Goal: Task Accomplishment & Management: Use online tool/utility

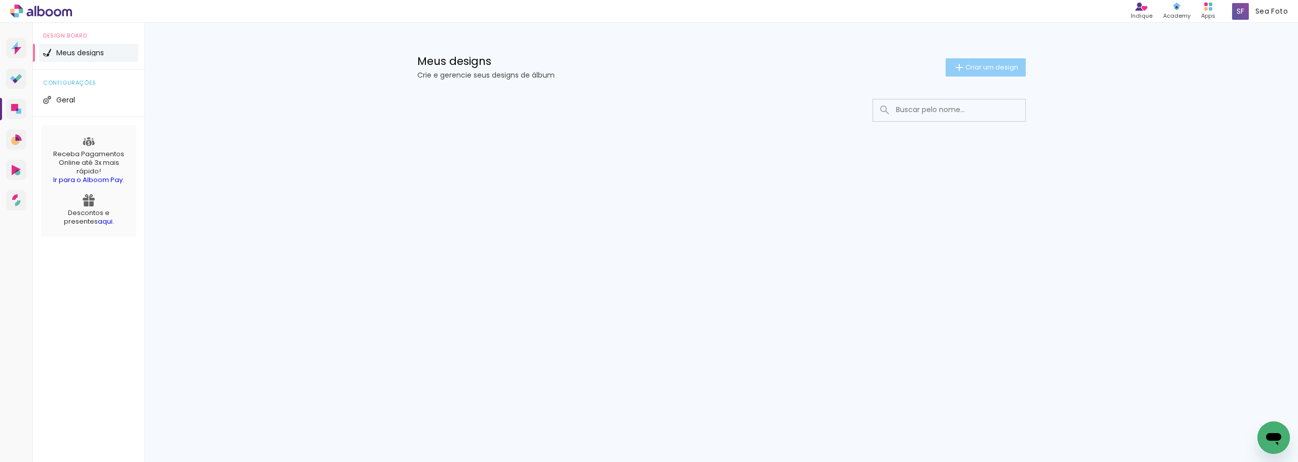
click at [966, 64] on span "Criar um design" at bounding box center [991, 67] width 53 height 7
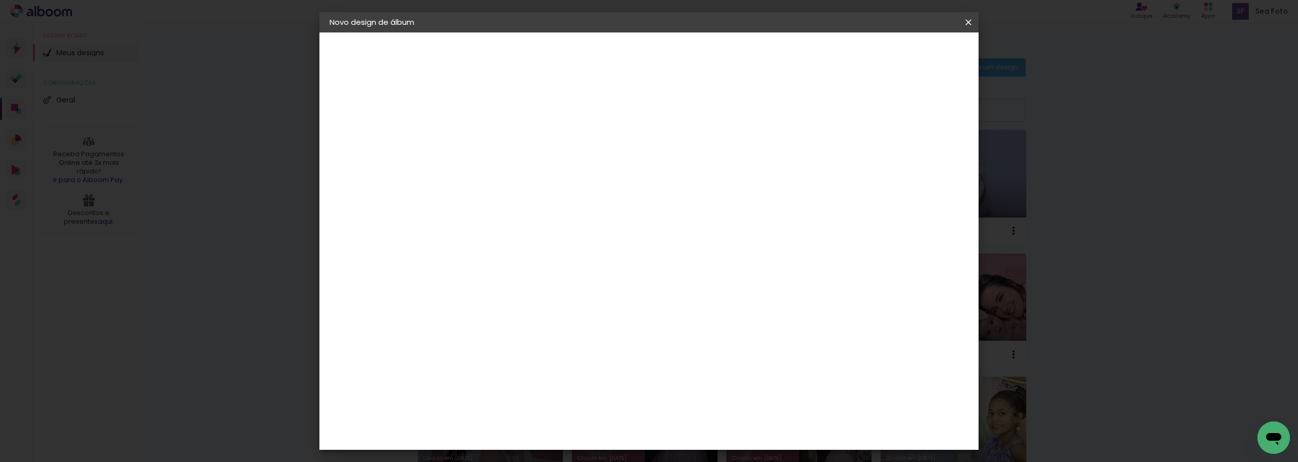
click at [495, 133] on input at bounding box center [495, 136] width 0 height 16
type input "a"
type input "[PERSON_NAME] e [PERSON_NAME]"
type paper-input "[PERSON_NAME] e [PERSON_NAME]"
click at [0, 0] on slot "Avançar" at bounding box center [0, 0] width 0 height 0
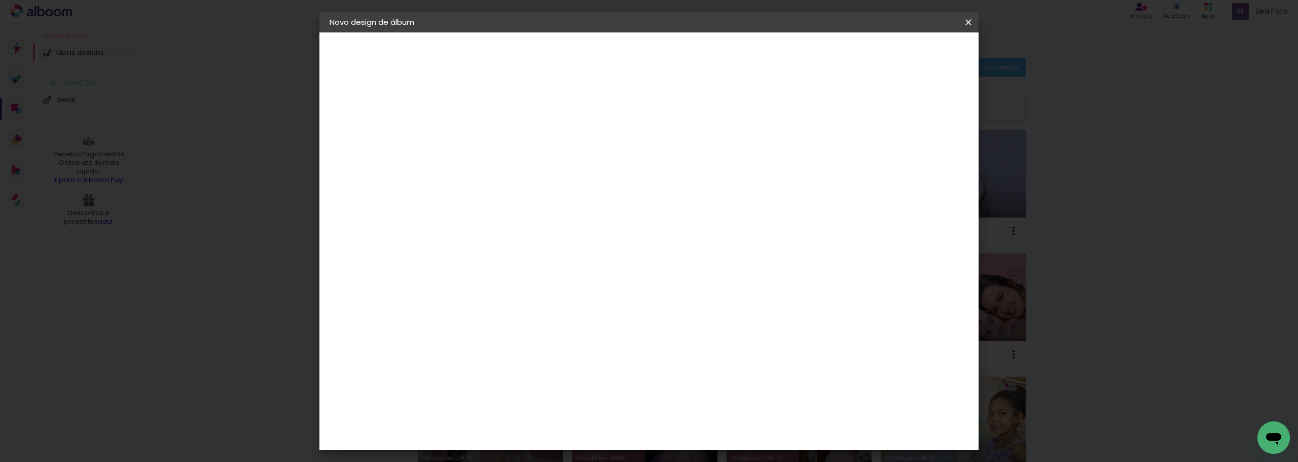
scroll to position [1318, 0]
click at [0, 0] on slot "Avançar" at bounding box center [0, 0] width 0 height 0
click at [547, 170] on iron-icon at bounding box center [541, 176] width 12 height 12
click at [0, 0] on slot "Encadernados" at bounding box center [0, 0] width 0 height 0
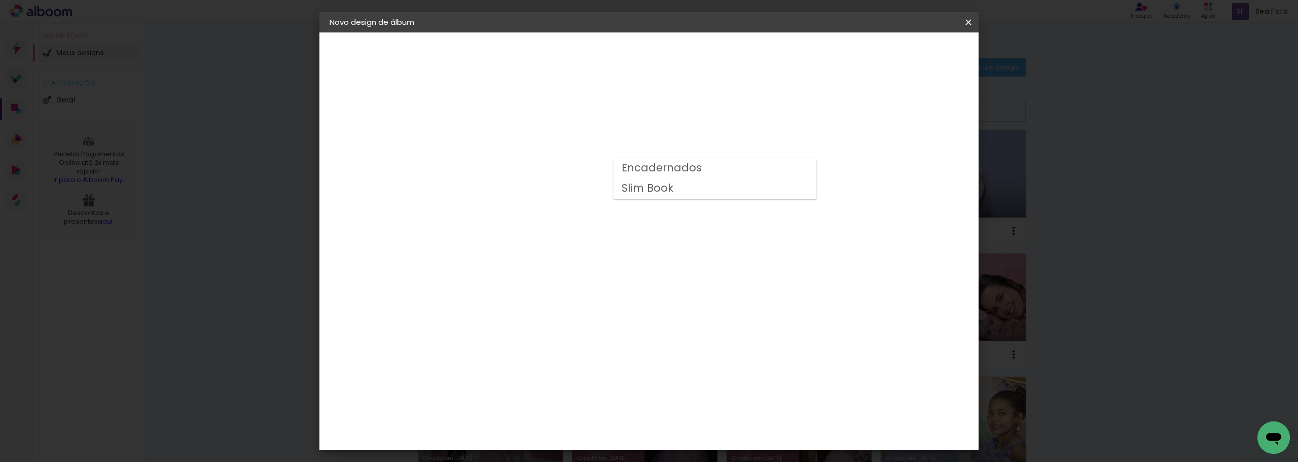
type input "Encadernados"
click at [564, 297] on span "25 x 60" at bounding box center [540, 307] width 47 height 21
click at [0, 0] on slot "Avançar" at bounding box center [0, 0] width 0 height 0
click at [848, 108] on div at bounding box center [842, 109] width 9 height 9
type paper-checkbox "on"
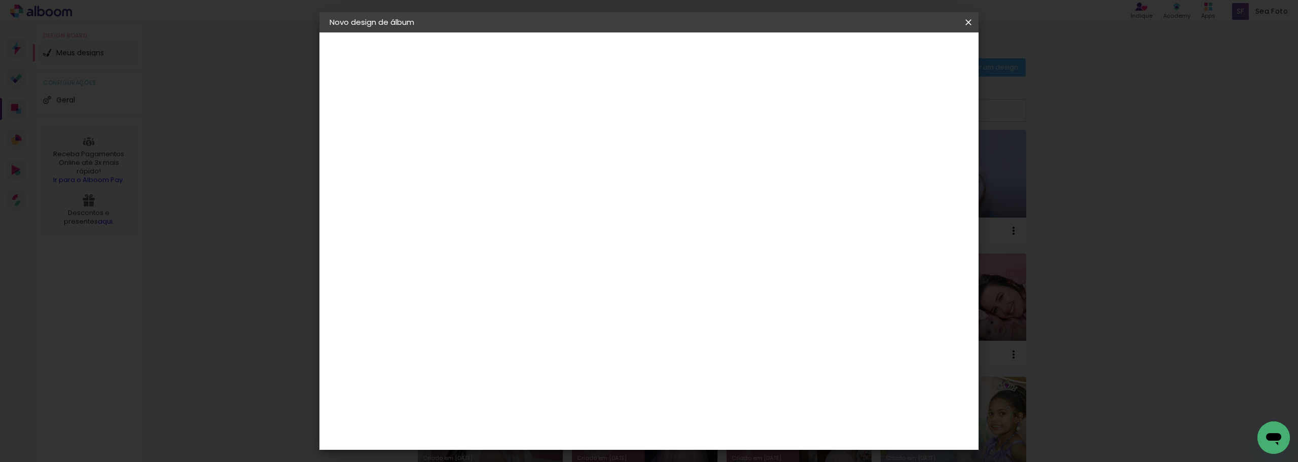
click at [905, 55] on span "Iniciar design" at bounding box center [882, 53] width 46 height 7
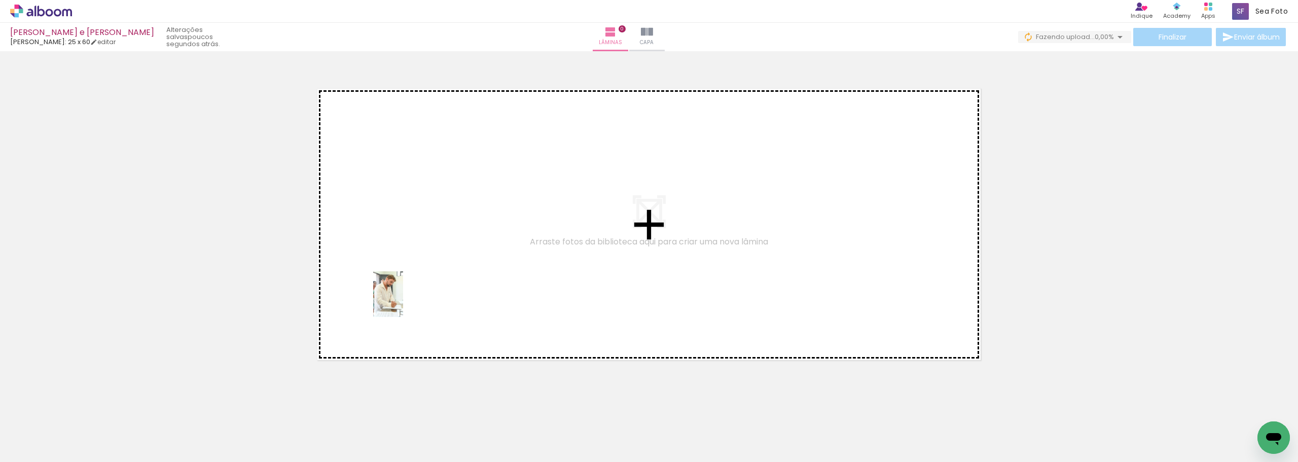
drag, startPoint x: 105, startPoint y: 434, endPoint x: 403, endPoint y: 302, distance: 326.6
click at [403, 302] on quentale-workspace at bounding box center [649, 231] width 1298 height 462
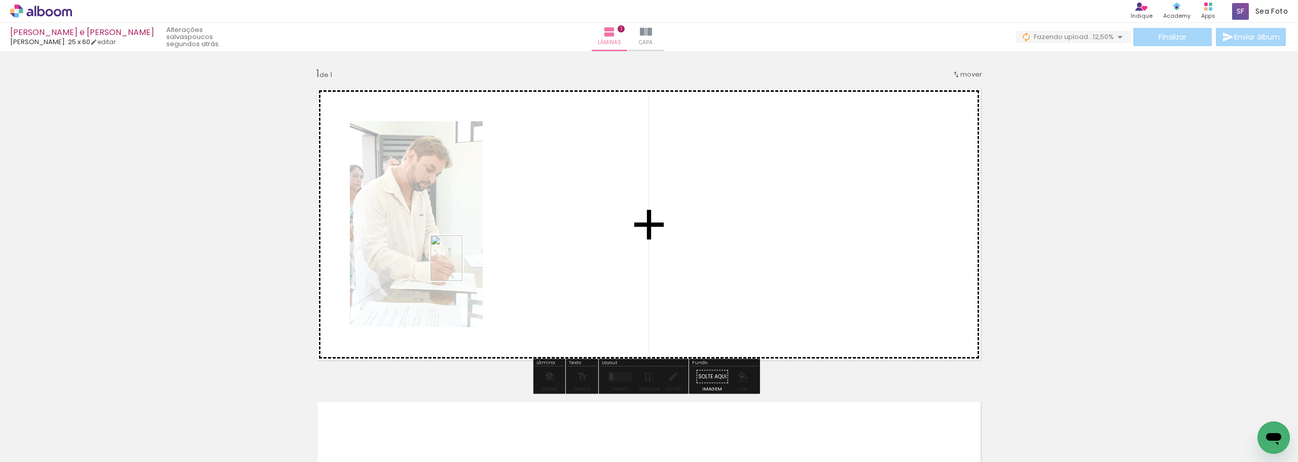
drag, startPoint x: 188, startPoint y: 418, endPoint x: 461, endPoint y: 266, distance: 312.2
click at [461, 266] on quentale-workspace at bounding box center [649, 231] width 1298 height 462
drag, startPoint x: 373, startPoint y: 364, endPoint x: 447, endPoint y: 302, distance: 97.1
click at [447, 302] on quentale-workspace at bounding box center [649, 231] width 1298 height 462
drag, startPoint x: 478, startPoint y: 285, endPoint x: 522, endPoint y: 248, distance: 57.2
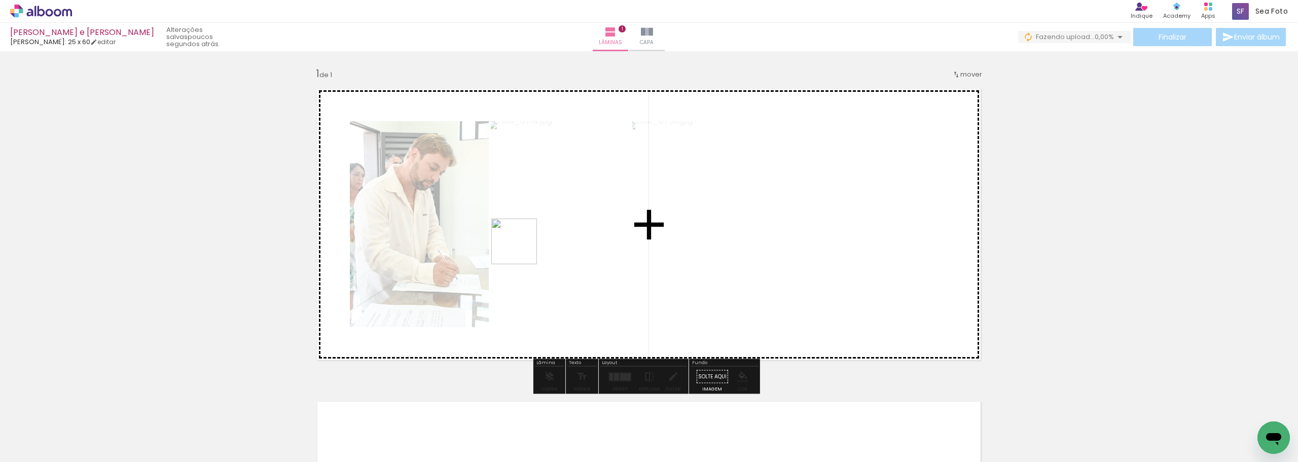
click at [522, 248] on quentale-workspace at bounding box center [649, 231] width 1298 height 462
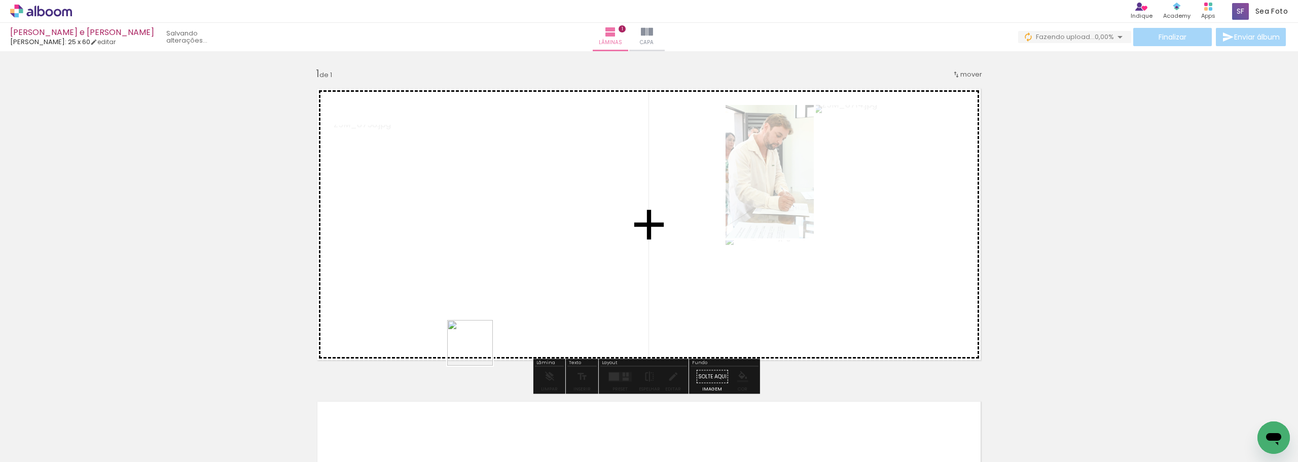
drag, startPoint x: 399, startPoint y: 415, endPoint x: 545, endPoint y: 271, distance: 205.4
click at [545, 271] on quentale-workspace at bounding box center [649, 231] width 1298 height 462
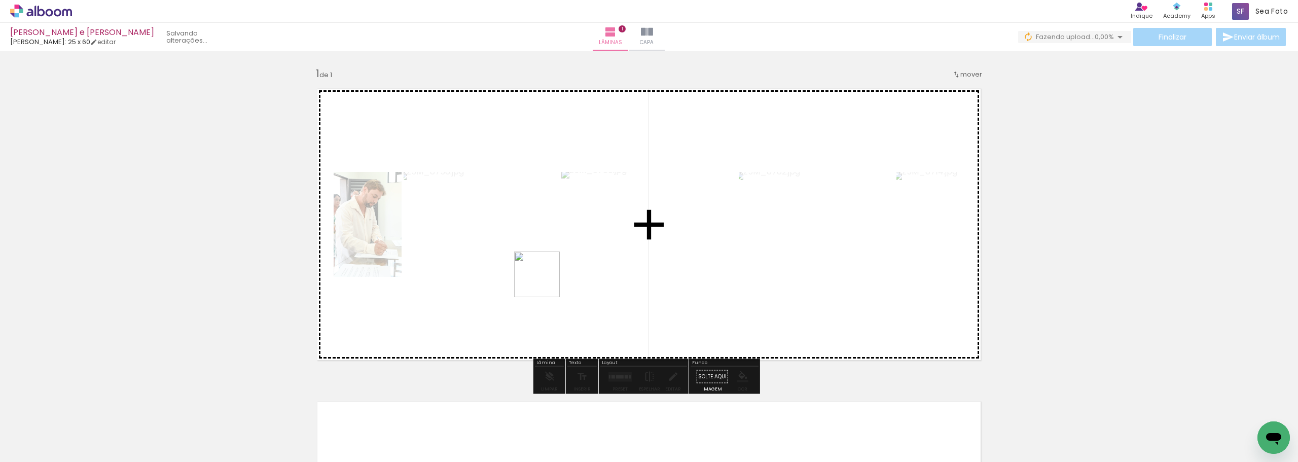
drag, startPoint x: 447, startPoint y: 435, endPoint x: 524, endPoint y: 341, distance: 121.4
click at [544, 281] on quentale-workspace at bounding box center [649, 231] width 1298 height 462
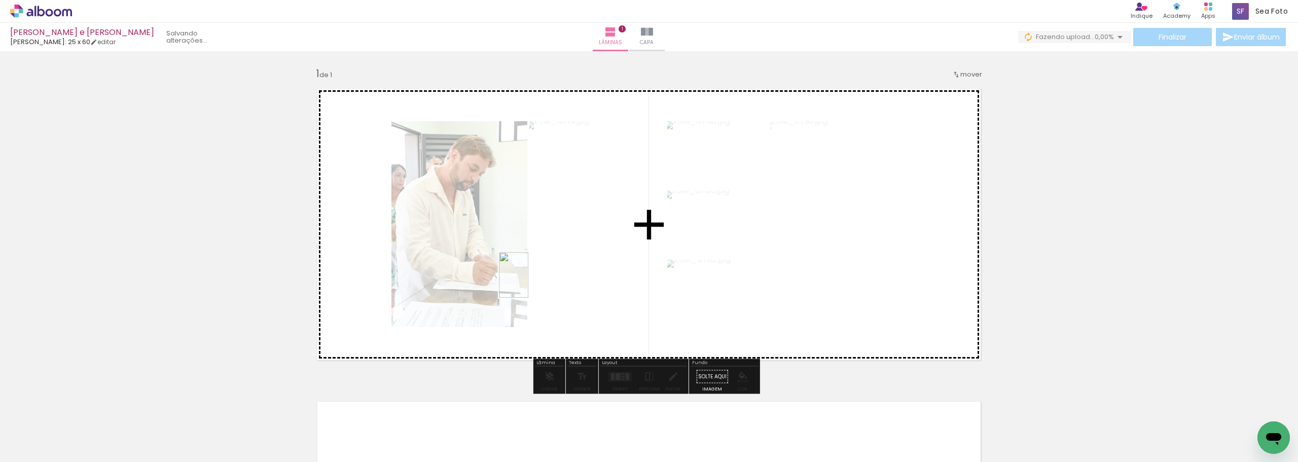
drag, startPoint x: 501, startPoint y: 419, endPoint x: 529, endPoint y: 282, distance: 139.8
click at [529, 282] on quentale-workspace at bounding box center [649, 231] width 1298 height 462
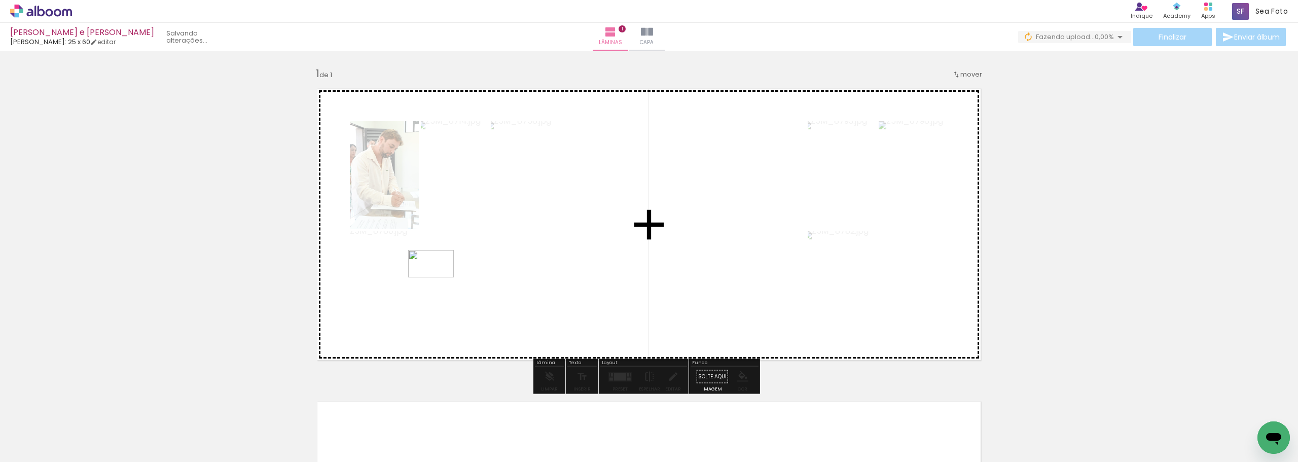
drag, startPoint x: 230, startPoint y: 427, endPoint x: 439, endPoint y: 280, distance: 255.4
click at [439, 280] on quentale-workspace at bounding box center [649, 231] width 1298 height 462
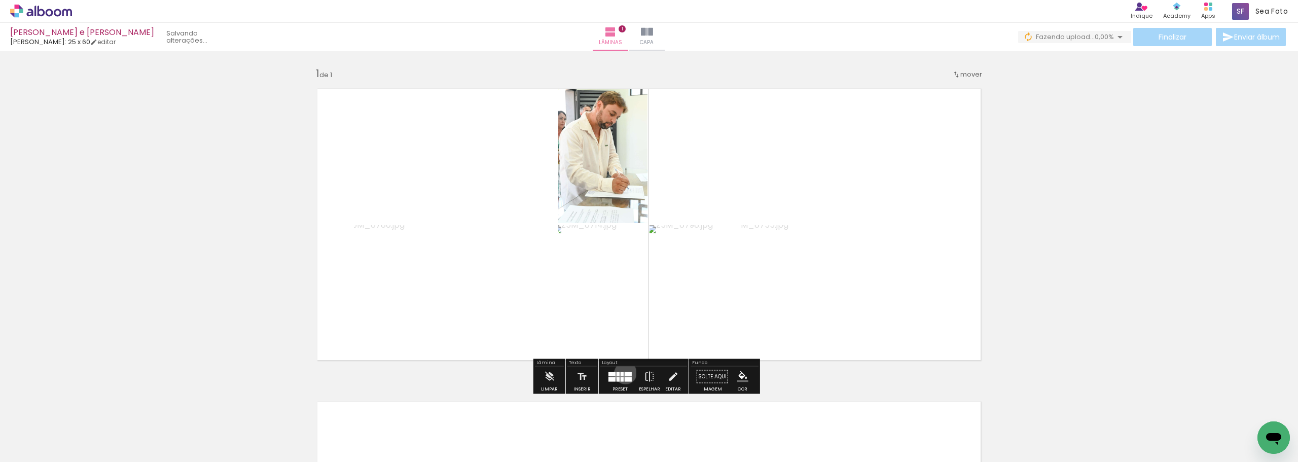
click at [624, 373] on div at bounding box center [627, 374] width 7 height 4
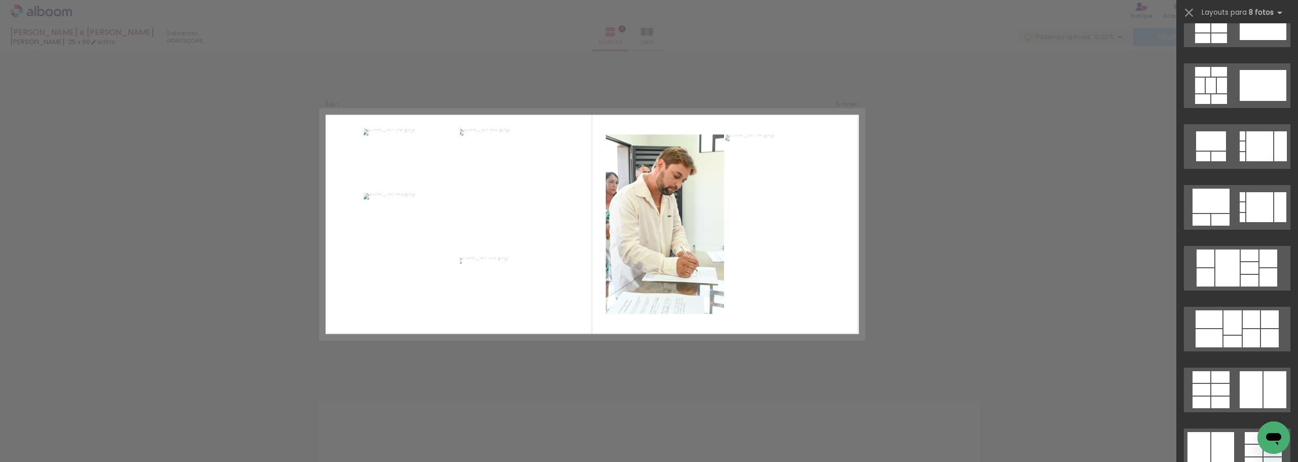
scroll to position [912, 0]
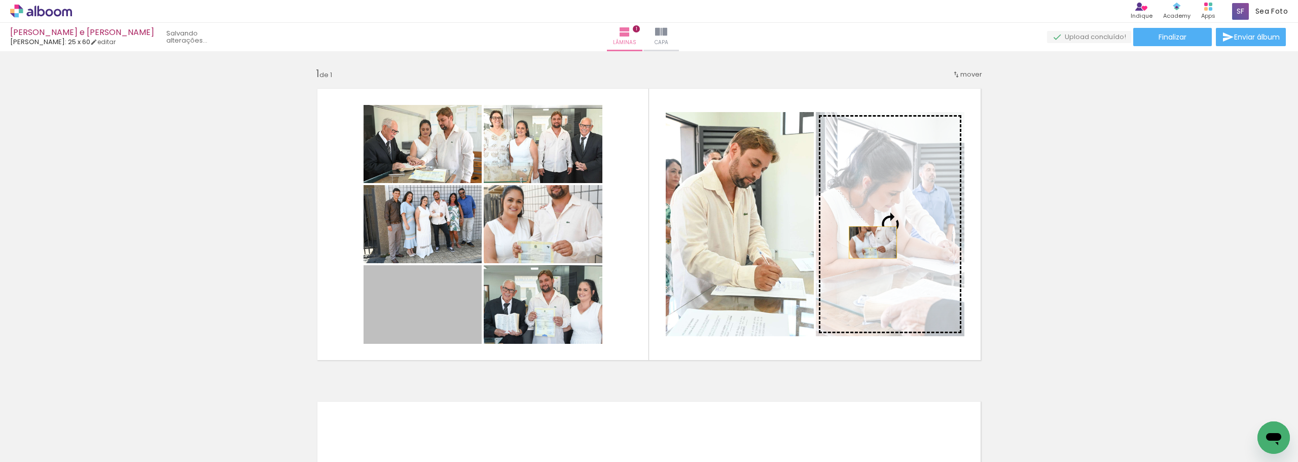
drag, startPoint x: 524, startPoint y: 303, endPoint x: 869, endPoint y: 242, distance: 350.5
click at [0, 0] on slot at bounding box center [0, 0] width 0 height 0
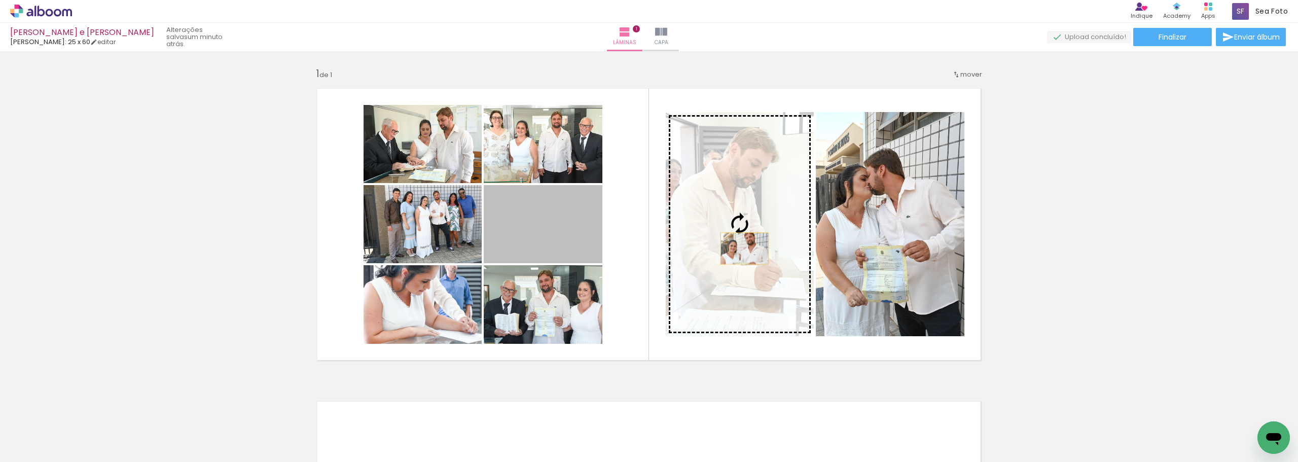
drag, startPoint x: 564, startPoint y: 247, endPoint x: 741, endPoint y: 248, distance: 176.9
click at [0, 0] on slot at bounding box center [0, 0] width 0 height 0
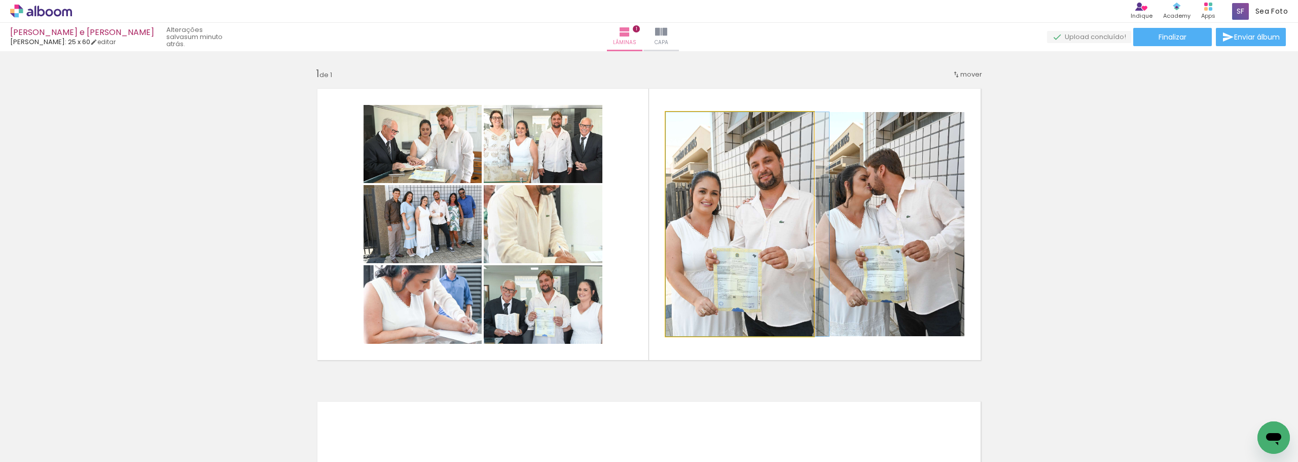
drag, startPoint x: 751, startPoint y: 258, endPoint x: 759, endPoint y: 254, distance: 8.9
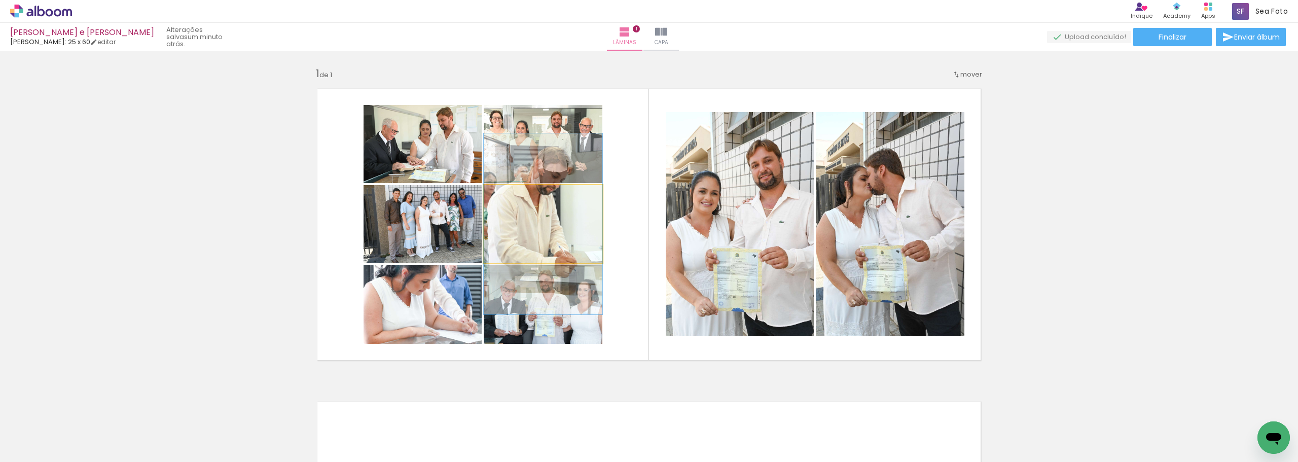
click at [538, 239] on quentale-photo at bounding box center [543, 224] width 119 height 78
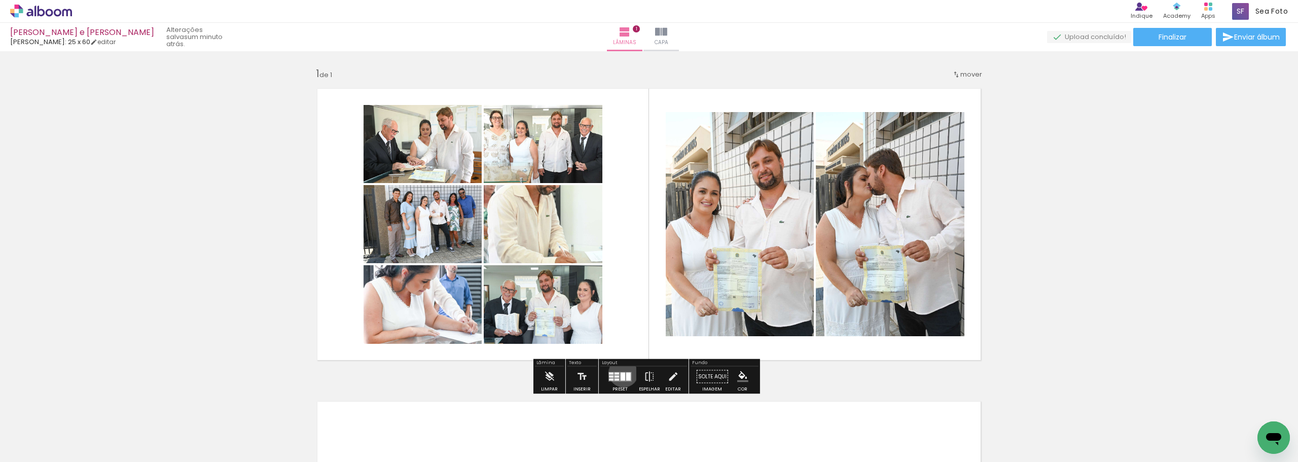
click at [621, 372] on div at bounding box center [622, 376] width 5 height 8
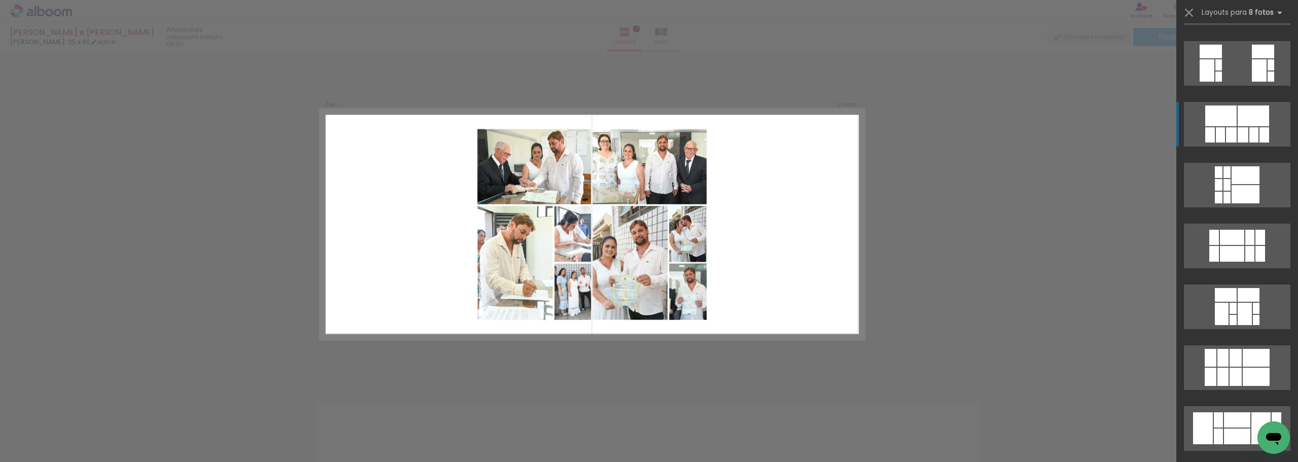
scroll to position [1612, 0]
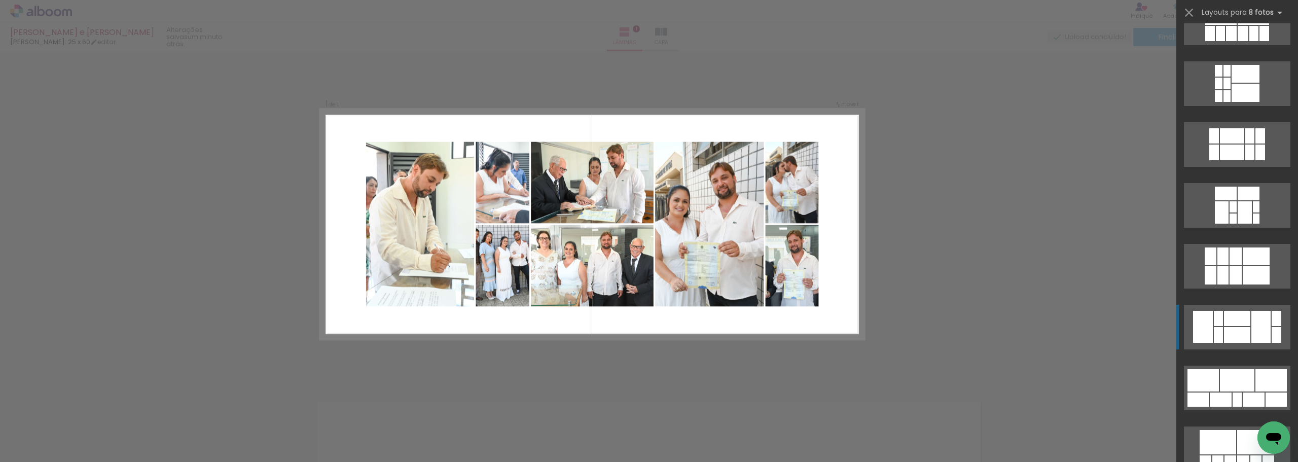
click at [1232, 265] on div at bounding box center [1235, 256] width 12 height 18
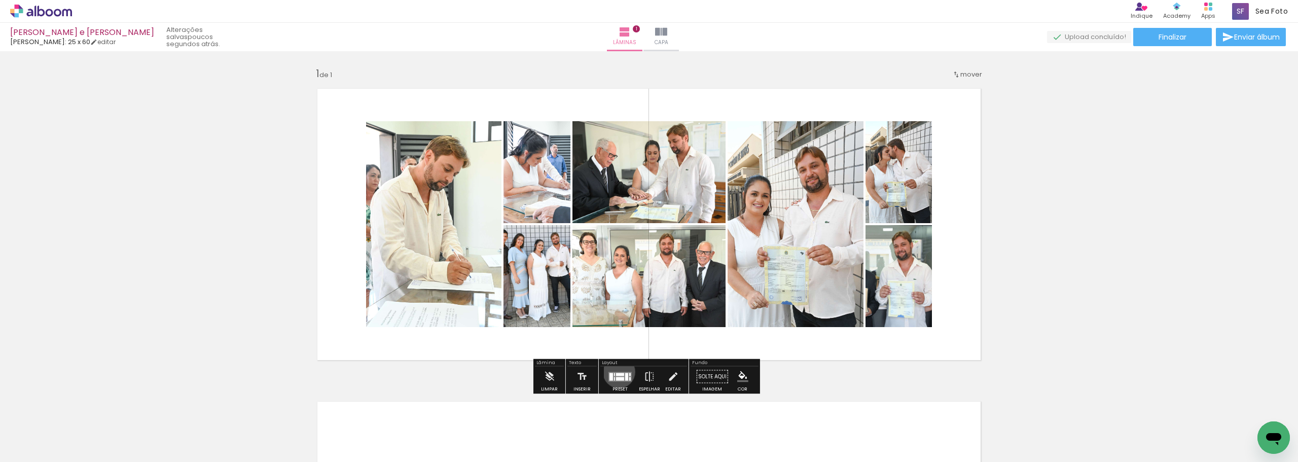
drag, startPoint x: 616, startPoint y: 372, endPoint x: 693, endPoint y: 366, distance: 77.2
click at [617, 372] on quentale-layouter at bounding box center [619, 377] width 23 height 10
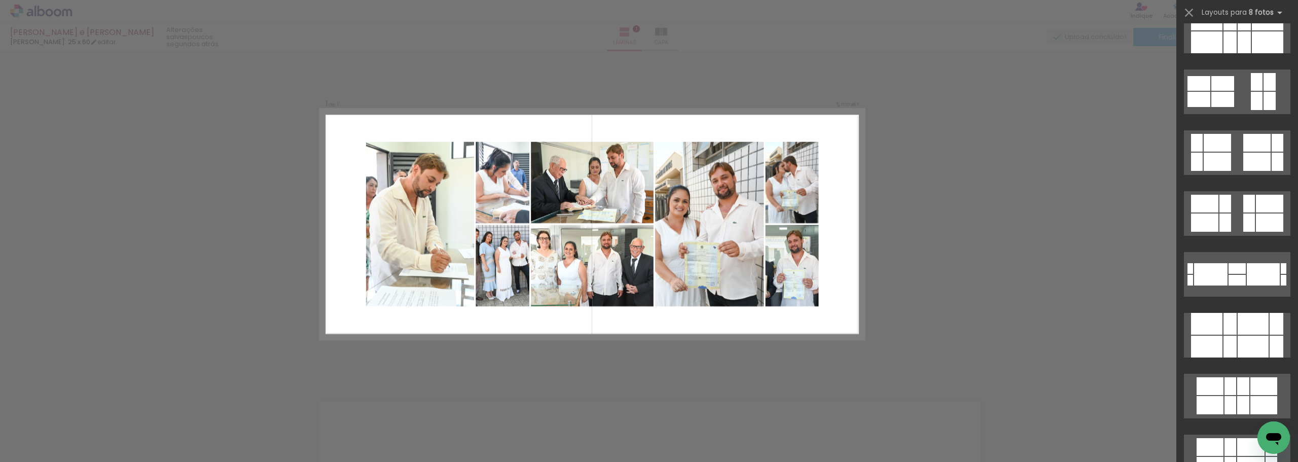
scroll to position [0, 0]
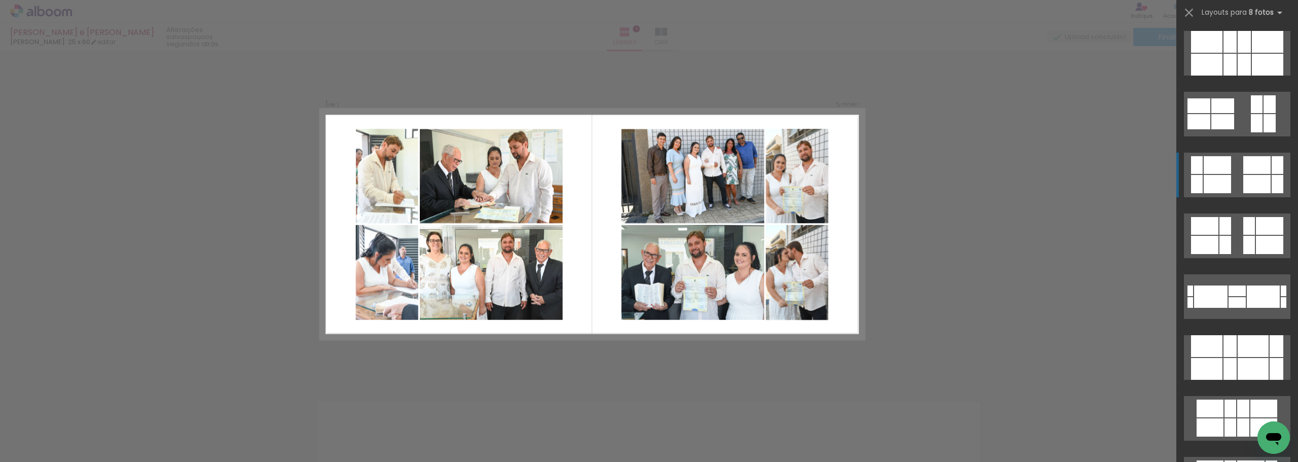
click at [1208, 170] on div at bounding box center [1216, 165] width 27 height 18
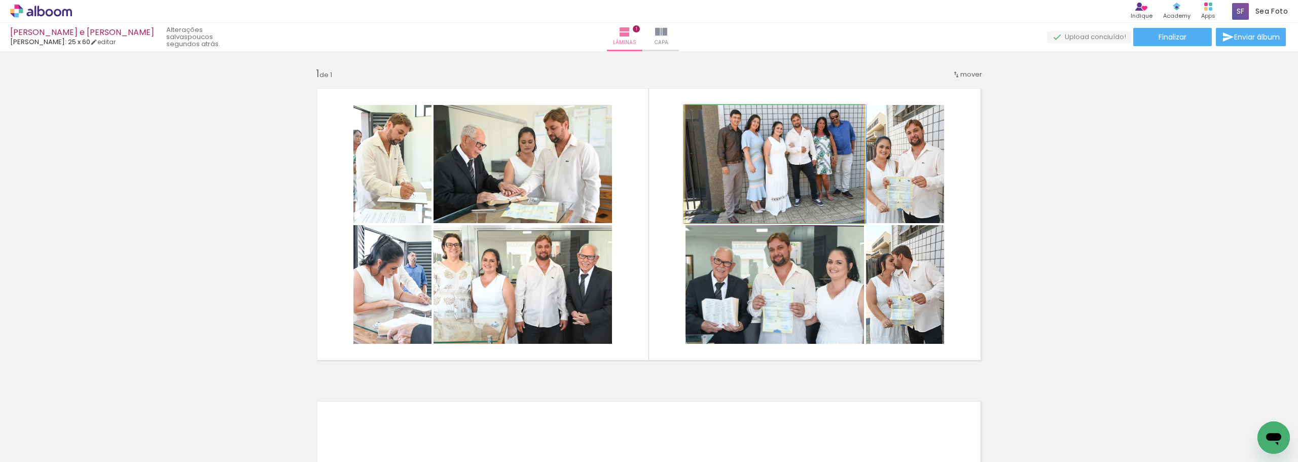
click at [793, 201] on quentale-photo at bounding box center [774, 164] width 178 height 118
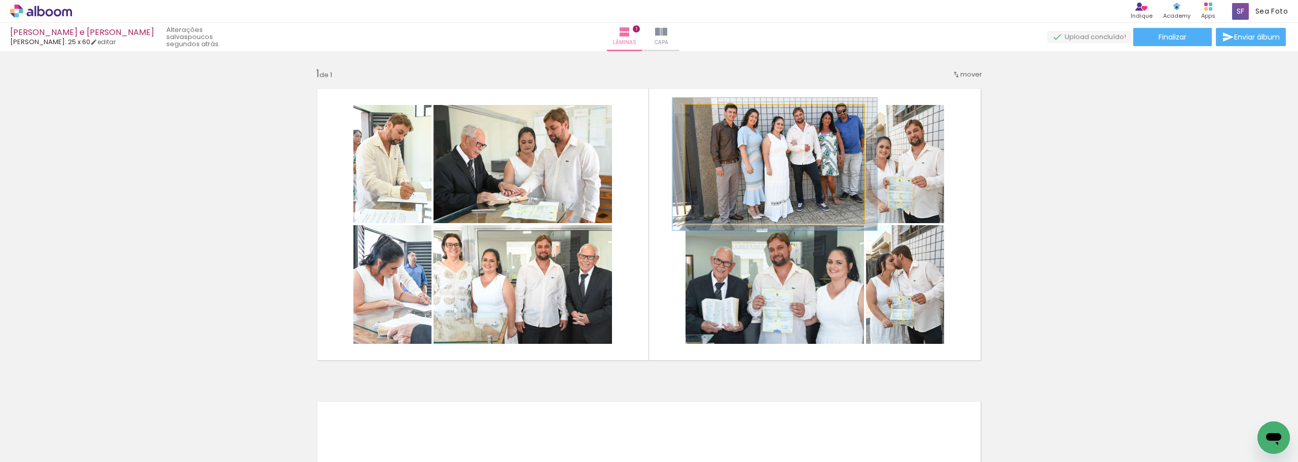
type paper-slider "112"
click at [713, 117] on div at bounding box center [713, 115] width 16 height 16
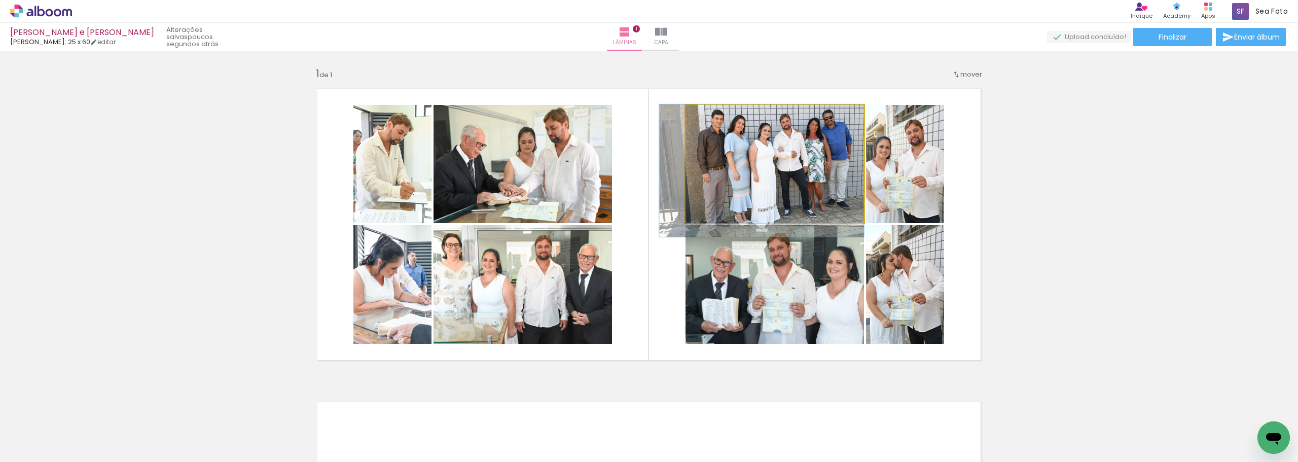
drag, startPoint x: 791, startPoint y: 173, endPoint x: 779, endPoint y: 182, distance: 15.2
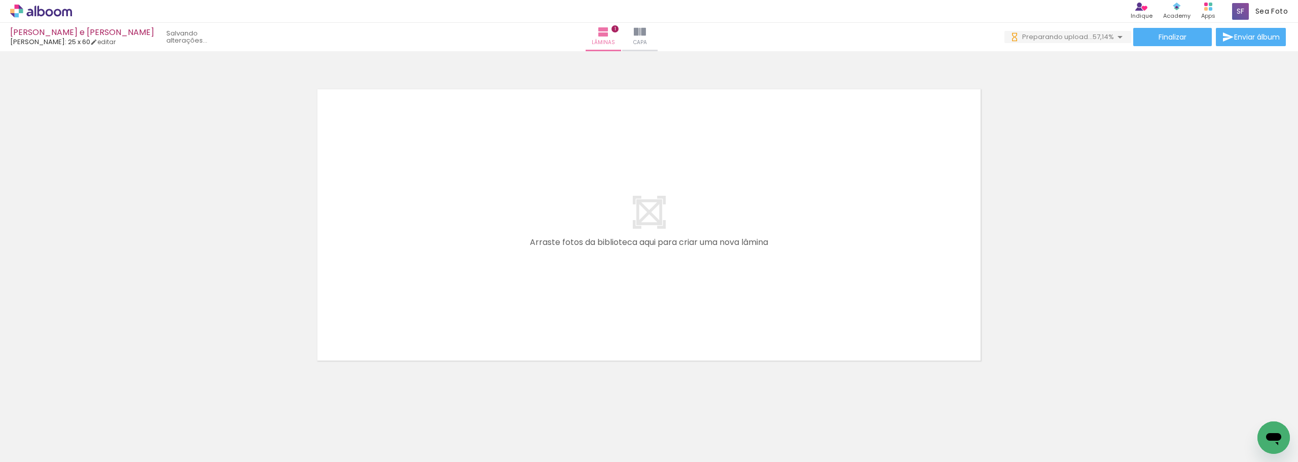
scroll to position [318, 0]
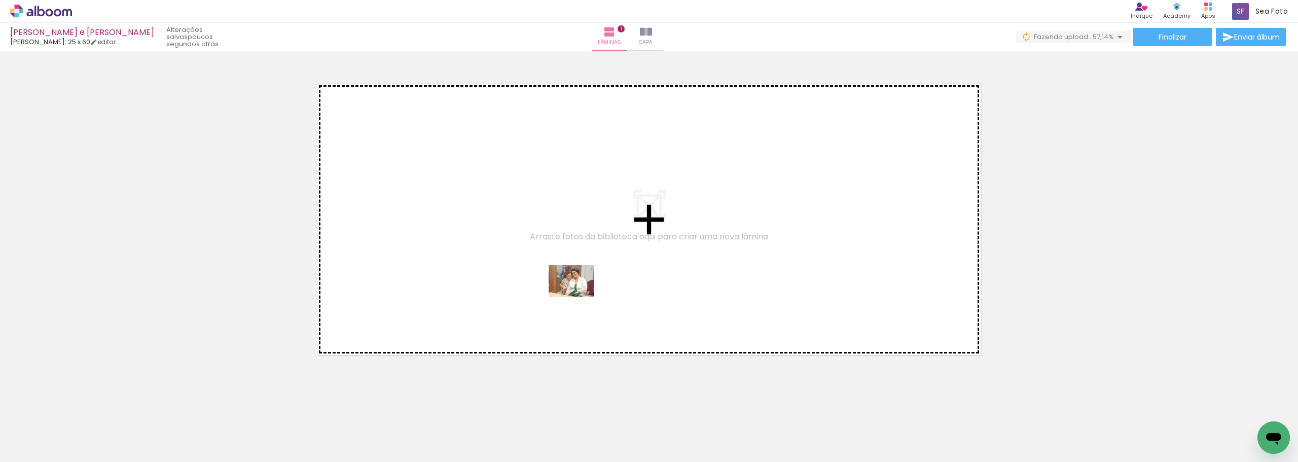
drag, startPoint x: 557, startPoint y: 431, endPoint x: 579, endPoint y: 296, distance: 137.6
click at [579, 296] on quentale-workspace at bounding box center [649, 231] width 1298 height 462
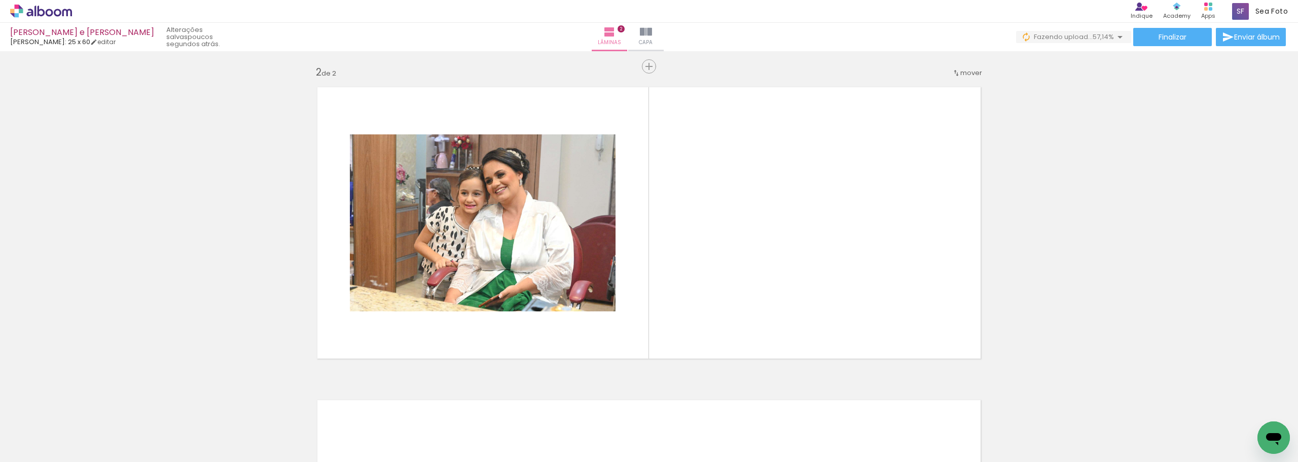
scroll to position [312, 0]
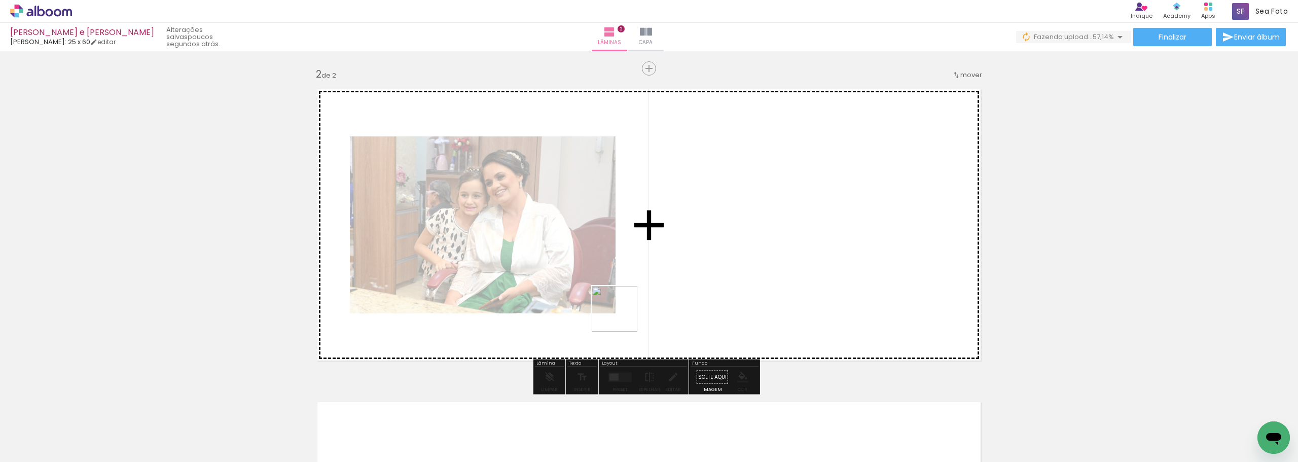
drag, startPoint x: 618, startPoint y: 424, endPoint x: 622, endPoint y: 316, distance: 107.5
click at [622, 316] on quentale-workspace at bounding box center [649, 231] width 1298 height 462
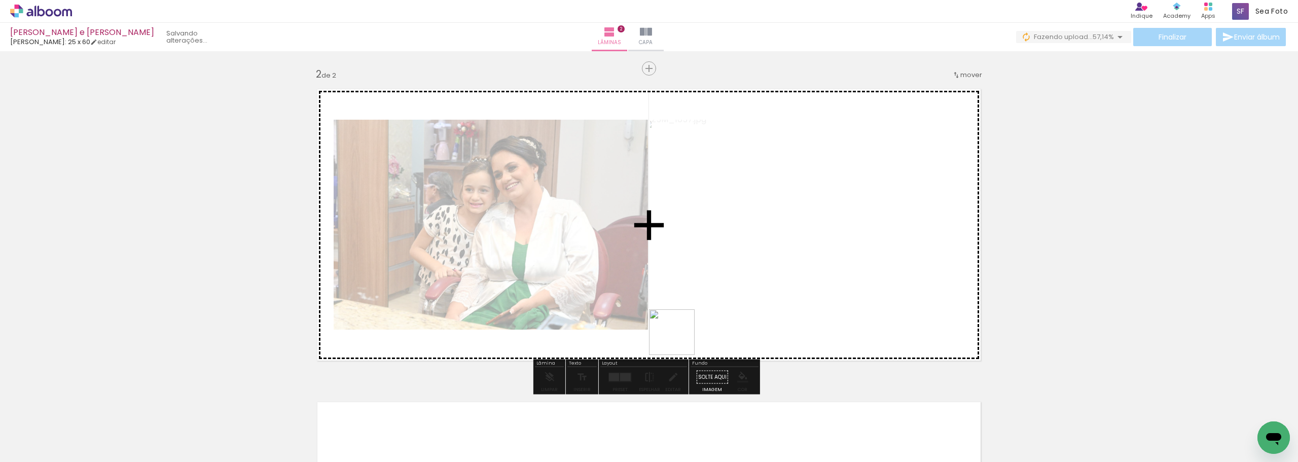
drag, startPoint x: 674, startPoint y: 420, endPoint x: 712, endPoint y: 382, distance: 53.8
click at [679, 311] on quentale-workspace at bounding box center [649, 231] width 1298 height 462
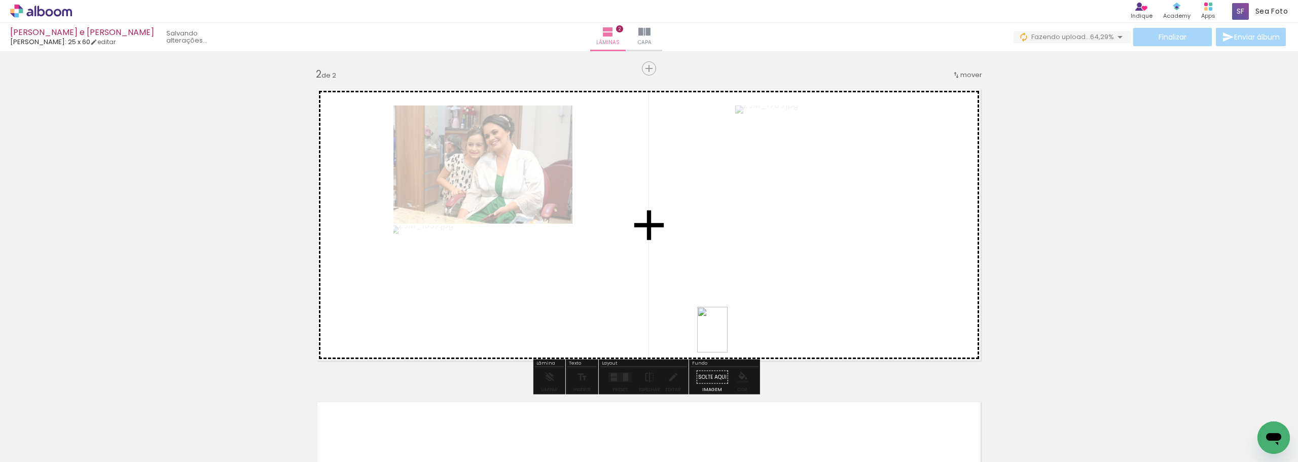
drag, startPoint x: 725, startPoint y: 424, endPoint x: 727, endPoint y: 337, distance: 87.2
click at [727, 337] on quentale-workspace at bounding box center [649, 231] width 1298 height 462
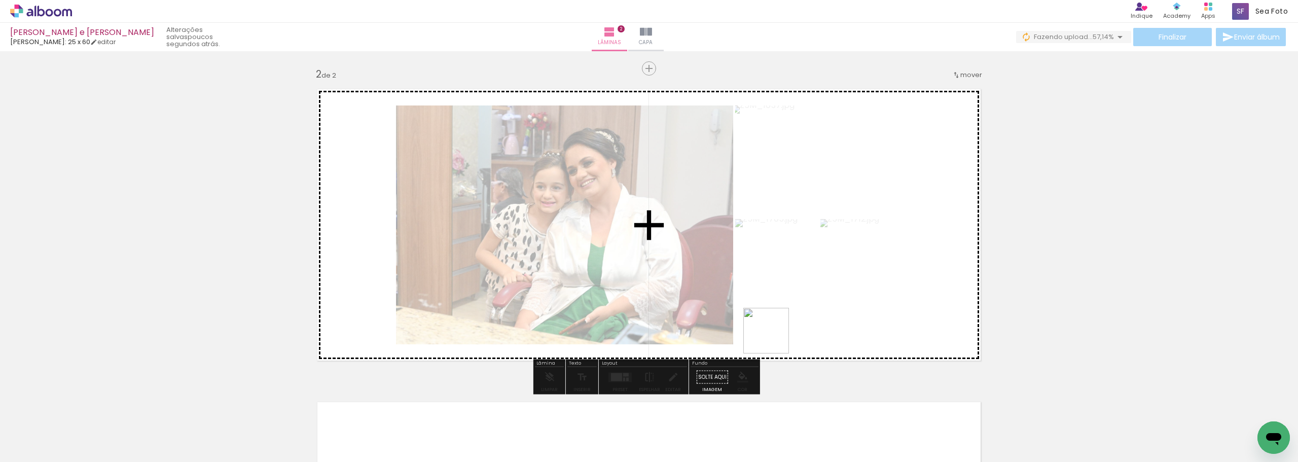
drag, startPoint x: 784, startPoint y: 429, endPoint x: 828, endPoint y: 401, distance: 52.2
click at [774, 334] on quentale-workspace at bounding box center [649, 231] width 1298 height 462
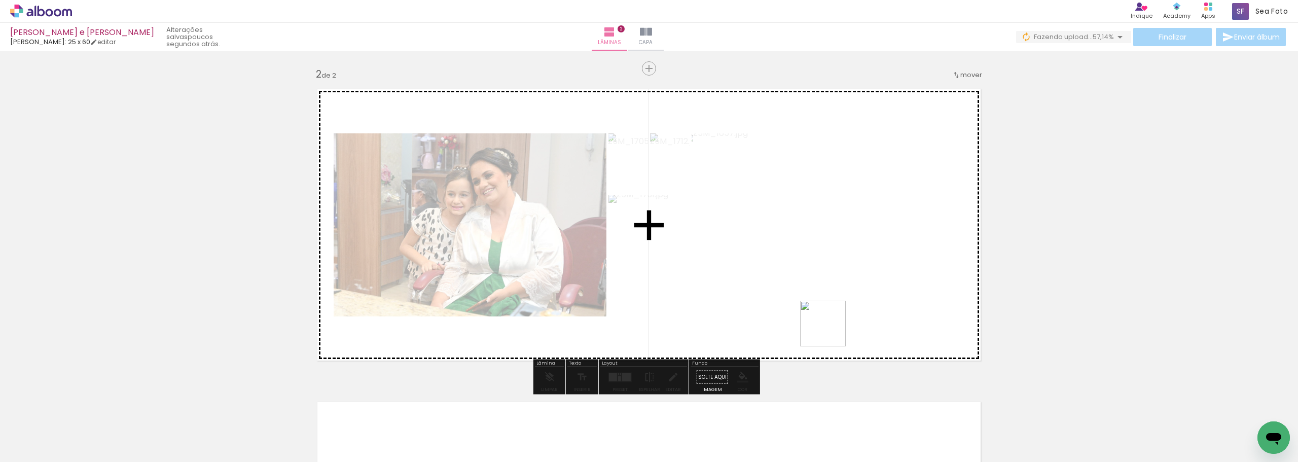
drag, startPoint x: 837, startPoint y: 431, endPoint x: 830, endPoint y: 326, distance: 104.7
click at [830, 326] on quentale-workspace at bounding box center [649, 231] width 1298 height 462
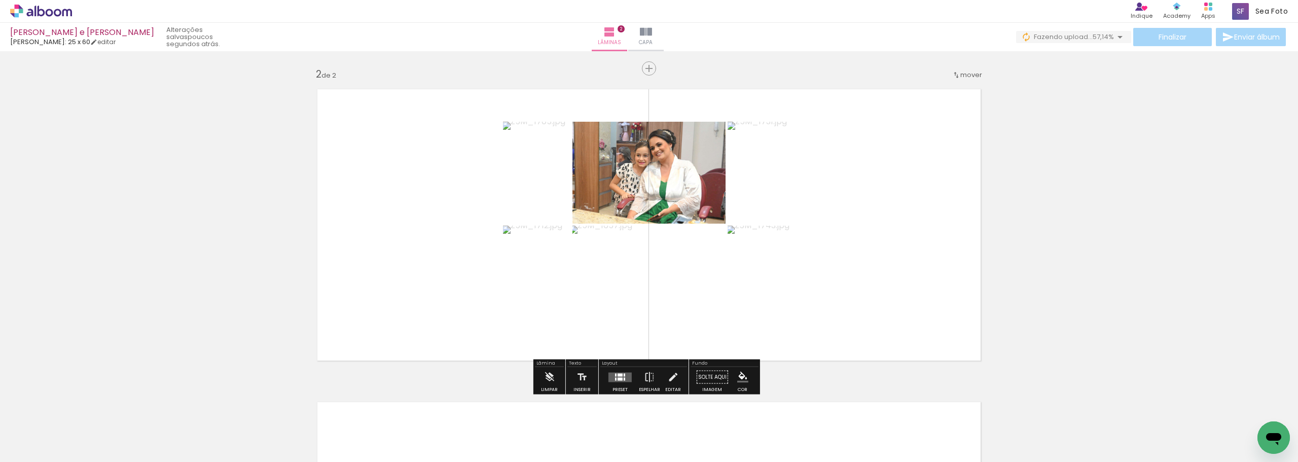
click at [619, 375] on div at bounding box center [619, 374] width 5 height 3
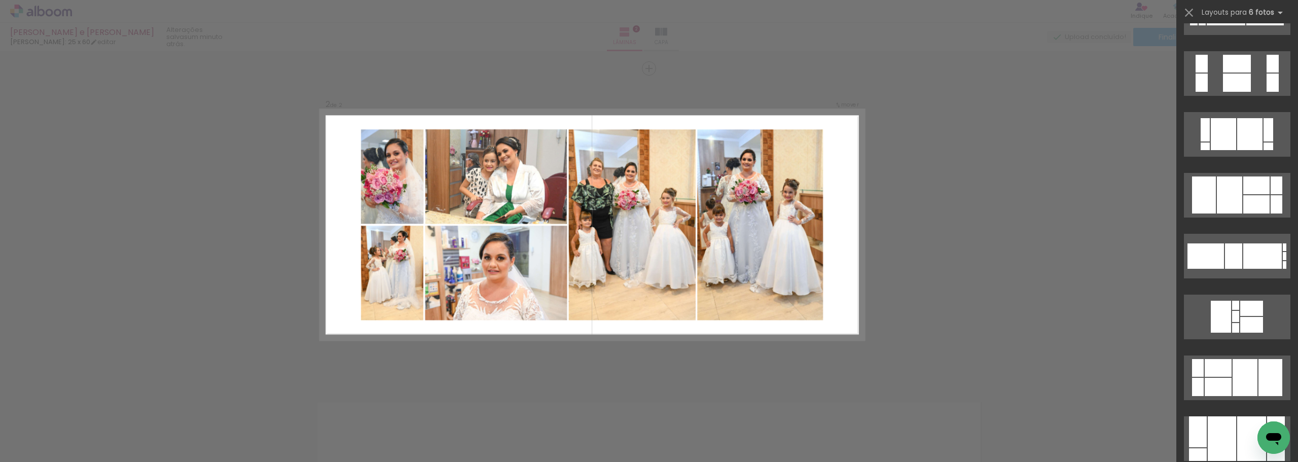
scroll to position [1977, 0]
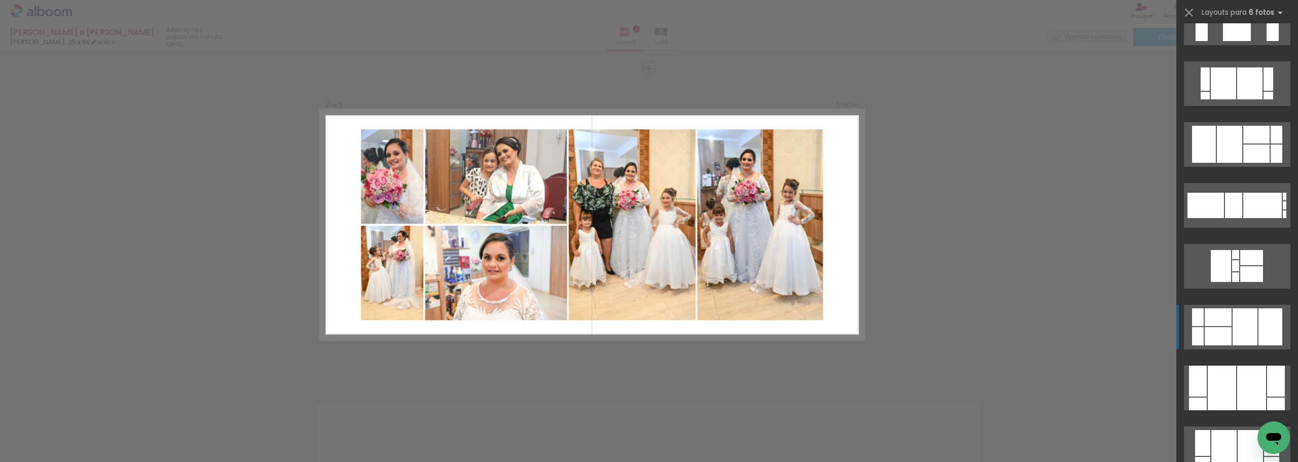
click at [1237, 365] on div at bounding box center [1251, 387] width 29 height 45
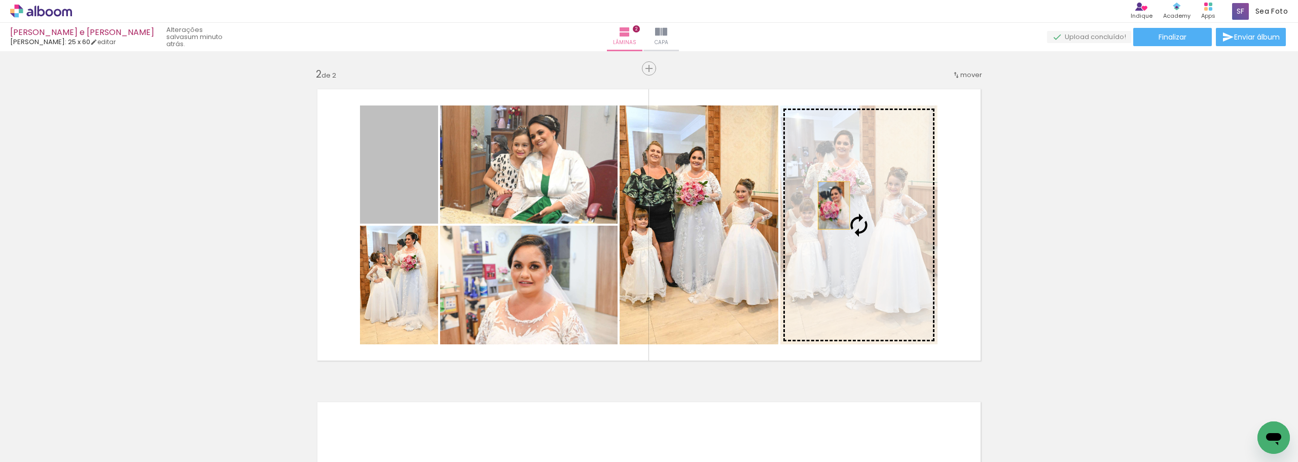
drag, startPoint x: 421, startPoint y: 177, endPoint x: 832, endPoint y: 205, distance: 412.0
click at [0, 0] on slot at bounding box center [0, 0] width 0 height 0
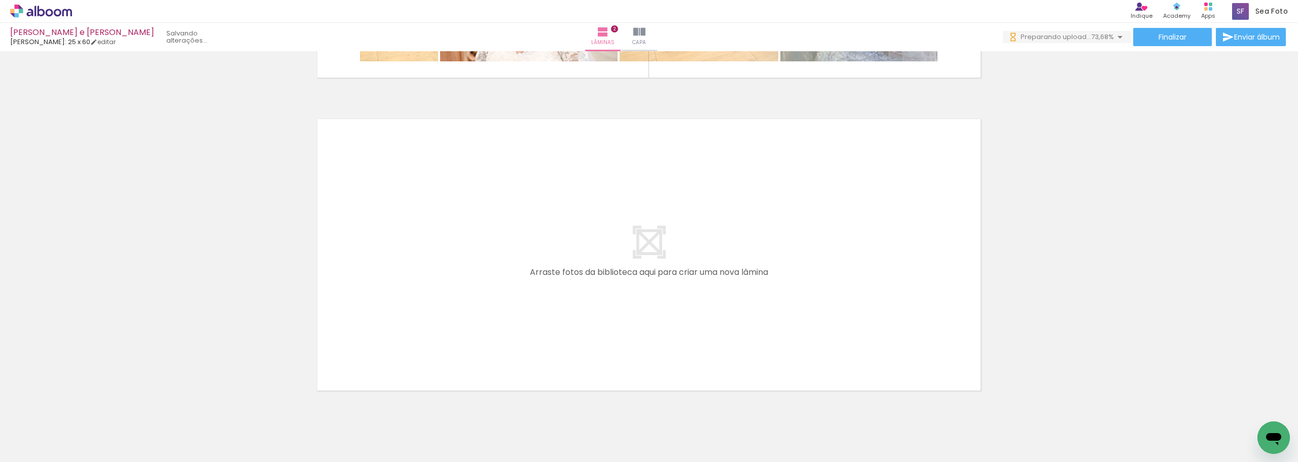
scroll to position [616, 0]
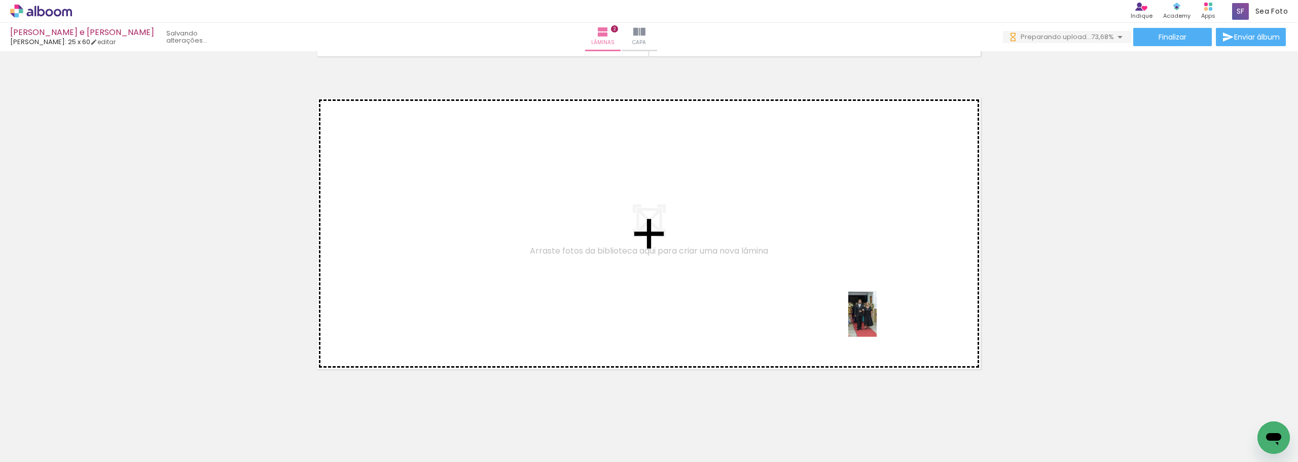
drag, startPoint x: 889, startPoint y: 370, endPoint x: 878, endPoint y: 321, distance: 49.7
click at [878, 321] on quentale-workspace at bounding box center [649, 231] width 1298 height 462
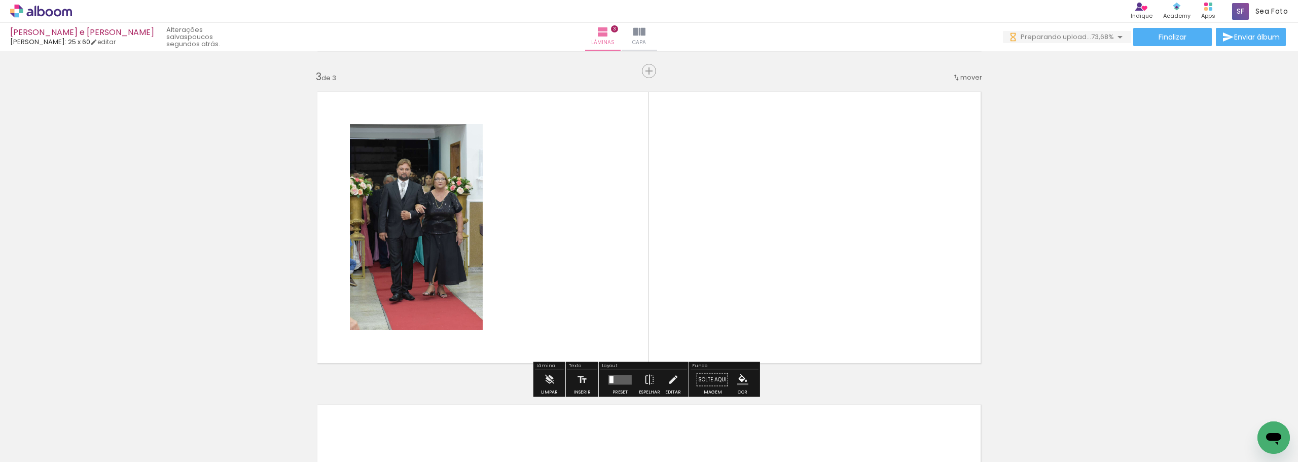
scroll to position [625, 0]
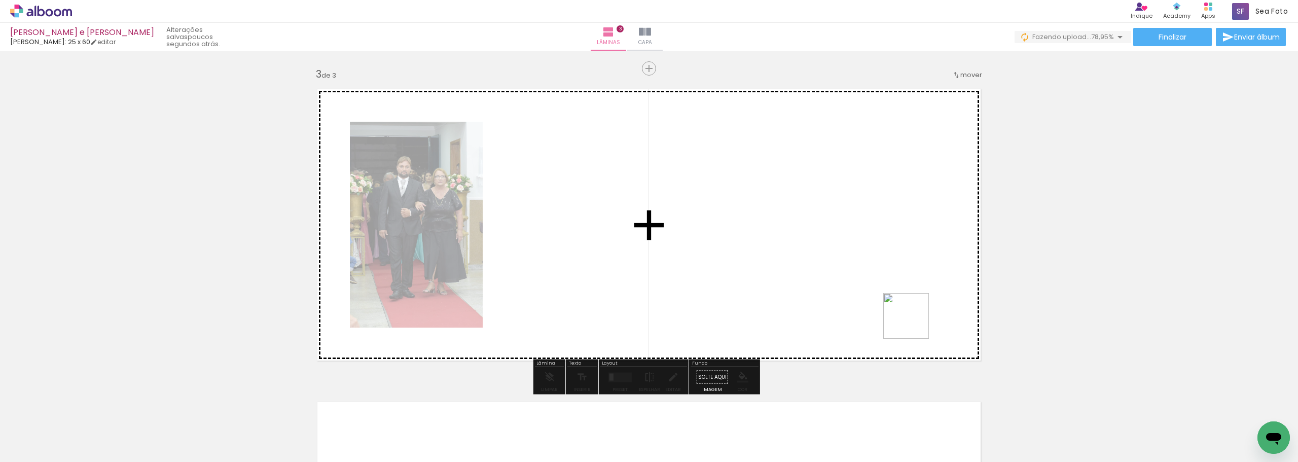
drag, startPoint x: 940, startPoint y: 374, endPoint x: 910, endPoint y: 314, distance: 66.9
click at [910, 314] on quentale-workspace at bounding box center [649, 231] width 1298 height 462
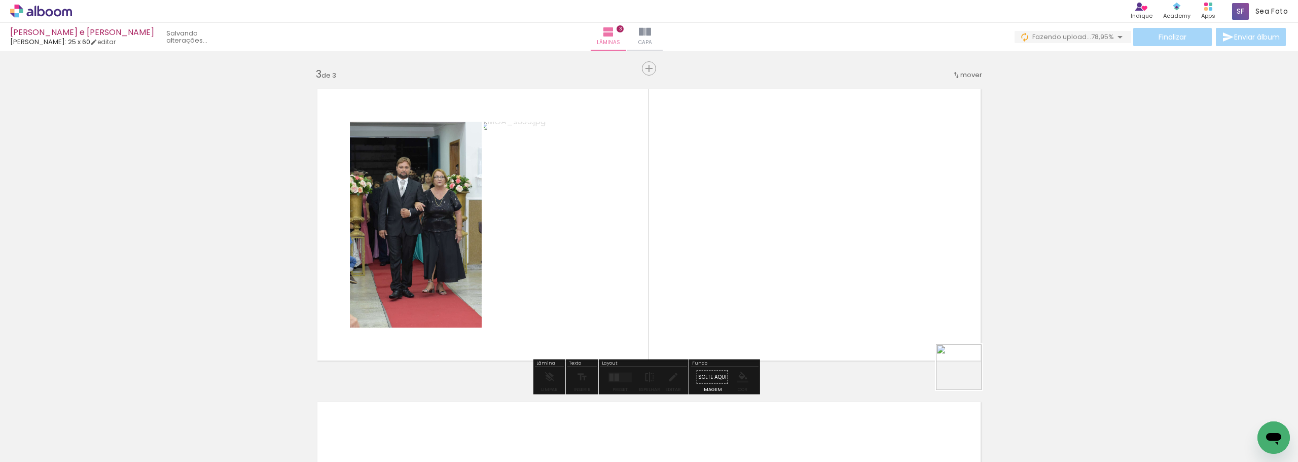
drag, startPoint x: 1009, startPoint y: 421, endPoint x: 1023, endPoint y: 387, distance: 37.3
click at [907, 317] on quentale-workspace at bounding box center [649, 231] width 1298 height 462
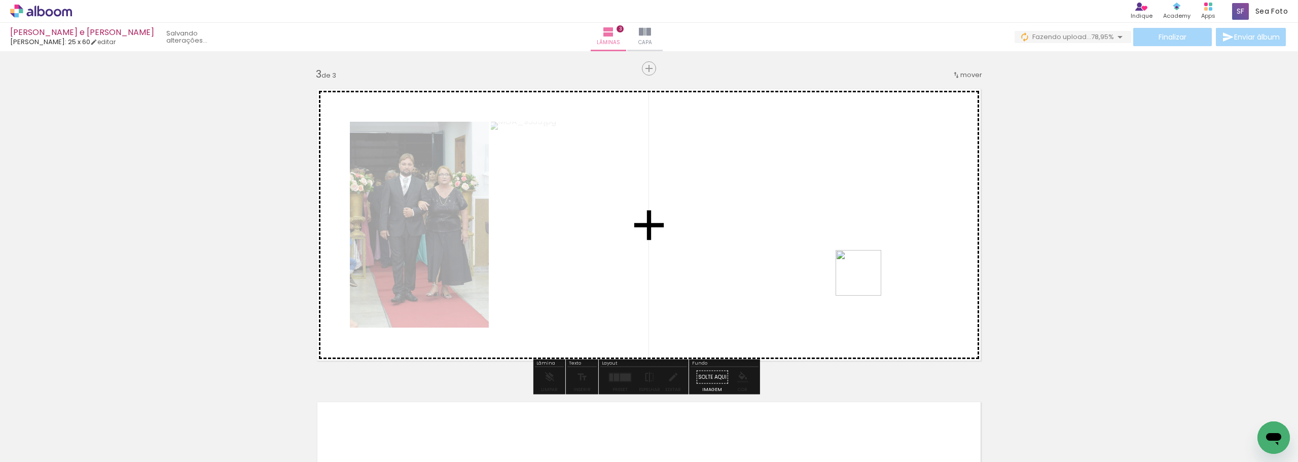
drag, startPoint x: 1065, startPoint y: 424, endPoint x: 1084, endPoint y: 406, distance: 26.2
click at [866, 281] on quentale-workspace at bounding box center [649, 231] width 1298 height 462
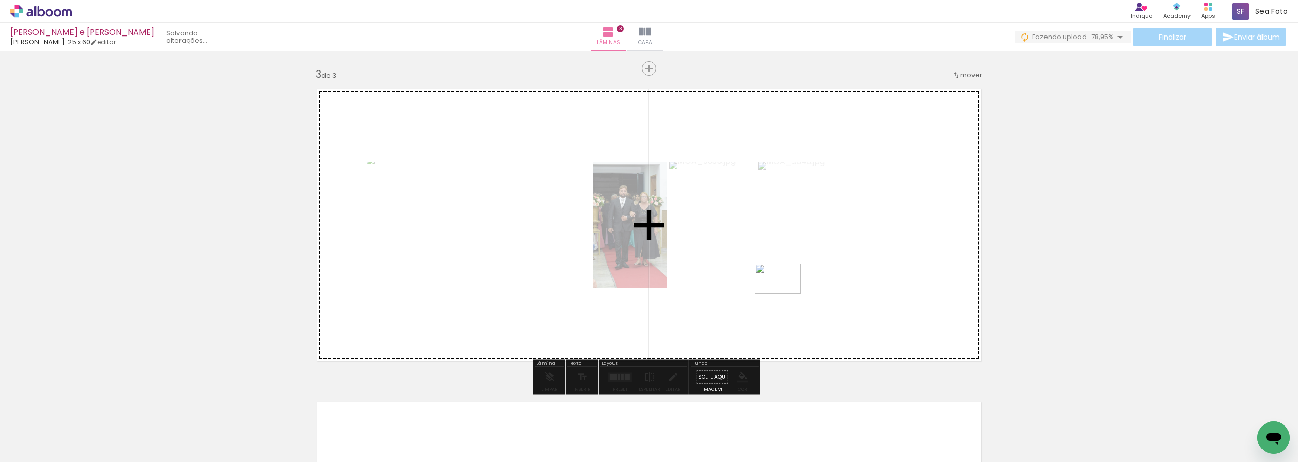
drag, startPoint x: 1107, startPoint y: 419, endPoint x: 785, endPoint y: 294, distance: 345.2
click at [785, 294] on quentale-workspace at bounding box center [649, 231] width 1298 height 462
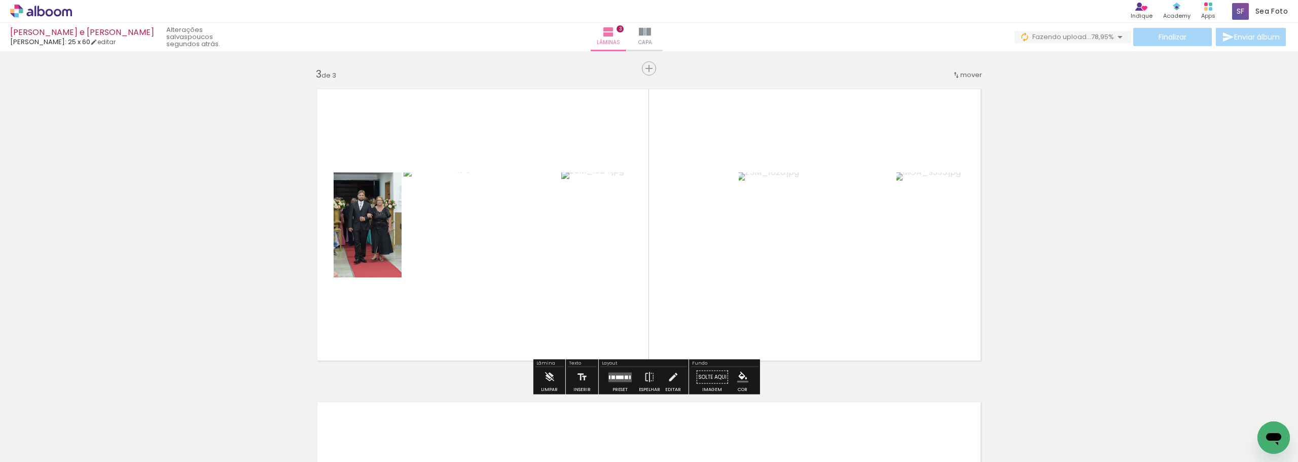
drag, startPoint x: 619, startPoint y: 377, endPoint x: 711, endPoint y: 369, distance: 92.2
click at [619, 378] on div at bounding box center [620, 377] width 8 height 4
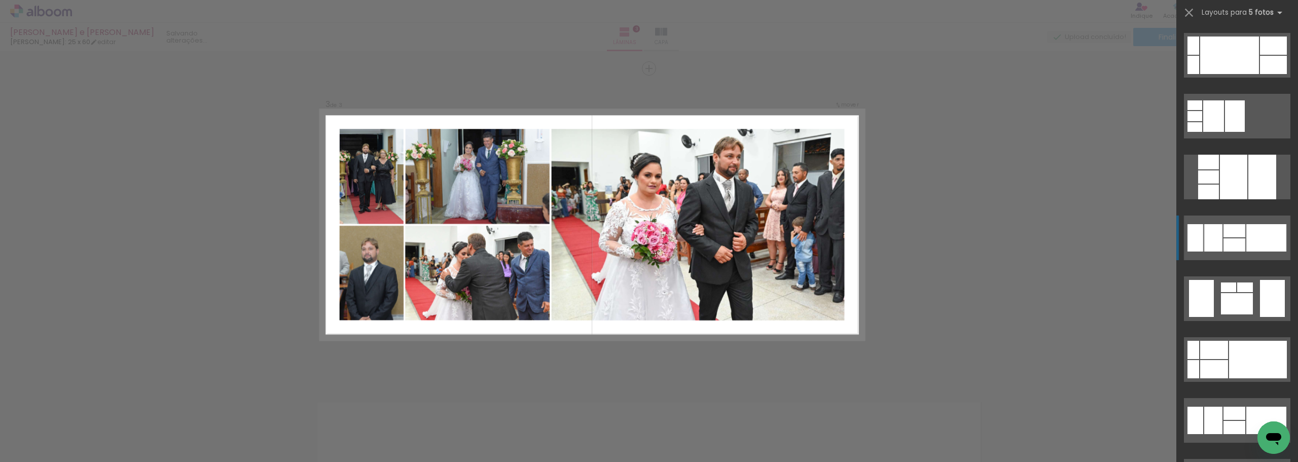
scroll to position [1014, 0]
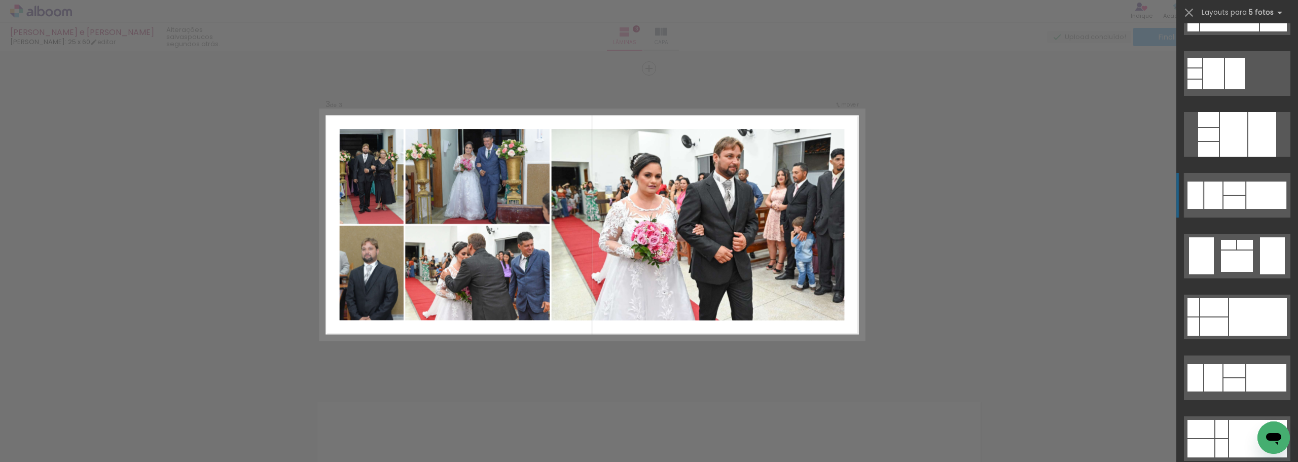
click at [1234, 306] on div at bounding box center [1258, 317] width 58 height 38
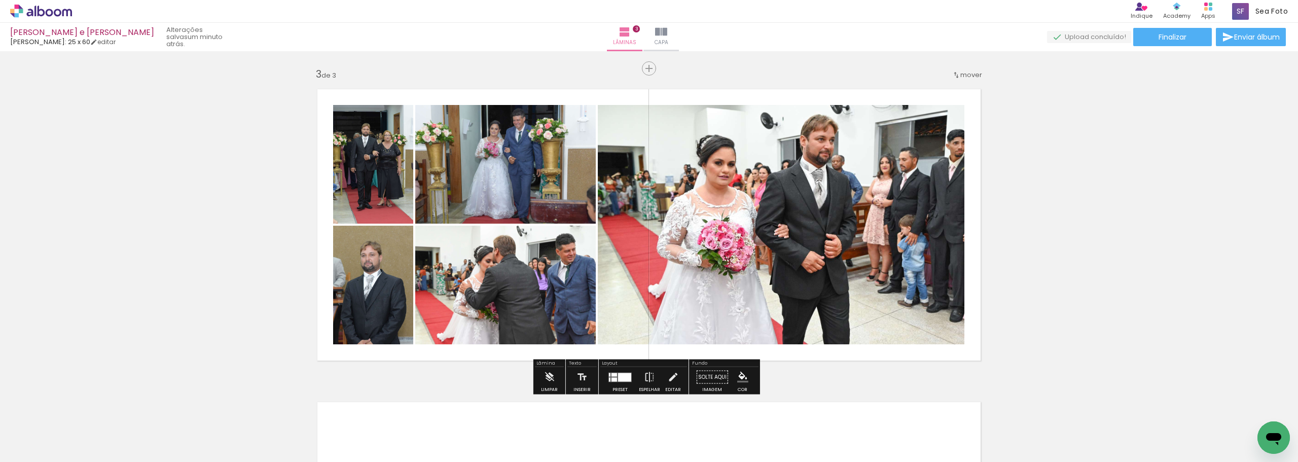
click at [613, 380] on div at bounding box center [614, 379] width 6 height 4
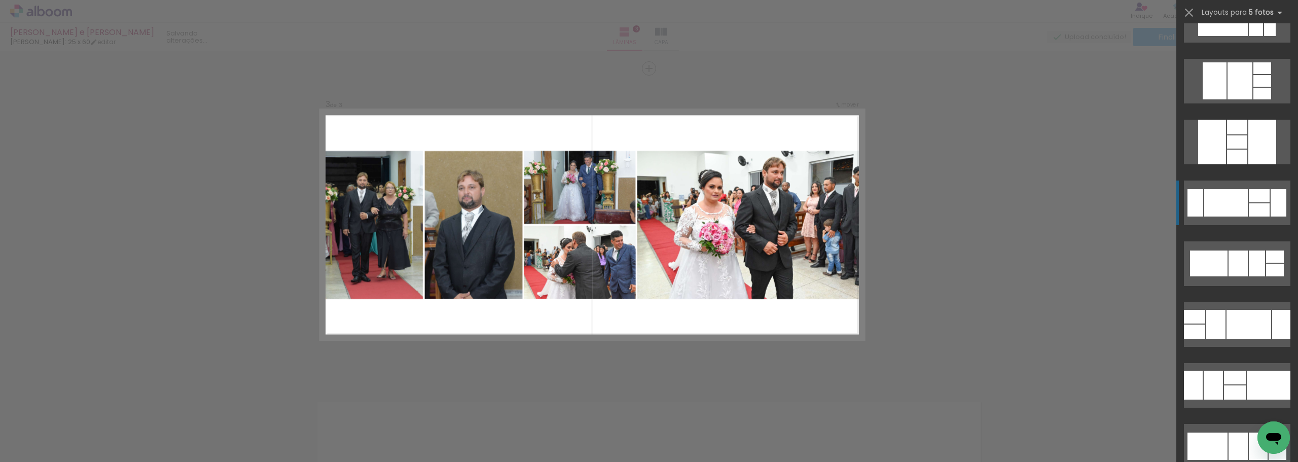
scroll to position [1632, 0]
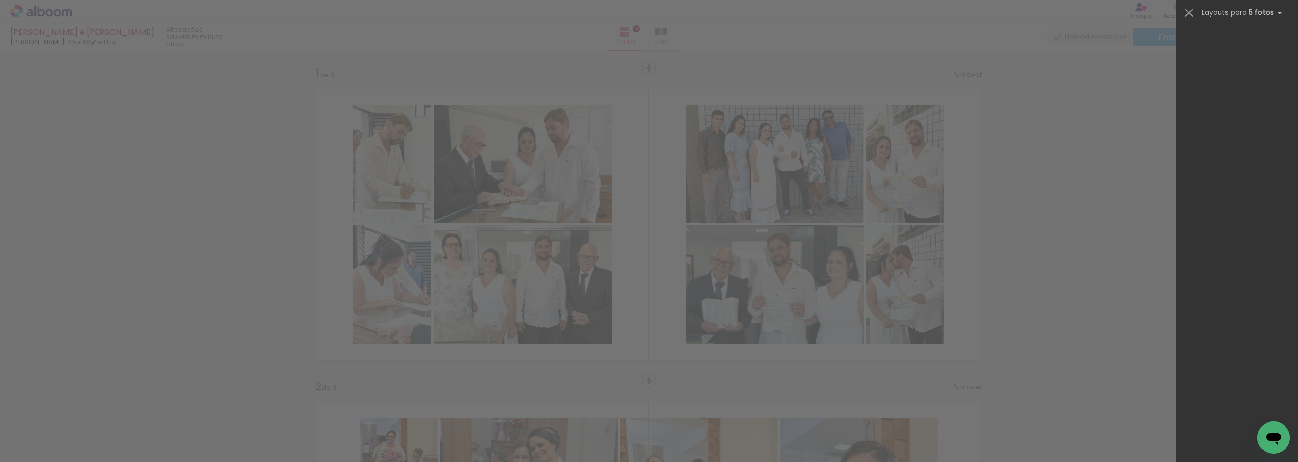
scroll to position [1632, 0]
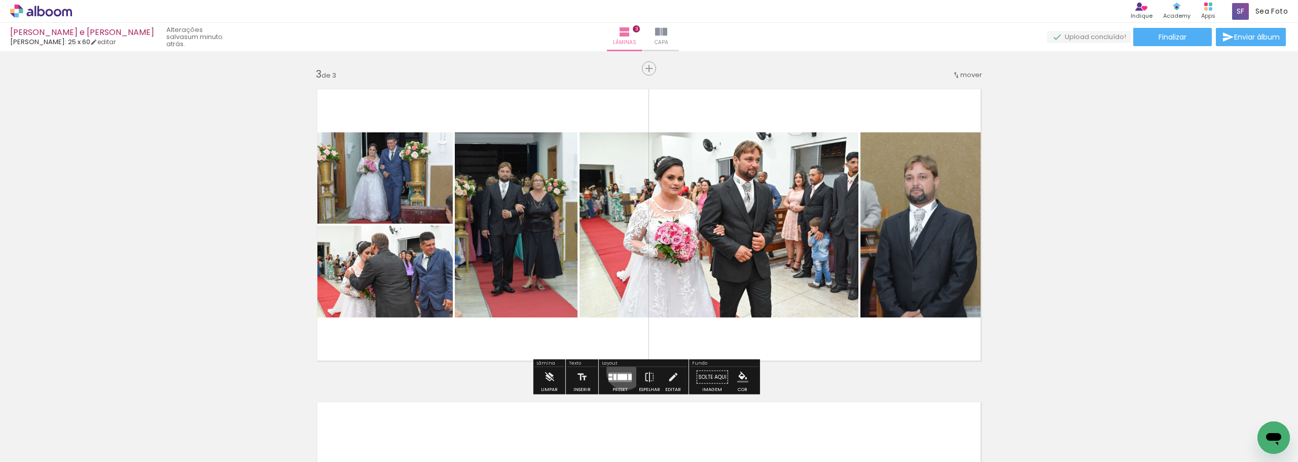
click at [622, 371] on div at bounding box center [619, 377] width 27 height 20
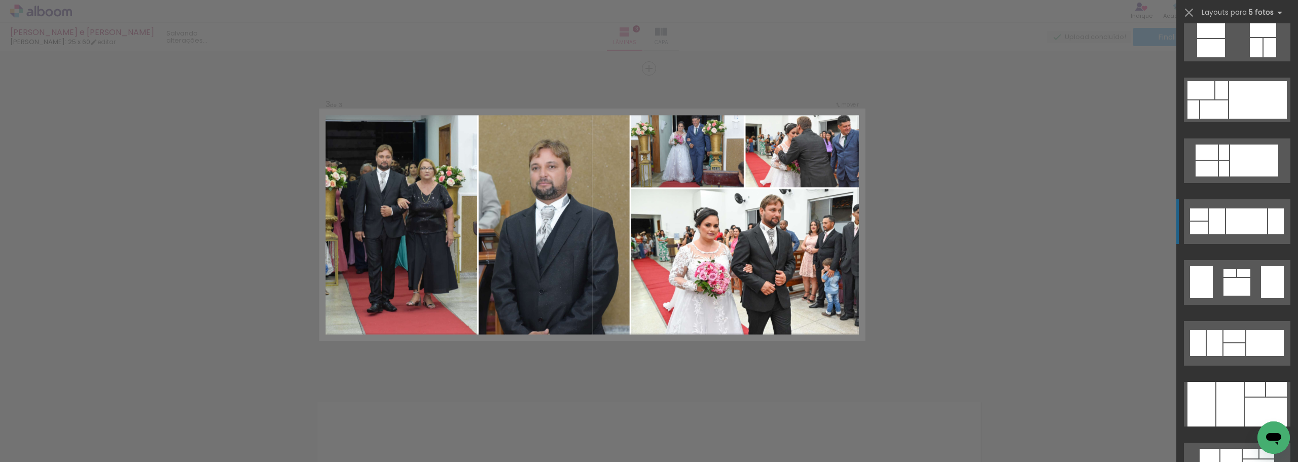
scroll to position [2139, 0]
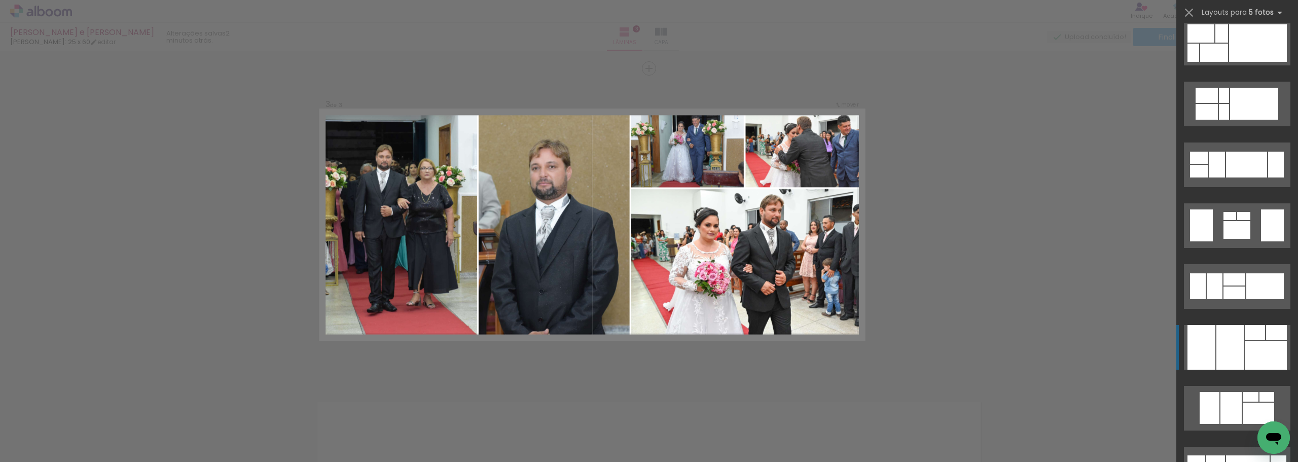
click at [1226, 342] on div at bounding box center [1229, 347] width 27 height 45
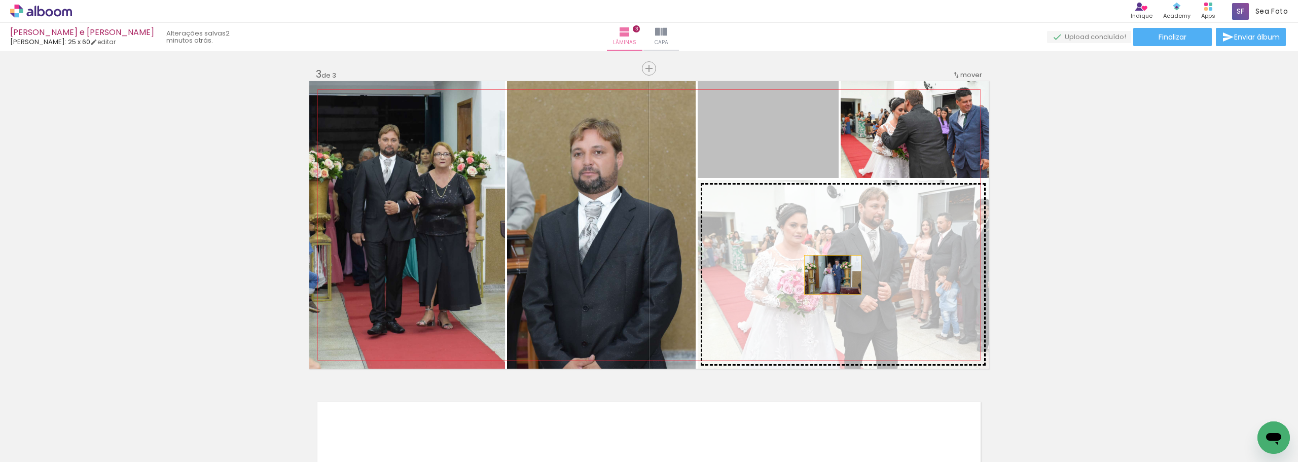
drag, startPoint x: 807, startPoint y: 155, endPoint x: 829, endPoint y: 275, distance: 122.0
click at [0, 0] on slot at bounding box center [0, 0] width 0 height 0
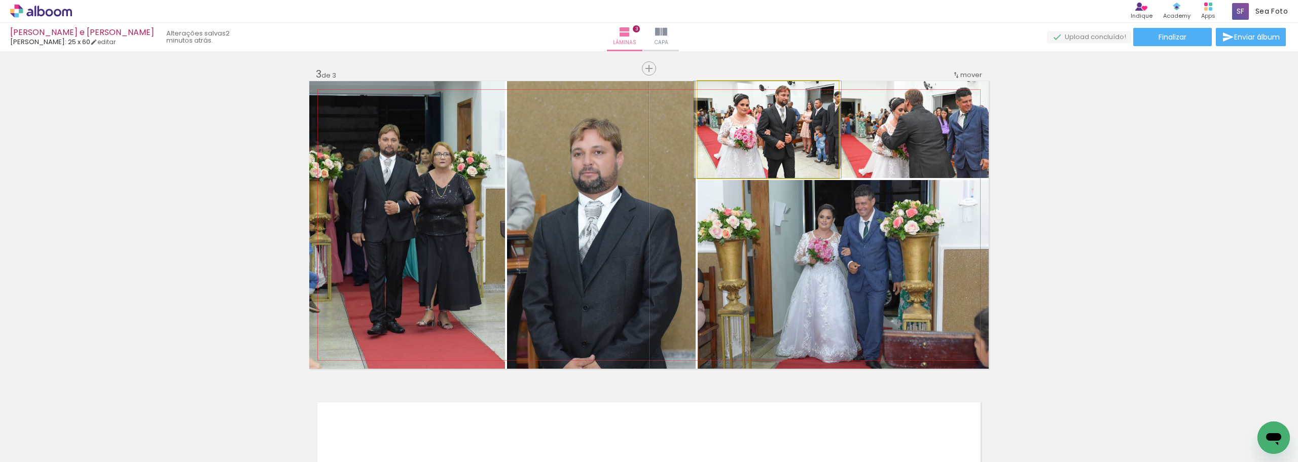
drag, startPoint x: 778, startPoint y: 153, endPoint x: 778, endPoint y: 166, distance: 13.7
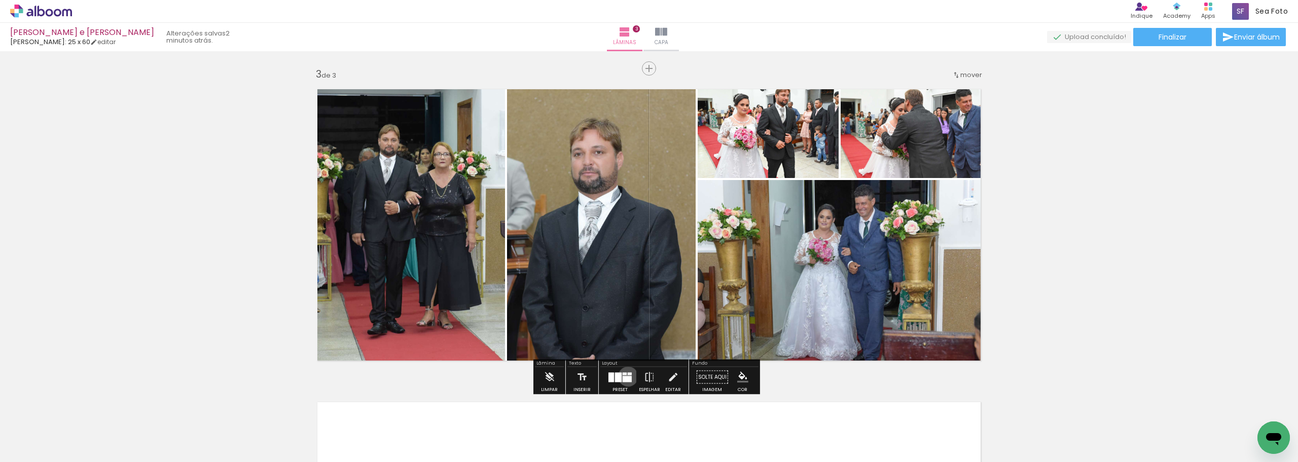
click at [626, 376] on div at bounding box center [626, 379] width 9 height 6
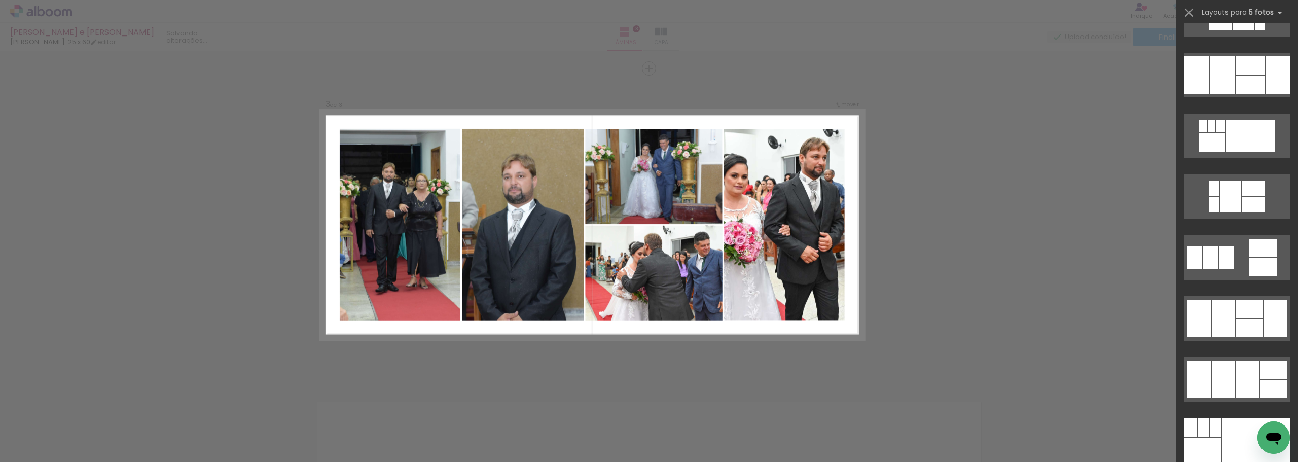
scroll to position [4309, 0]
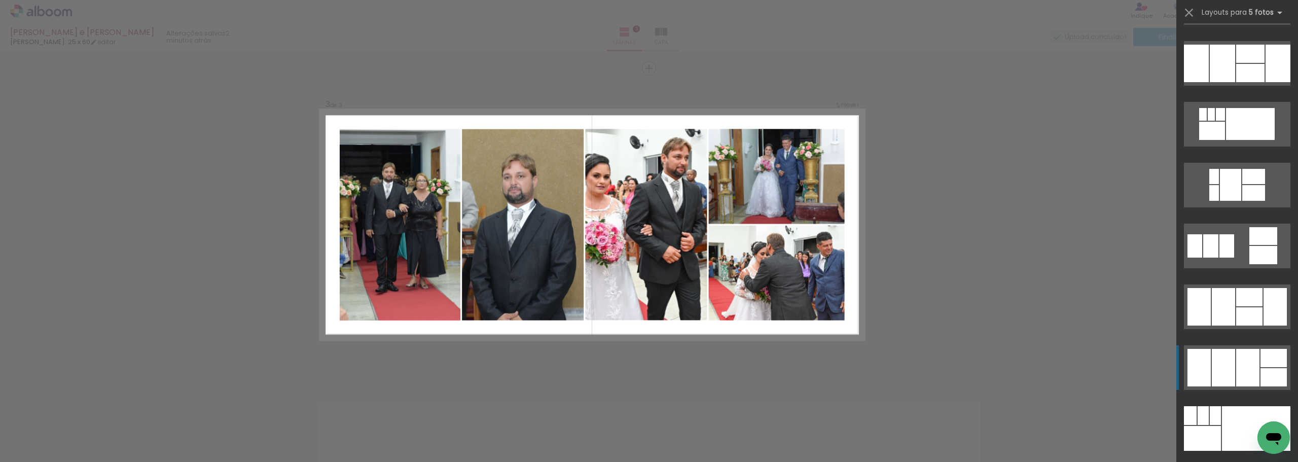
click at [1239, 306] on div at bounding box center [1249, 297] width 26 height 18
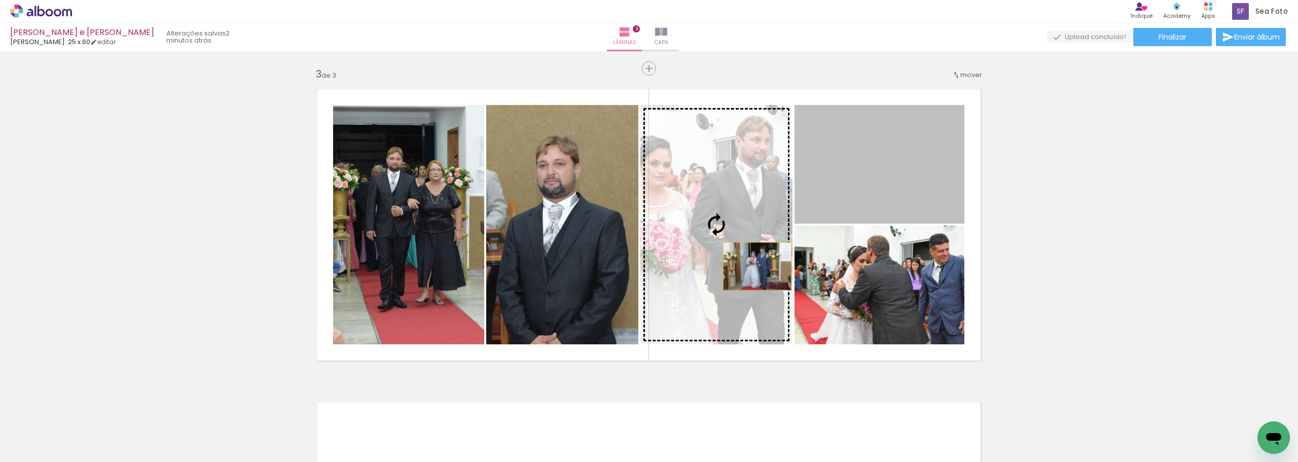
drag, startPoint x: 896, startPoint y: 181, endPoint x: 753, endPoint y: 267, distance: 166.4
click at [0, 0] on slot at bounding box center [0, 0] width 0 height 0
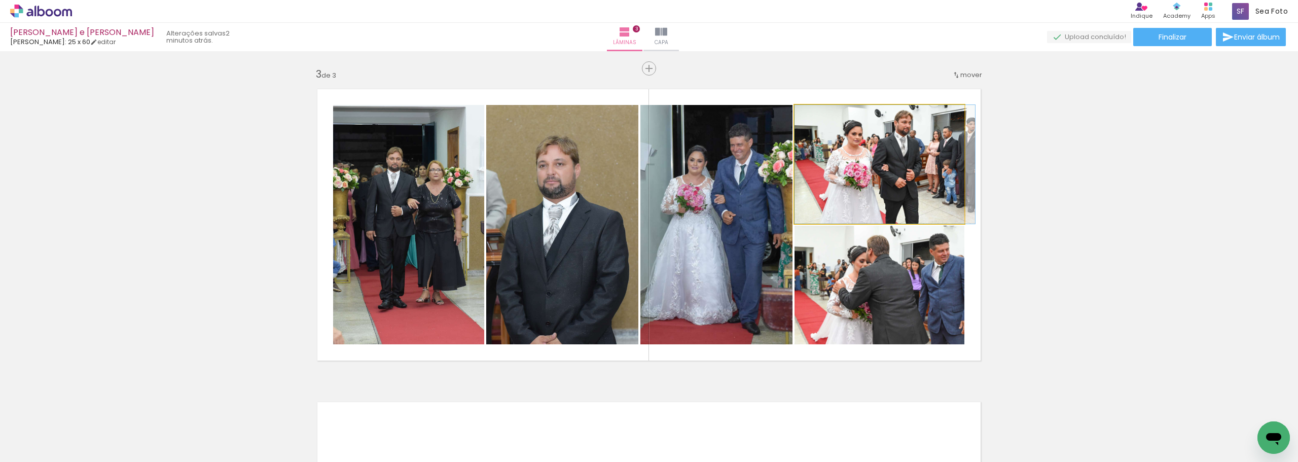
drag, startPoint x: 877, startPoint y: 191, endPoint x: 885, endPoint y: 191, distance: 7.1
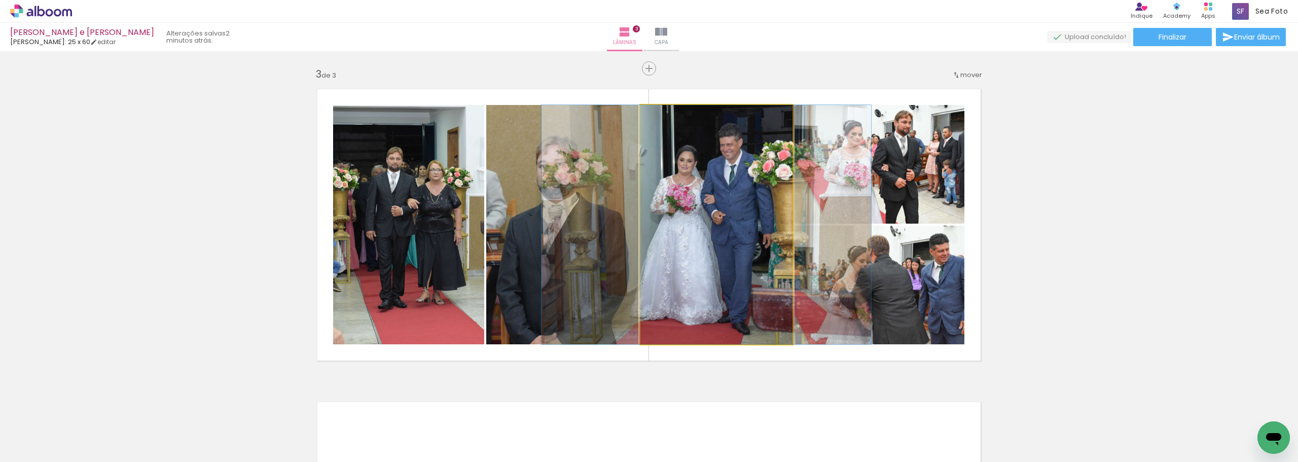
drag, startPoint x: 710, startPoint y: 277, endPoint x: 700, endPoint y: 277, distance: 10.2
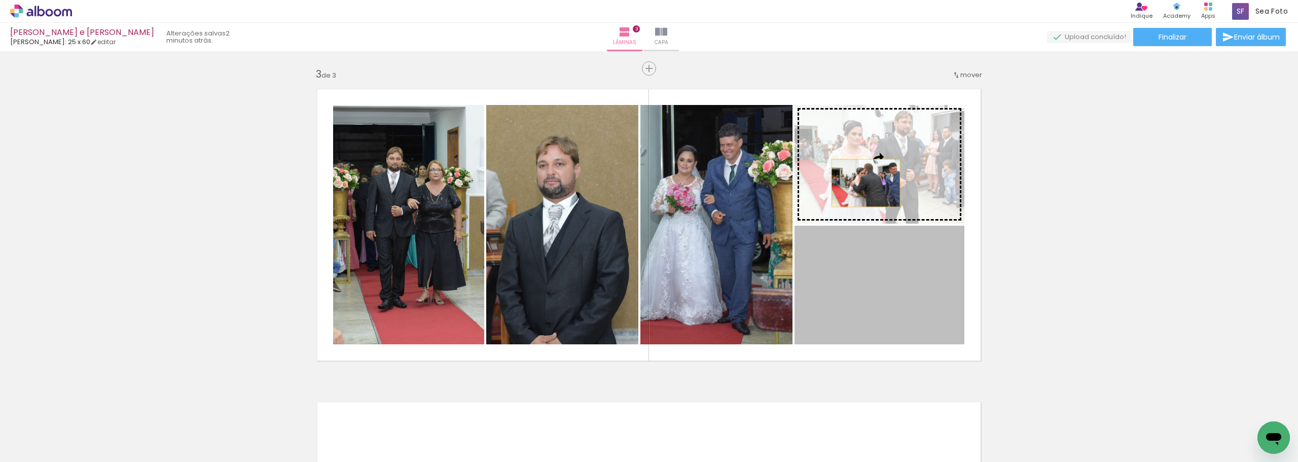
drag, startPoint x: 854, startPoint y: 323, endPoint x: 862, endPoint y: 182, distance: 140.6
click at [0, 0] on slot at bounding box center [0, 0] width 0 height 0
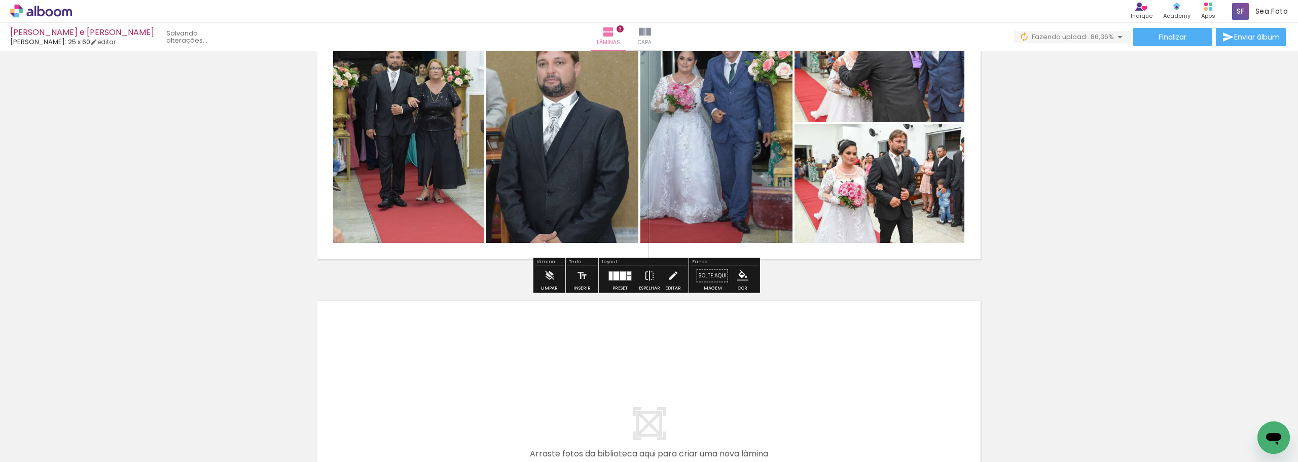
scroll to position [878, 0]
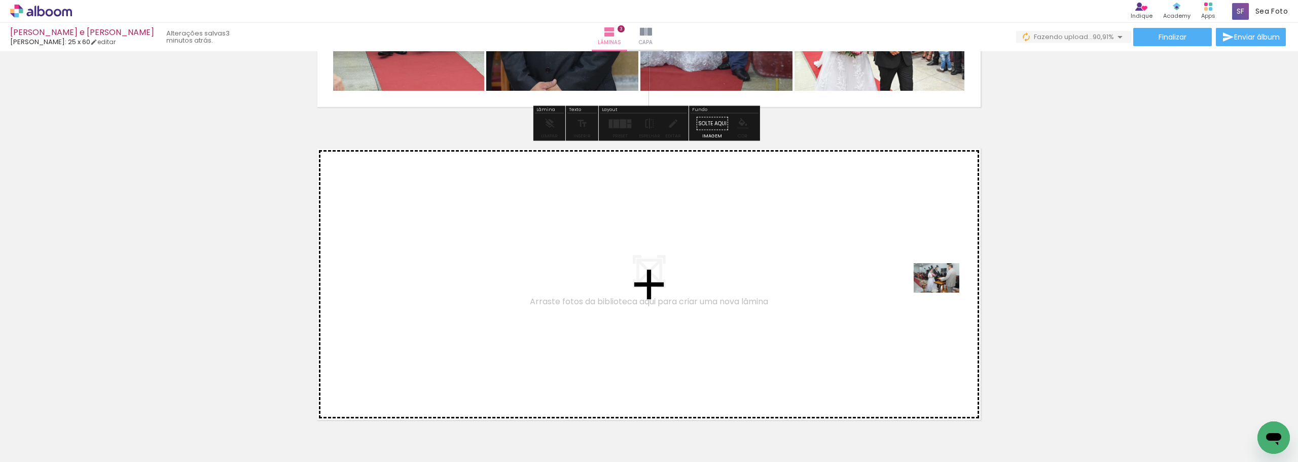
drag, startPoint x: 1150, startPoint y: 433, endPoint x: 886, endPoint y: 284, distance: 303.5
click at [886, 284] on quentale-workspace at bounding box center [649, 231] width 1298 height 462
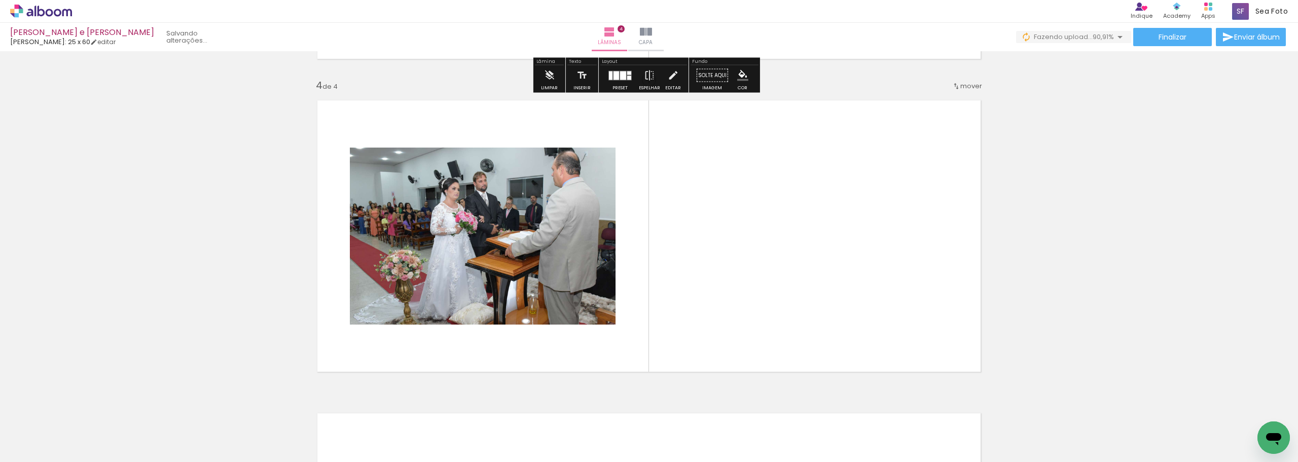
scroll to position [938, 0]
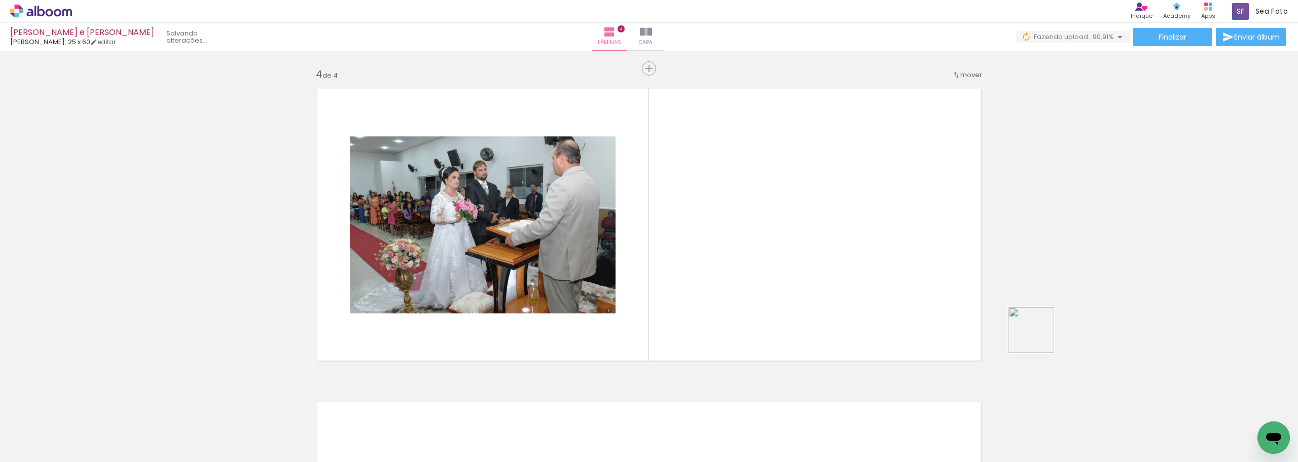
drag, startPoint x: 1173, startPoint y: 407, endPoint x: 1098, endPoint y: 363, distance: 86.5
click at [981, 313] on quentale-workspace at bounding box center [649, 231] width 1298 height 462
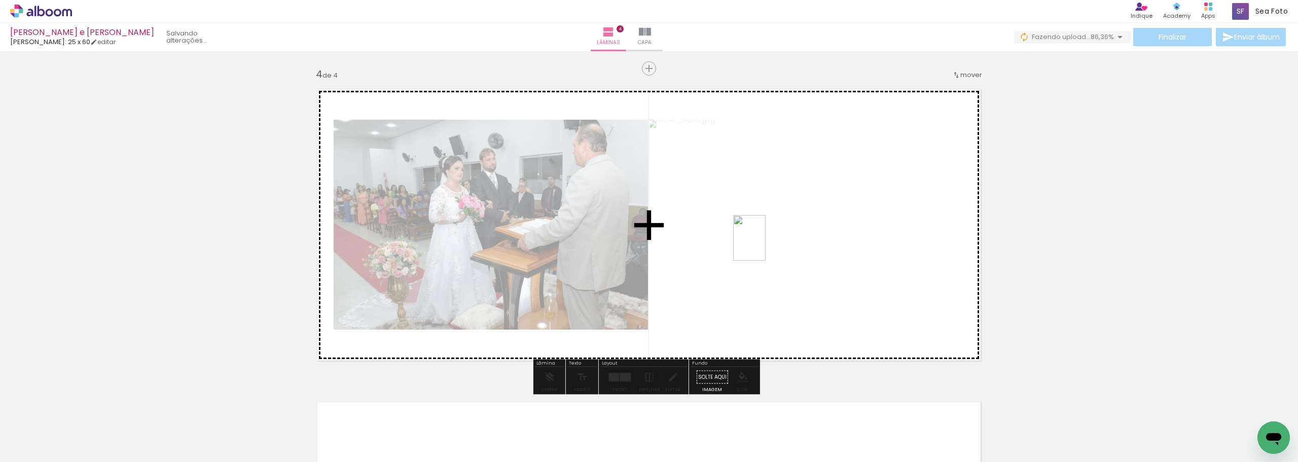
drag, startPoint x: 1252, startPoint y: 426, endPoint x: 767, endPoint y: 248, distance: 515.9
click at [760, 245] on quentale-workspace at bounding box center [649, 231] width 1298 height 462
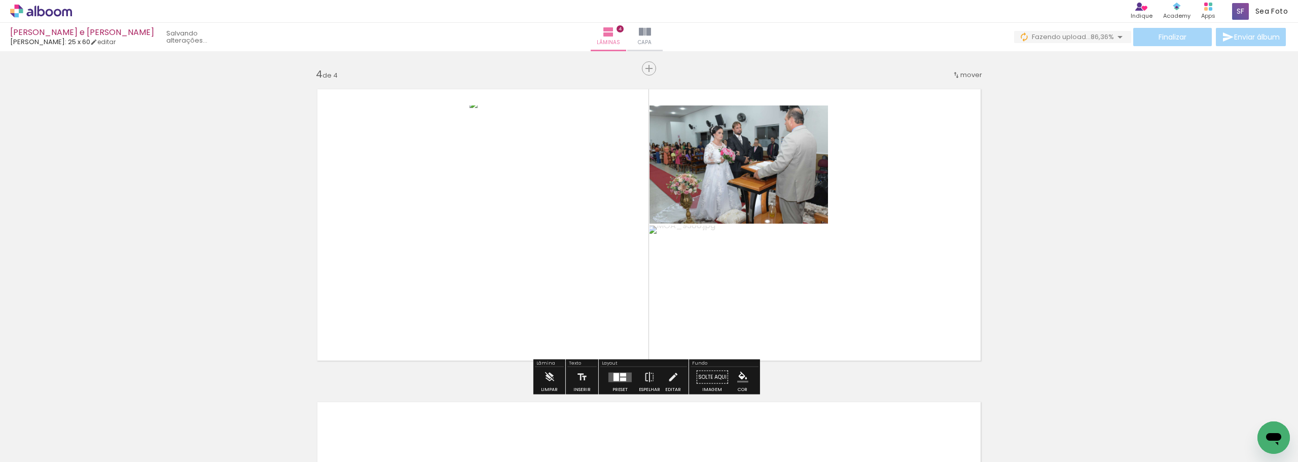
click at [614, 376] on div at bounding box center [616, 377] width 6 height 8
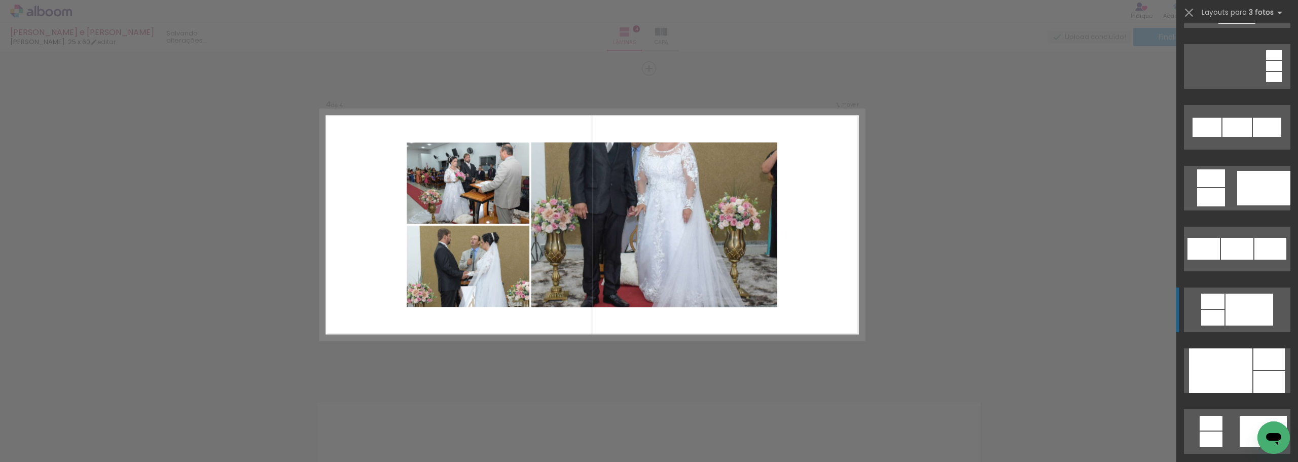
scroll to position [3396, 0]
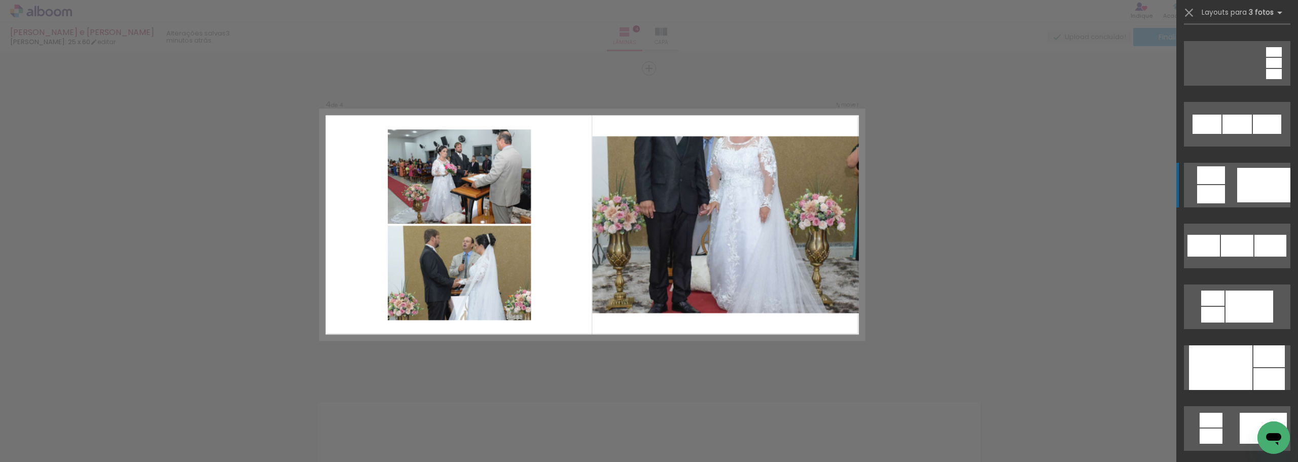
click at [1253, 368] on div at bounding box center [1268, 379] width 31 height 22
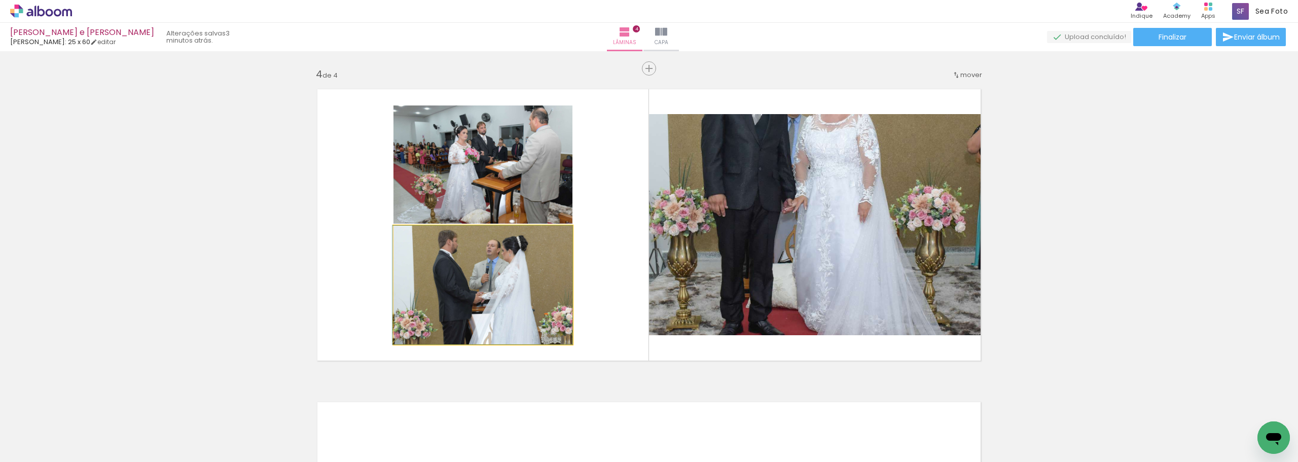
drag, startPoint x: 511, startPoint y: 289, endPoint x: 508, endPoint y: 284, distance: 5.2
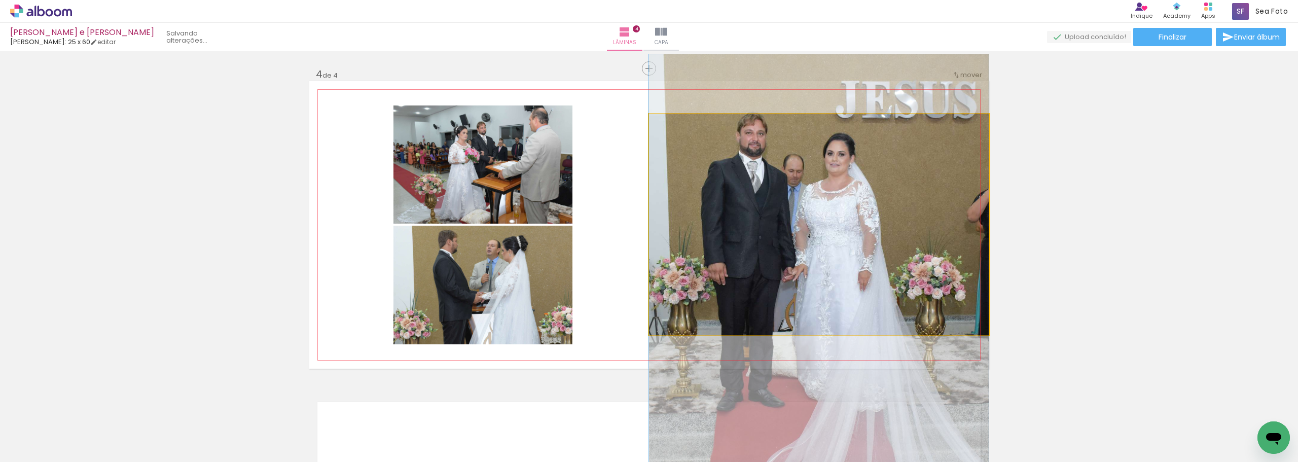
drag, startPoint x: 766, startPoint y: 218, endPoint x: 762, endPoint y: 286, distance: 68.6
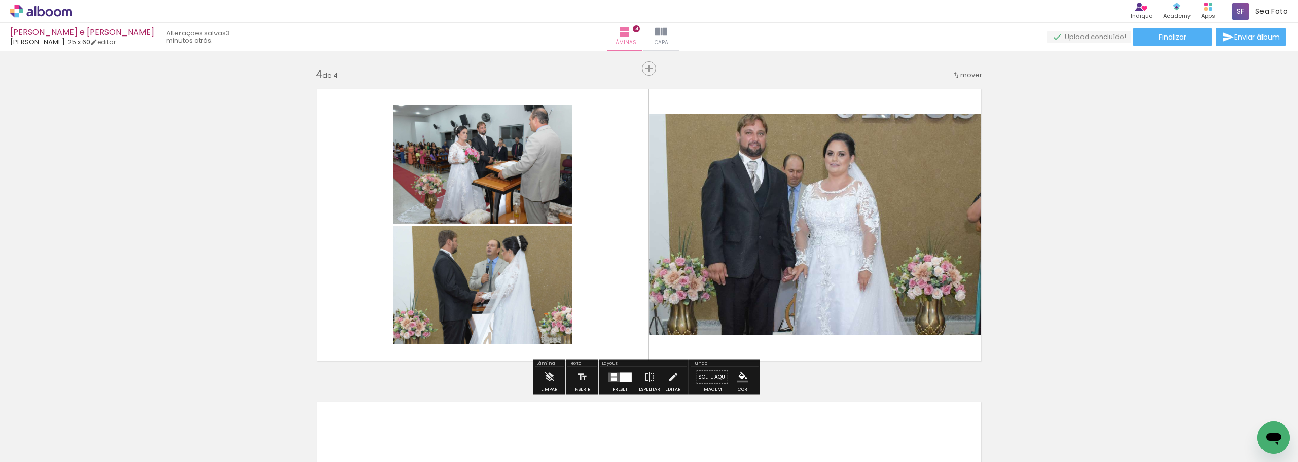
click at [770, 266] on quentale-photo at bounding box center [819, 224] width 340 height 221
click at [614, 381] on quentale-layouter at bounding box center [619, 377] width 23 height 10
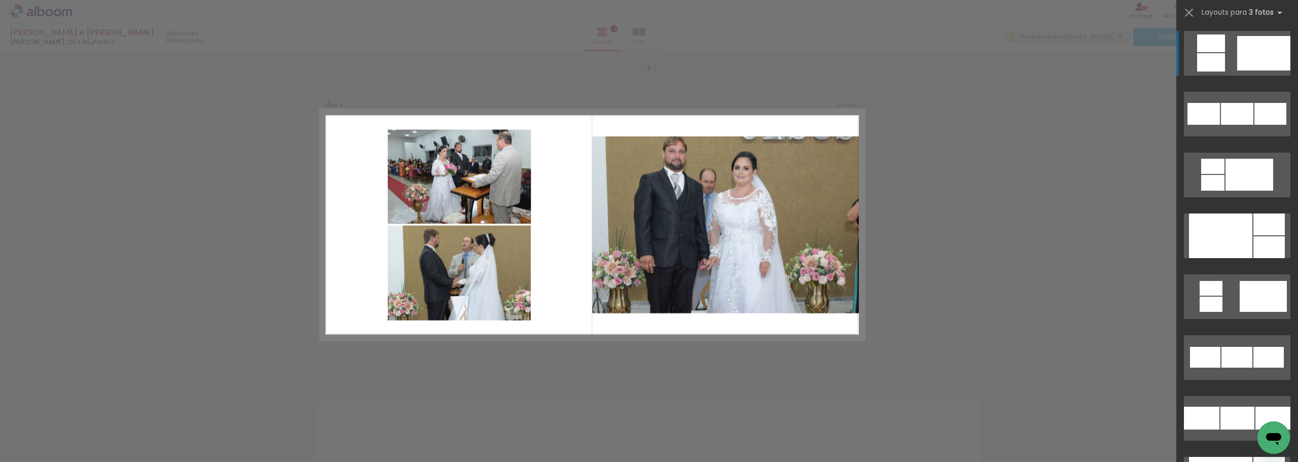
scroll to position [0, 94]
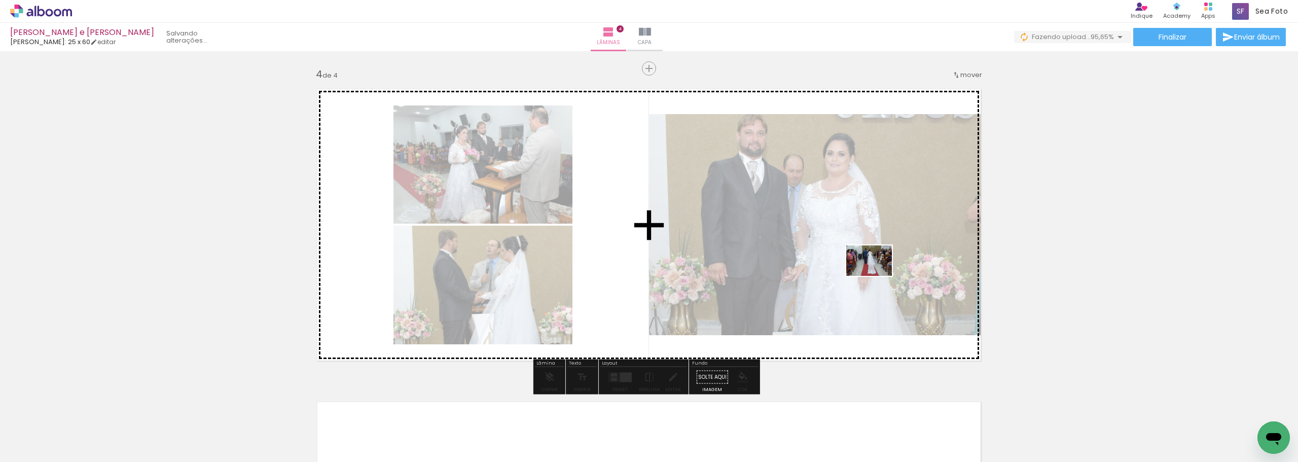
drag, startPoint x: 1182, startPoint y: 392, endPoint x: 876, endPoint y: 276, distance: 327.1
click at [876, 276] on quentale-workspace at bounding box center [649, 231] width 1298 height 462
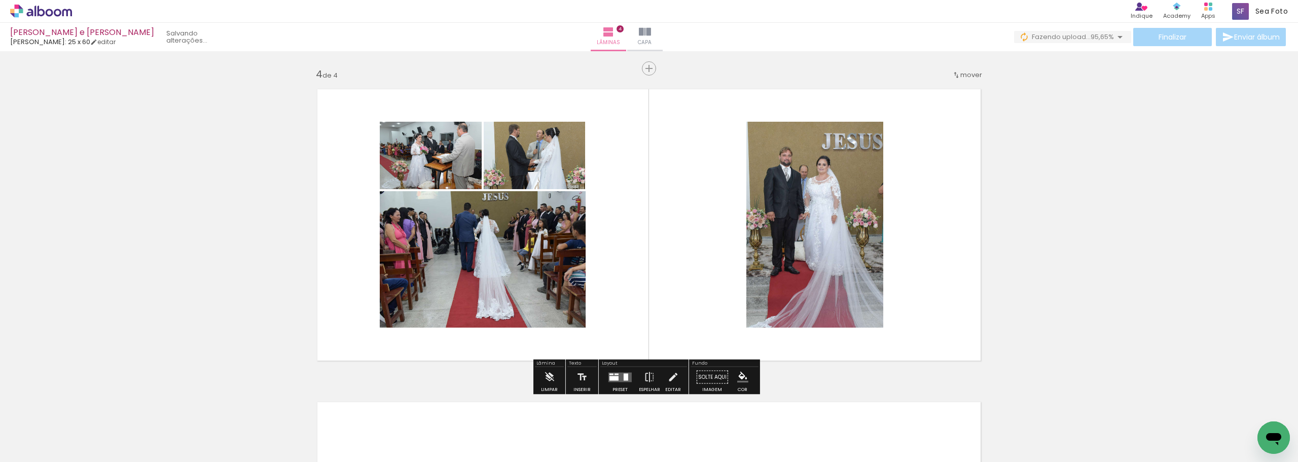
click at [613, 377] on div at bounding box center [613, 378] width 9 height 5
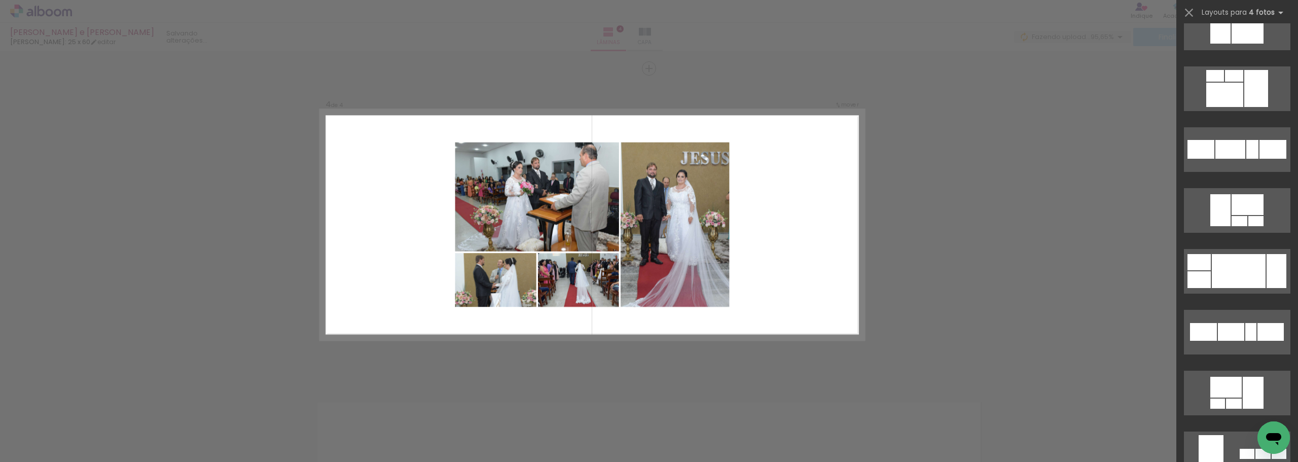
scroll to position [1369, 0]
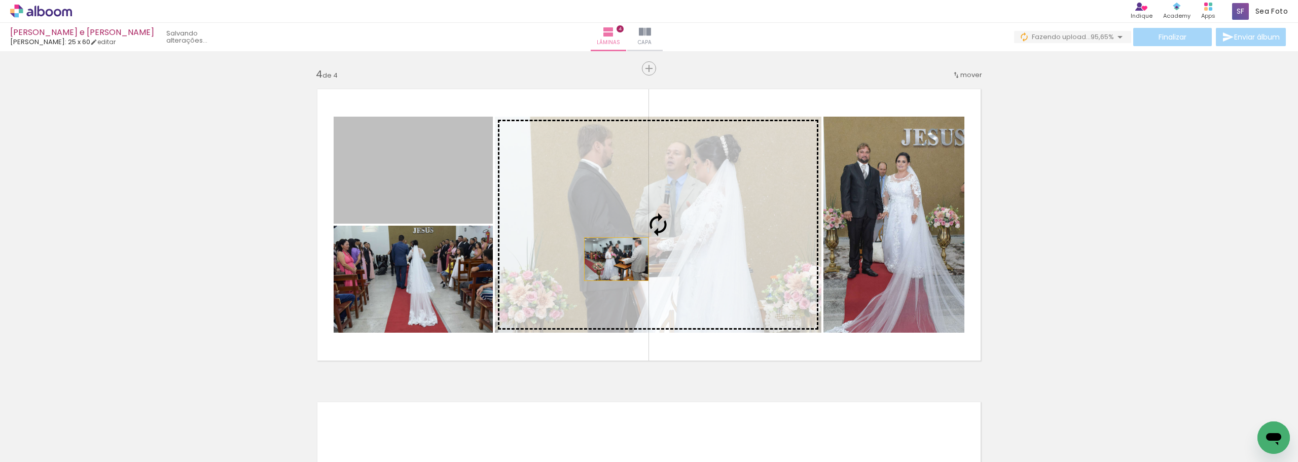
drag, startPoint x: 448, startPoint y: 206, endPoint x: 612, endPoint y: 259, distance: 172.5
click at [0, 0] on slot at bounding box center [0, 0] width 0 height 0
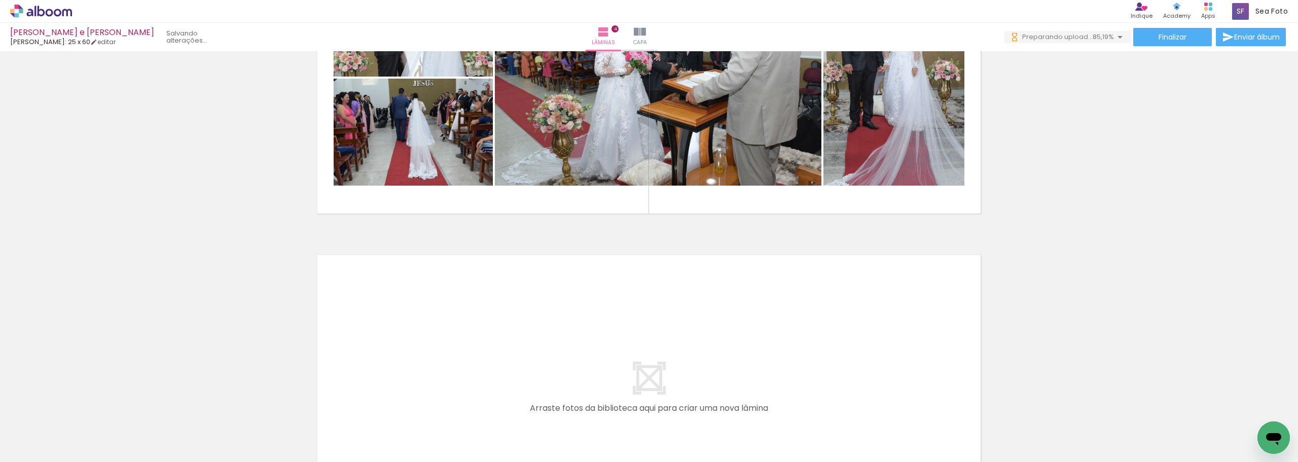
scroll to position [1141, 0]
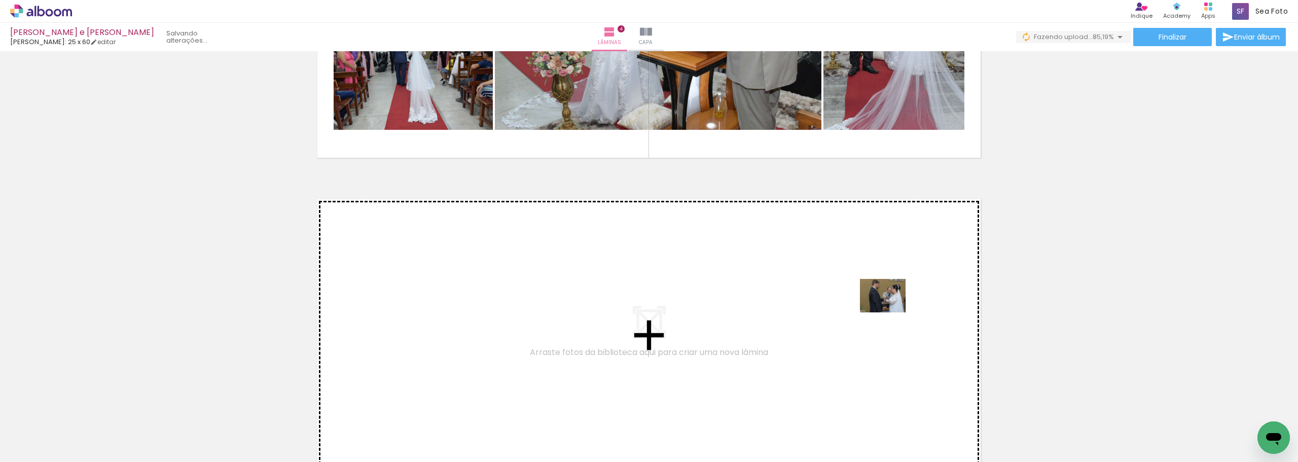
drag, startPoint x: 1066, startPoint y: 398, endPoint x: 1029, endPoint y: 361, distance: 52.7
click at [890, 309] on quentale-workspace at bounding box center [649, 231] width 1298 height 462
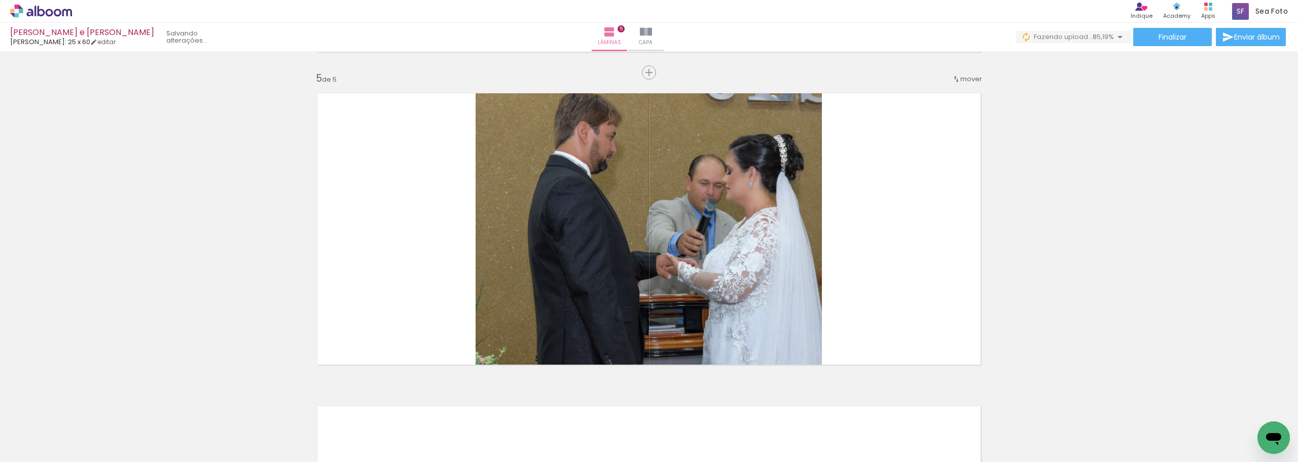
scroll to position [1251, 0]
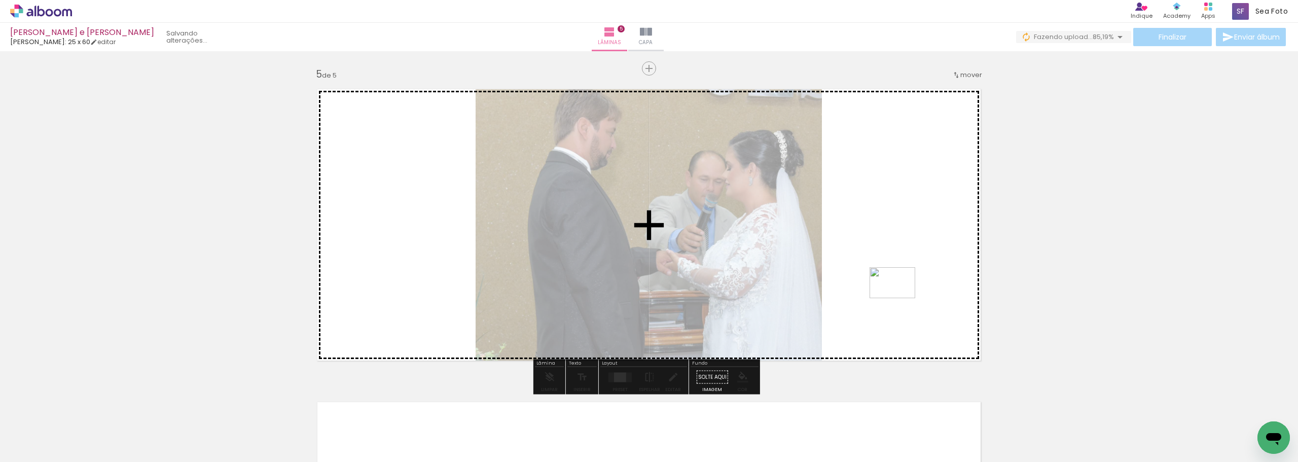
drag, startPoint x: 1137, startPoint y: 430, endPoint x: 900, endPoint y: 298, distance: 271.6
click at [900, 298] on quentale-workspace at bounding box center [649, 231] width 1298 height 462
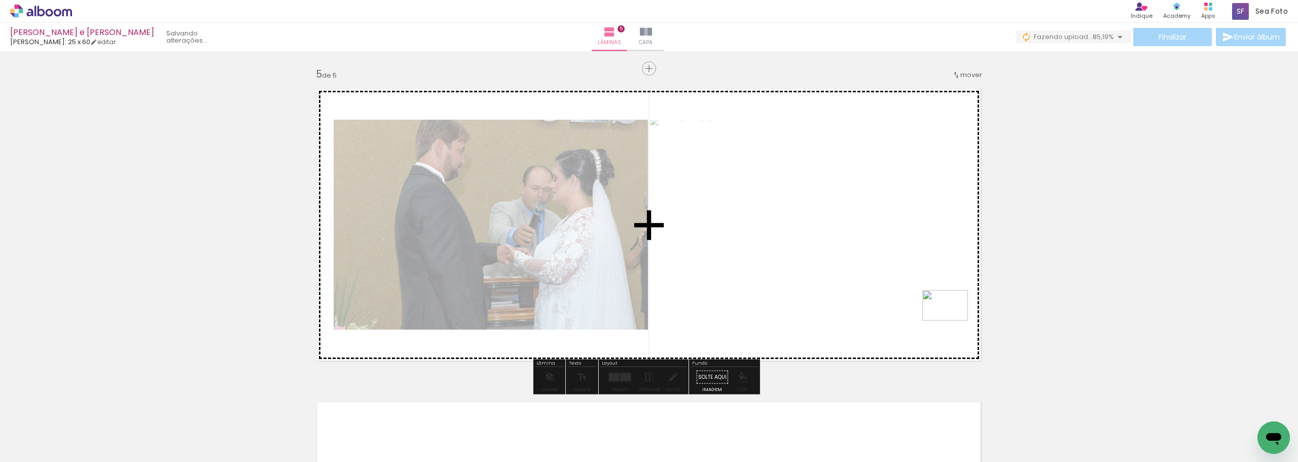
drag, startPoint x: 1179, startPoint y: 428, endPoint x: 952, endPoint y: 320, distance: 251.0
click at [952, 320] on quentale-workspace at bounding box center [649, 231] width 1298 height 462
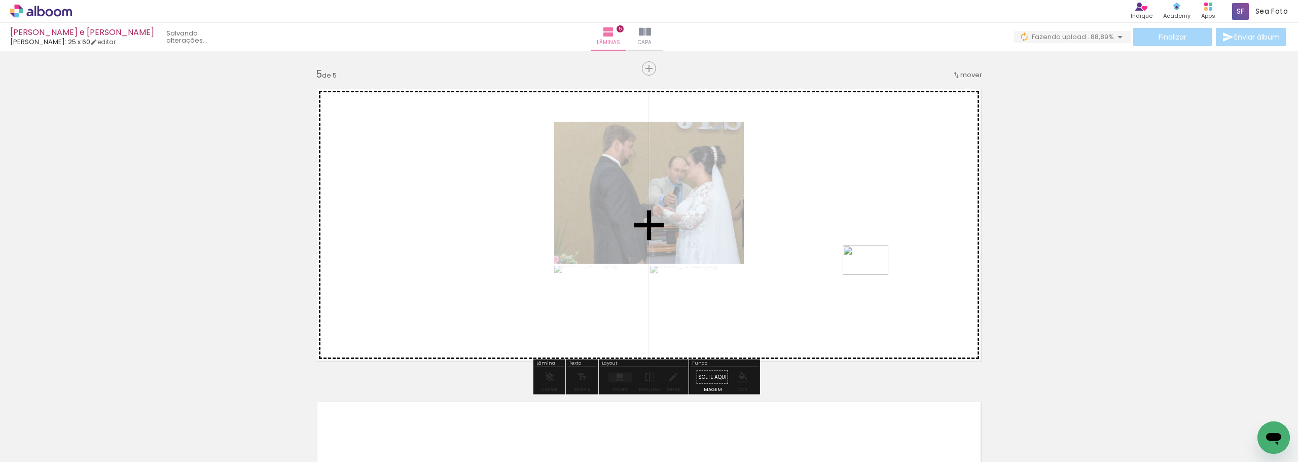
drag, startPoint x: 1249, startPoint y: 425, endPoint x: 845, endPoint y: 271, distance: 432.4
click at [845, 271] on quentale-workspace at bounding box center [649, 231] width 1298 height 462
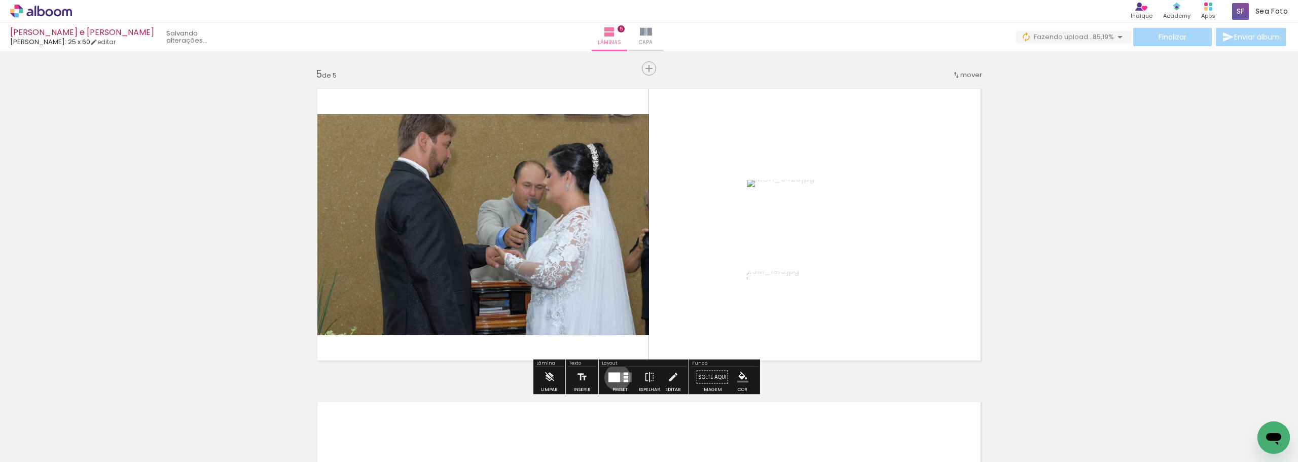
click at [615, 377] on div at bounding box center [614, 377] width 12 height 10
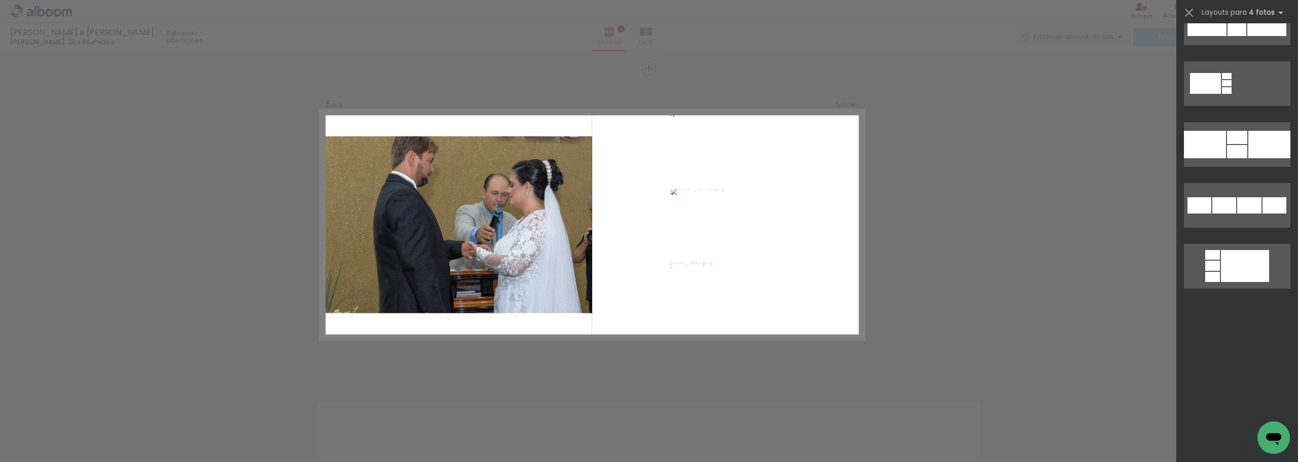
scroll to position [0, 0]
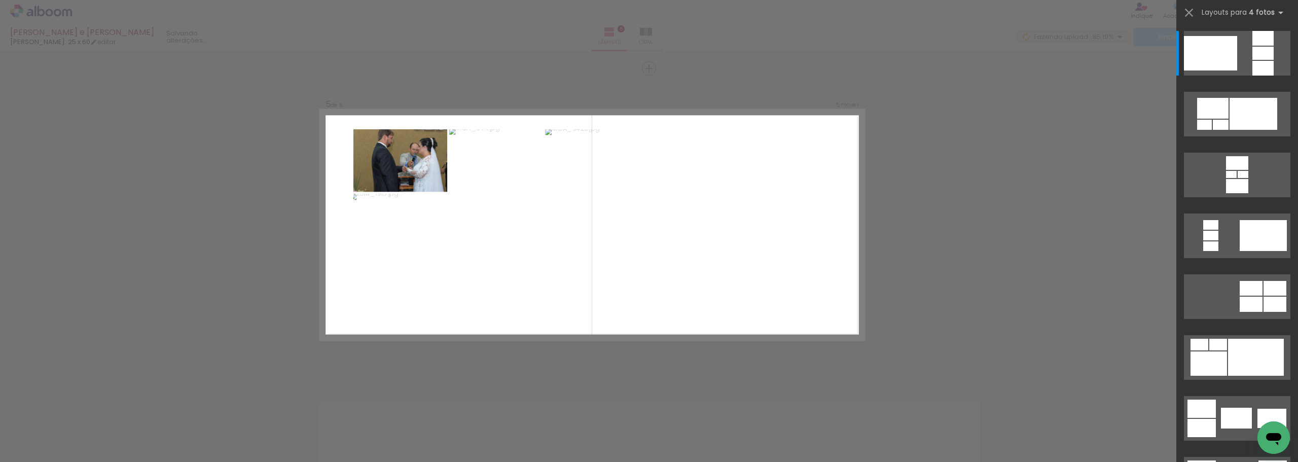
click at [1249, 346] on div at bounding box center [1256, 357] width 56 height 37
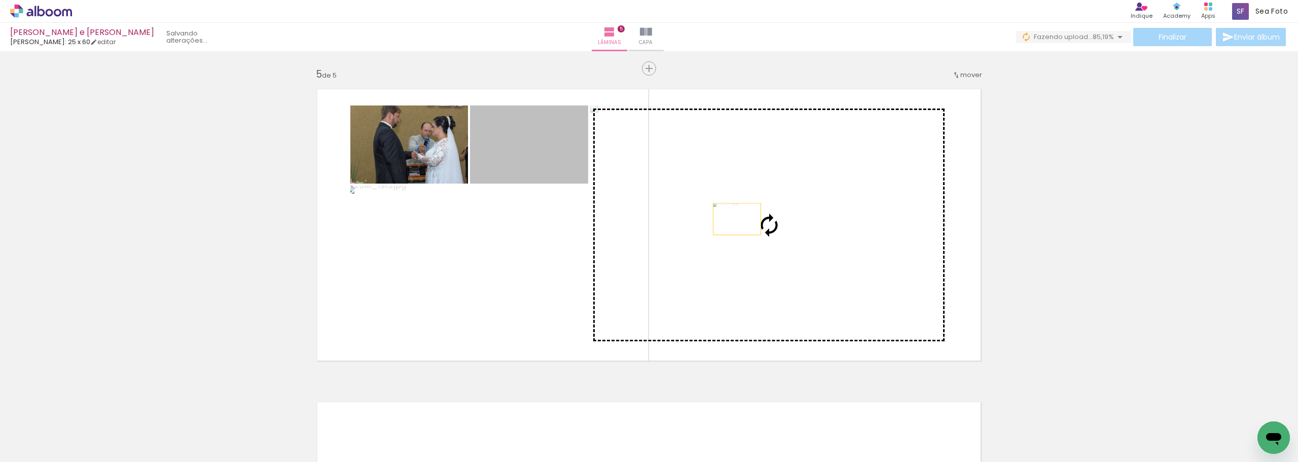
drag, startPoint x: 550, startPoint y: 165, endPoint x: 733, endPoint y: 219, distance: 190.4
click at [0, 0] on slot at bounding box center [0, 0] width 0 height 0
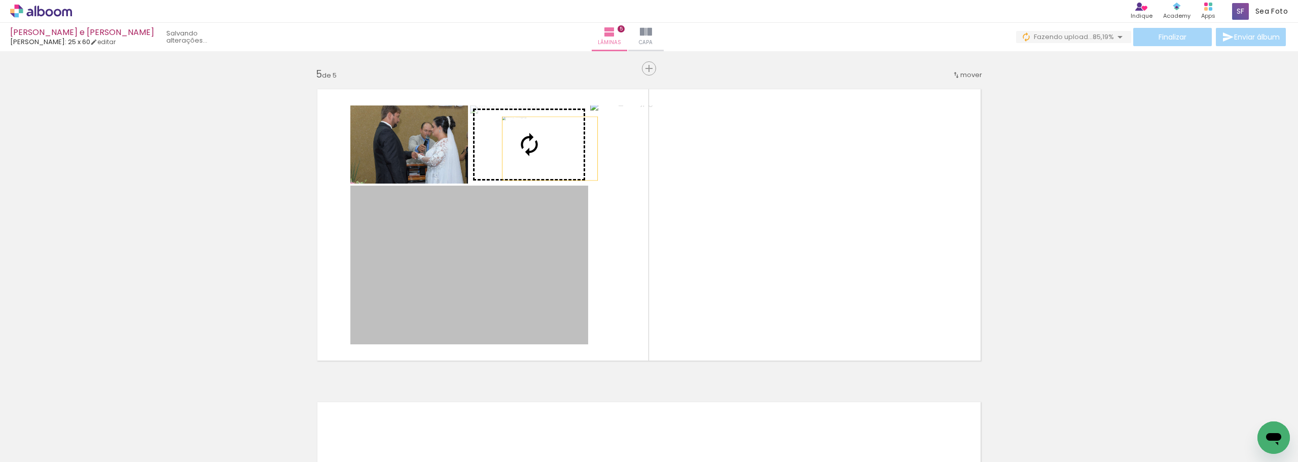
drag, startPoint x: 517, startPoint y: 264, endPoint x: 546, endPoint y: 149, distance: 118.8
click at [0, 0] on slot at bounding box center [0, 0] width 0 height 0
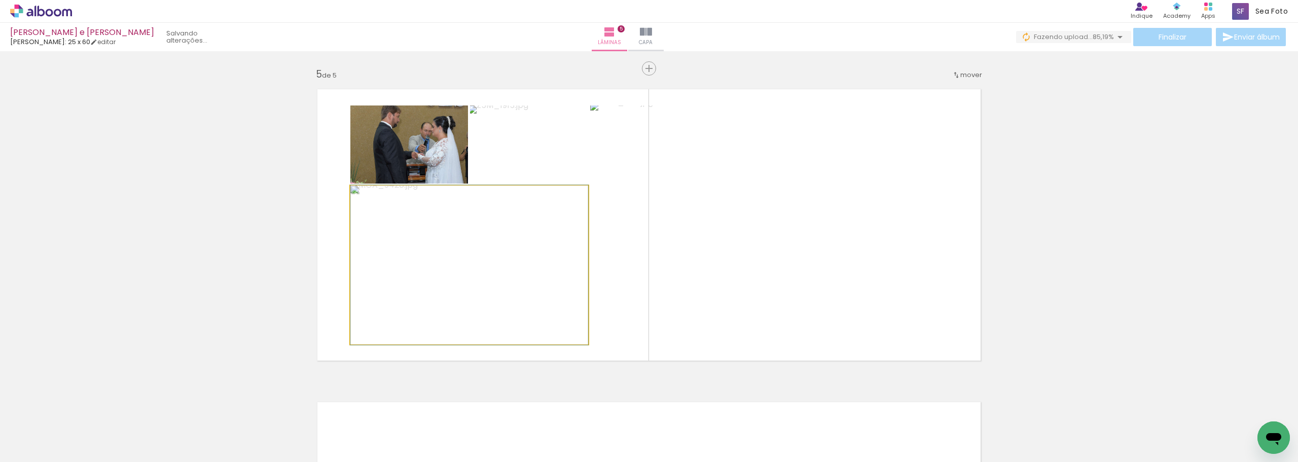
click at [510, 258] on quentale-photo at bounding box center [469, 265] width 238 height 159
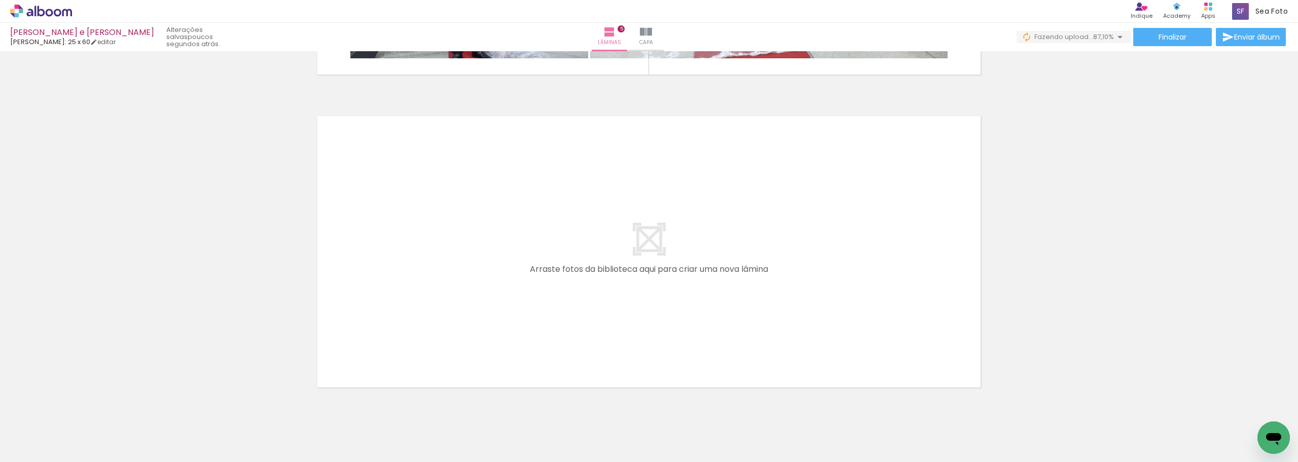
scroll to position [1569, 0]
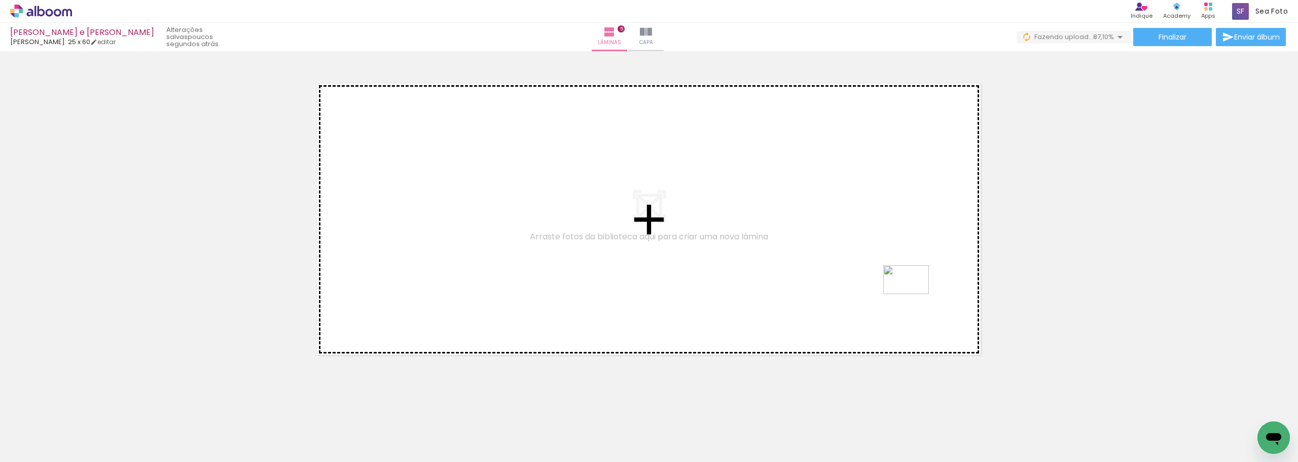
drag, startPoint x: 1143, startPoint y: 429, endPoint x: 913, endPoint y: 296, distance: 265.5
click at [913, 296] on quentale-workspace at bounding box center [649, 231] width 1298 height 462
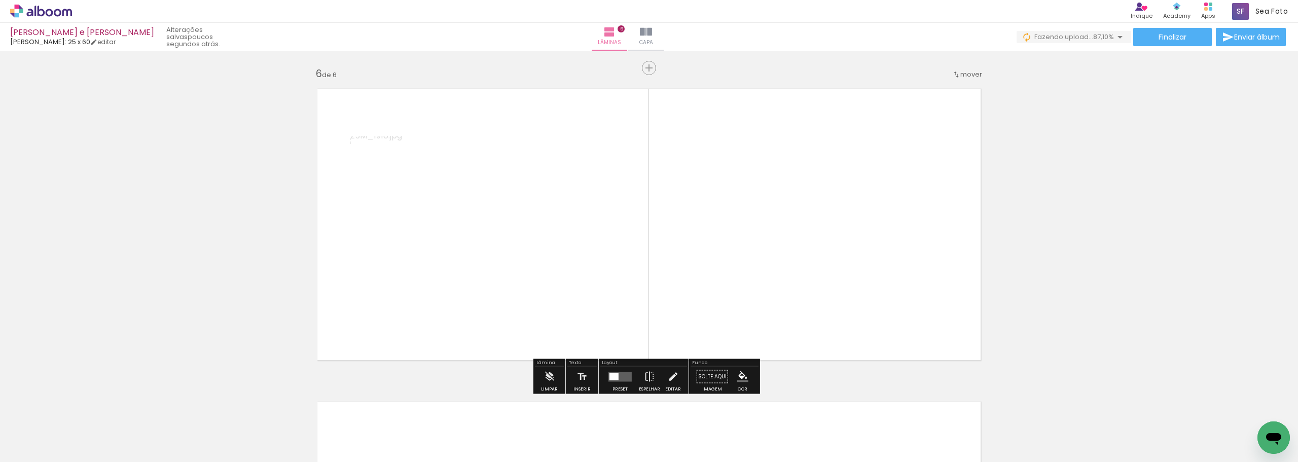
scroll to position [1563, 0]
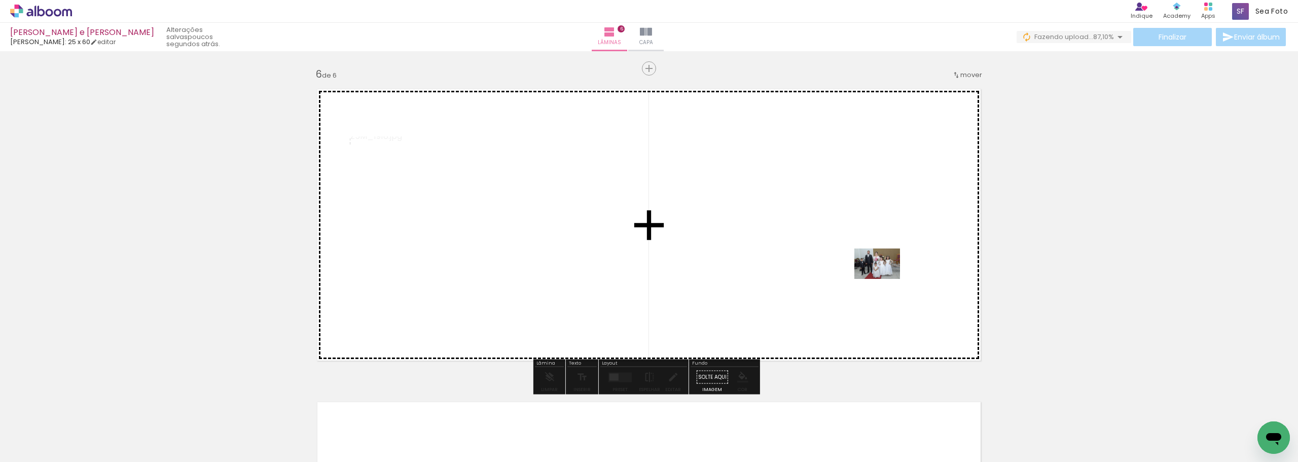
drag, startPoint x: 1073, startPoint y: 403, endPoint x: 853, endPoint y: 273, distance: 255.9
click at [853, 273] on quentale-workspace at bounding box center [649, 231] width 1298 height 462
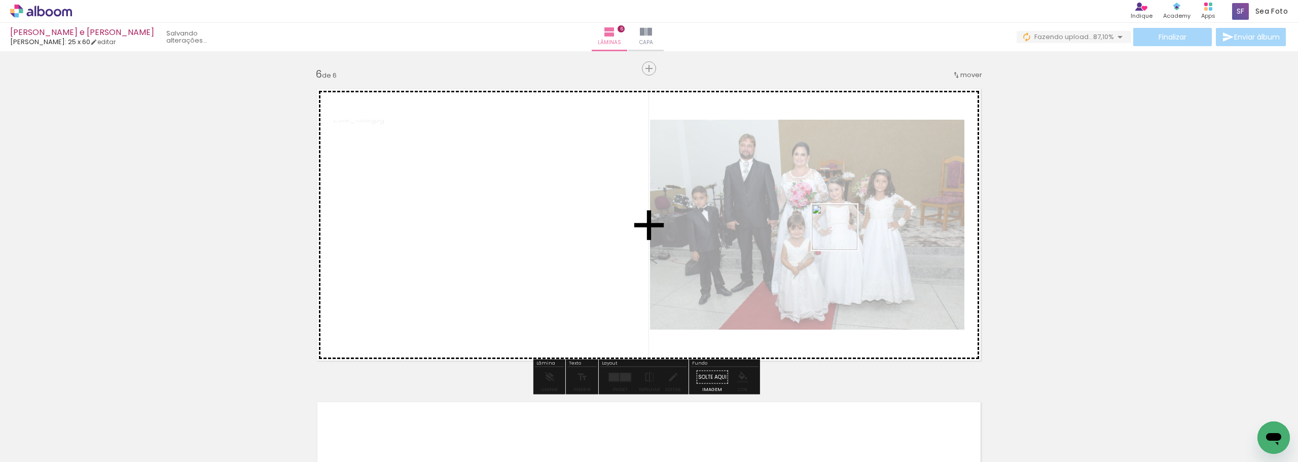
drag, startPoint x: 968, startPoint y: 291, endPoint x: 819, endPoint y: 223, distance: 164.2
click at [819, 223] on quentale-workspace at bounding box center [649, 231] width 1298 height 462
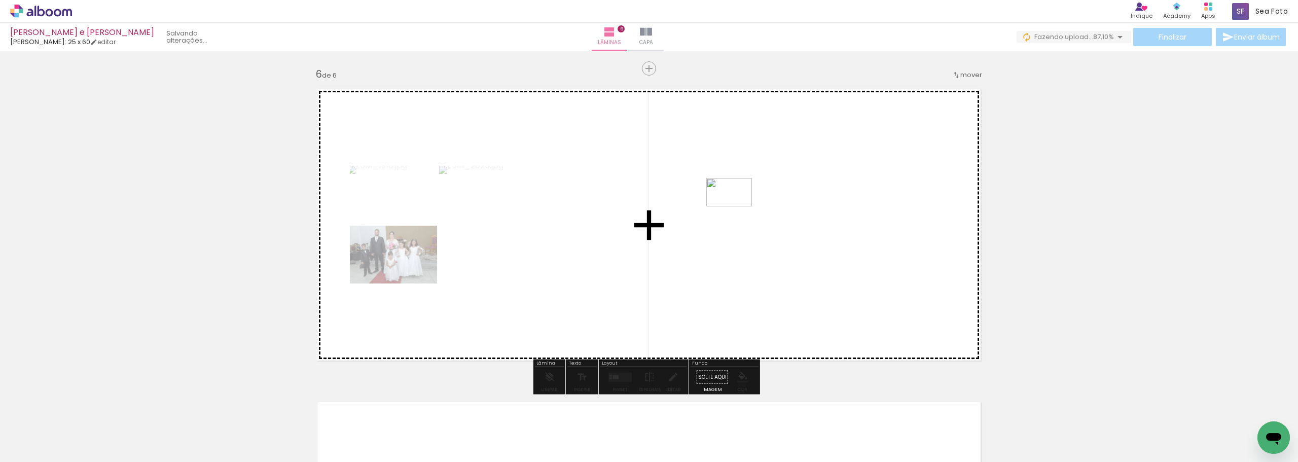
drag, startPoint x: 1234, startPoint y: 422, endPoint x: 751, endPoint y: 235, distance: 518.3
click at [736, 208] on quentale-workspace at bounding box center [649, 231] width 1298 height 462
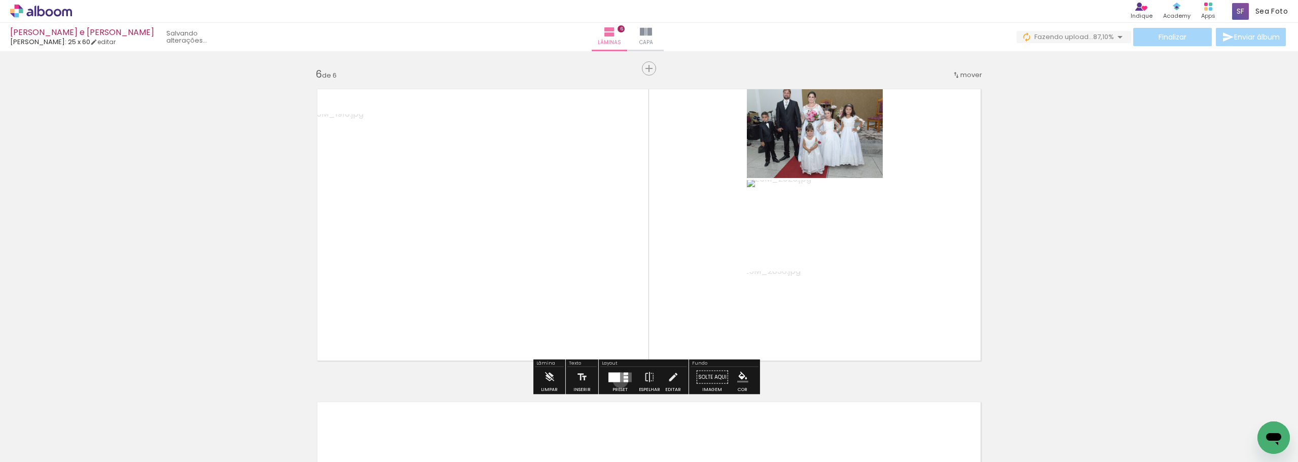
click at [618, 380] on quentale-layouter at bounding box center [619, 377] width 23 height 10
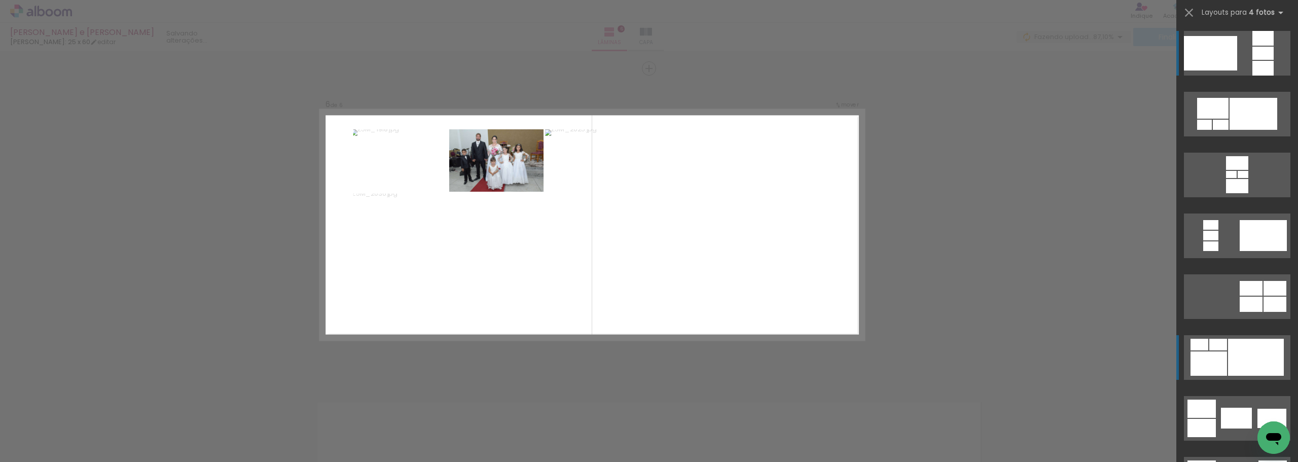
click at [1245, 364] on div at bounding box center [1256, 357] width 56 height 37
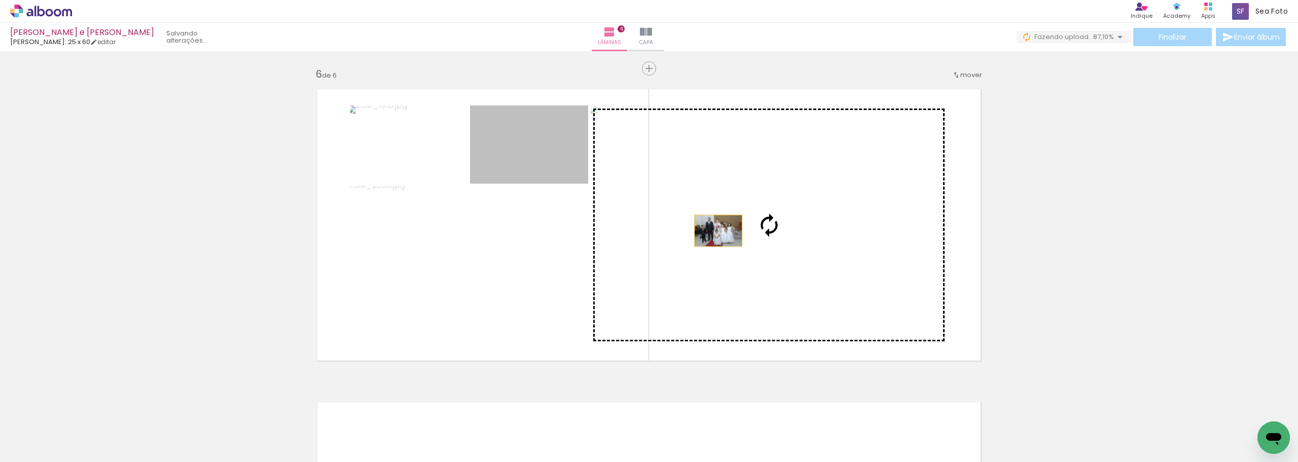
drag, startPoint x: 546, startPoint y: 161, endPoint x: 714, endPoint y: 231, distance: 181.6
click at [0, 0] on slot at bounding box center [0, 0] width 0 height 0
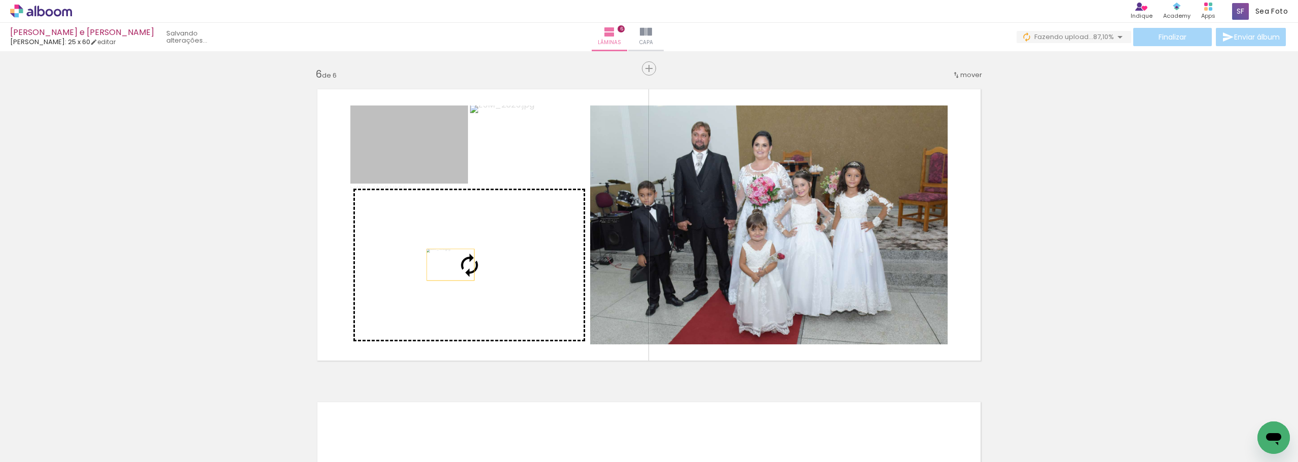
drag, startPoint x: 425, startPoint y: 161, endPoint x: 447, endPoint y: 265, distance: 106.2
click at [0, 0] on slot at bounding box center [0, 0] width 0 height 0
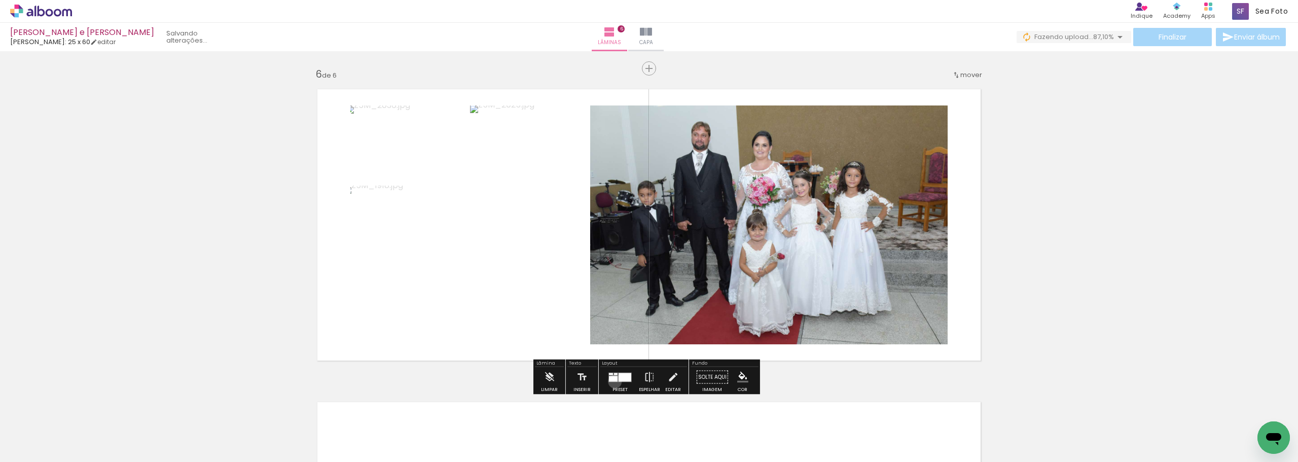
click at [612, 381] on quentale-layouter at bounding box center [619, 377] width 23 height 10
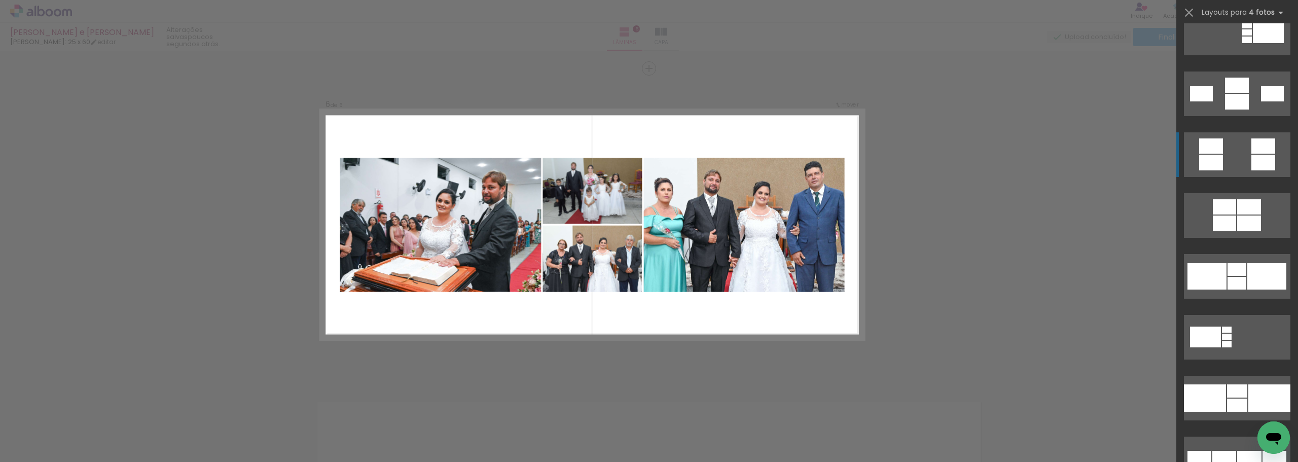
scroll to position [1267, 0]
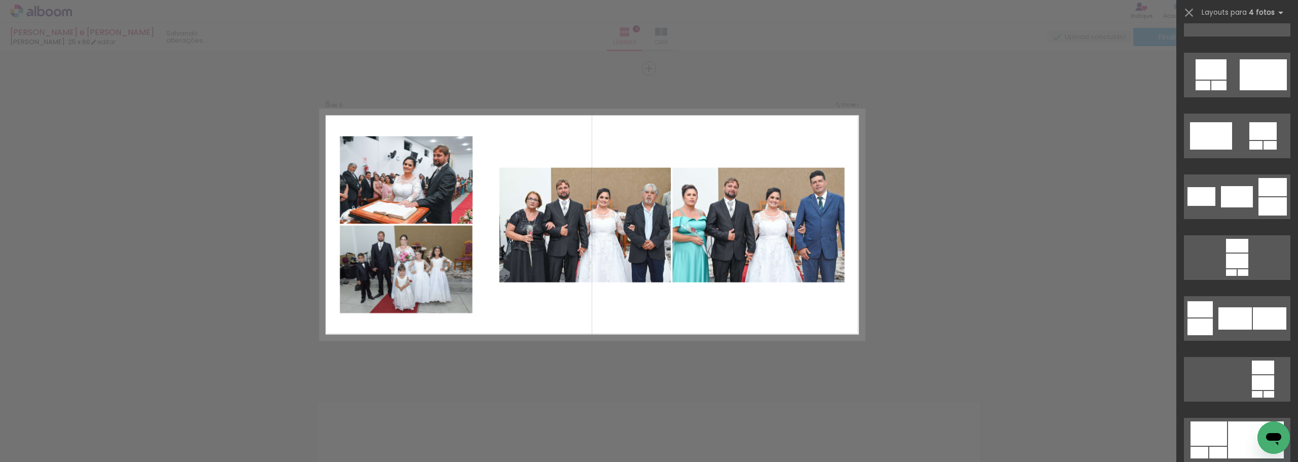
scroll to position [3295, 0]
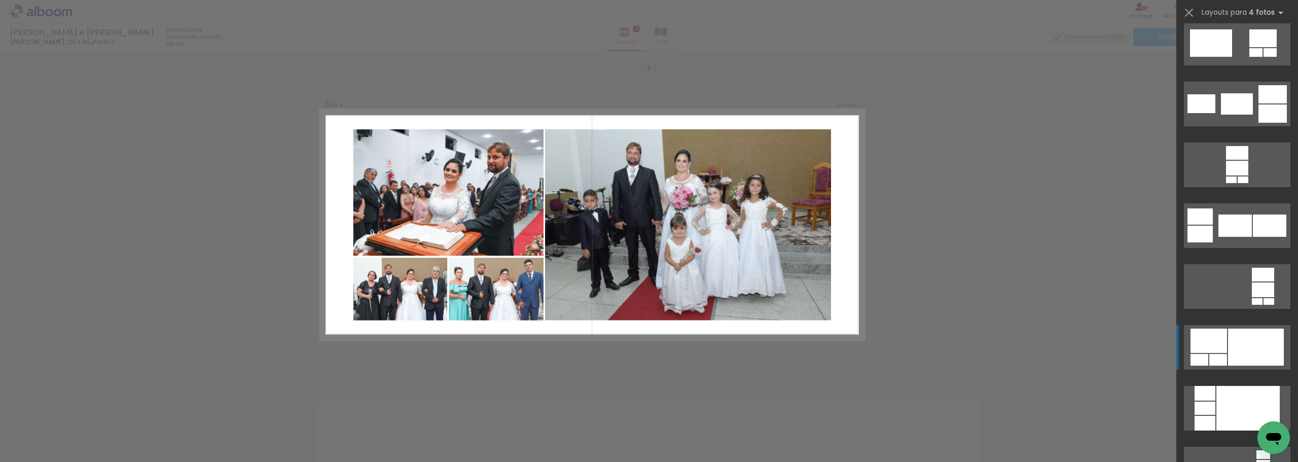
click at [1227, 175] on div at bounding box center [1237, 168] width 22 height 15
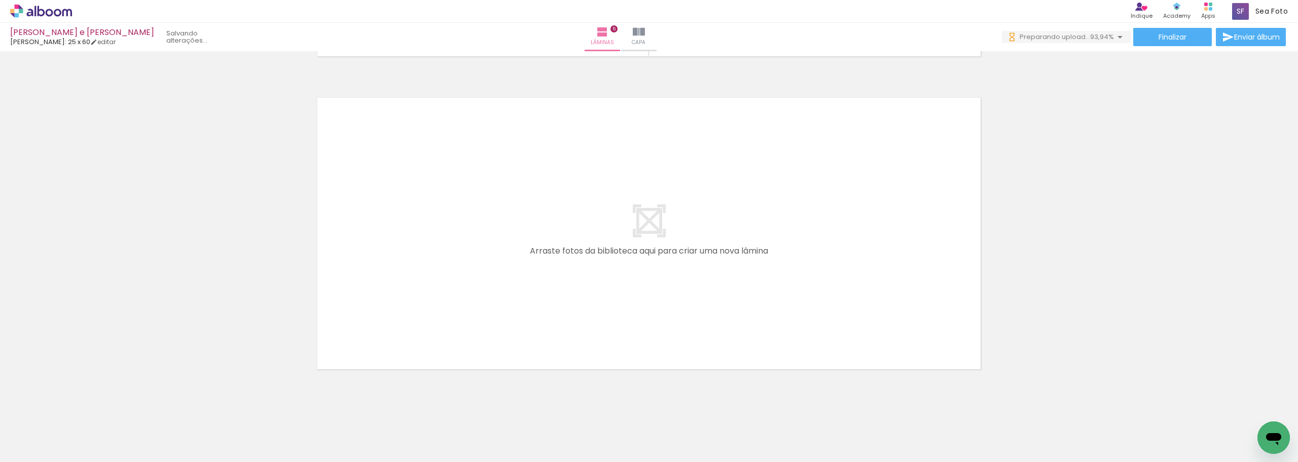
scroll to position [0, 776]
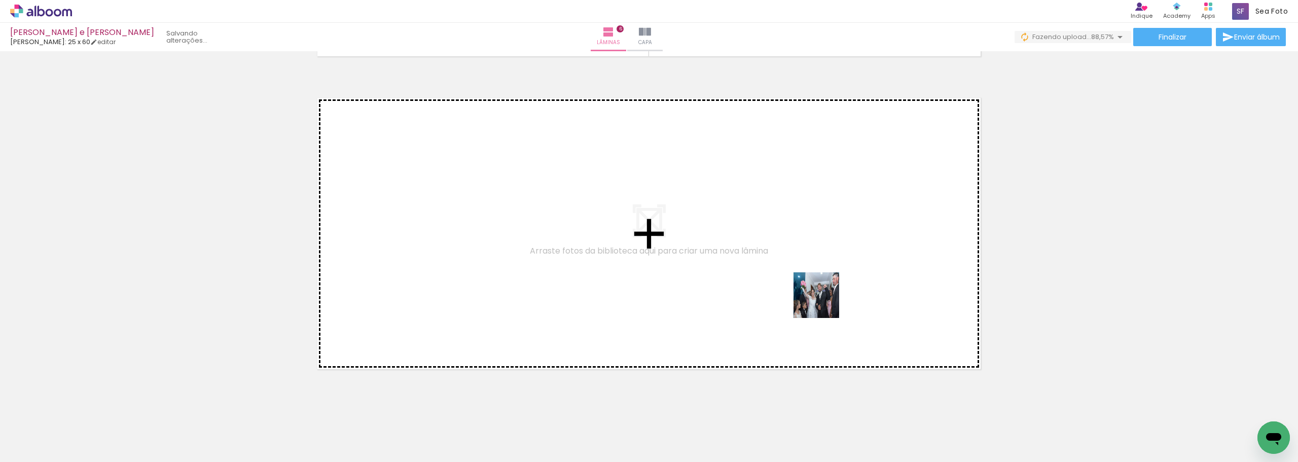
drag, startPoint x: 1091, startPoint y: 432, endPoint x: 749, endPoint y: 272, distance: 378.0
click at [749, 272] on quentale-workspace at bounding box center [649, 231] width 1298 height 462
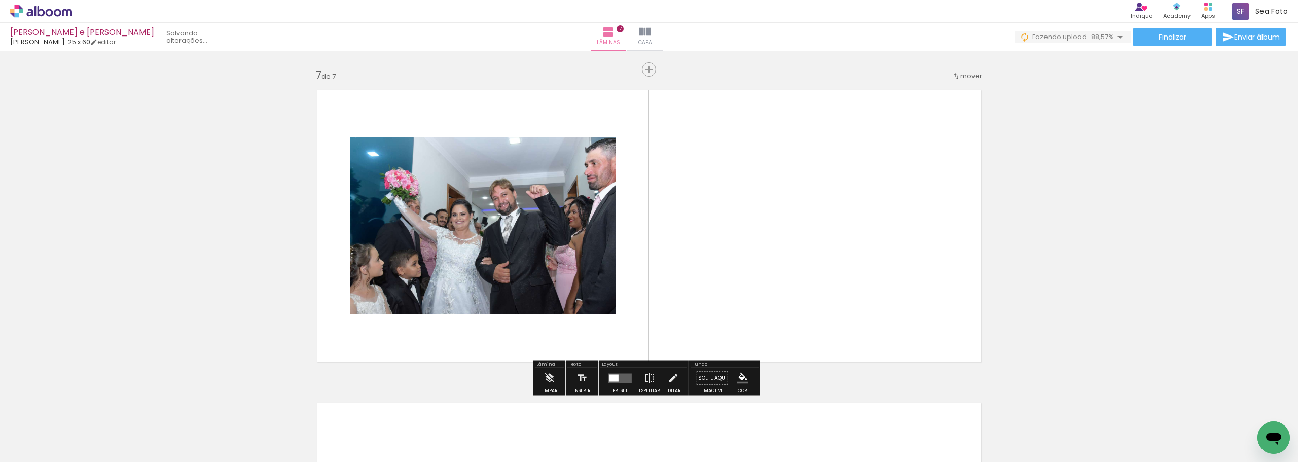
scroll to position [1876, 0]
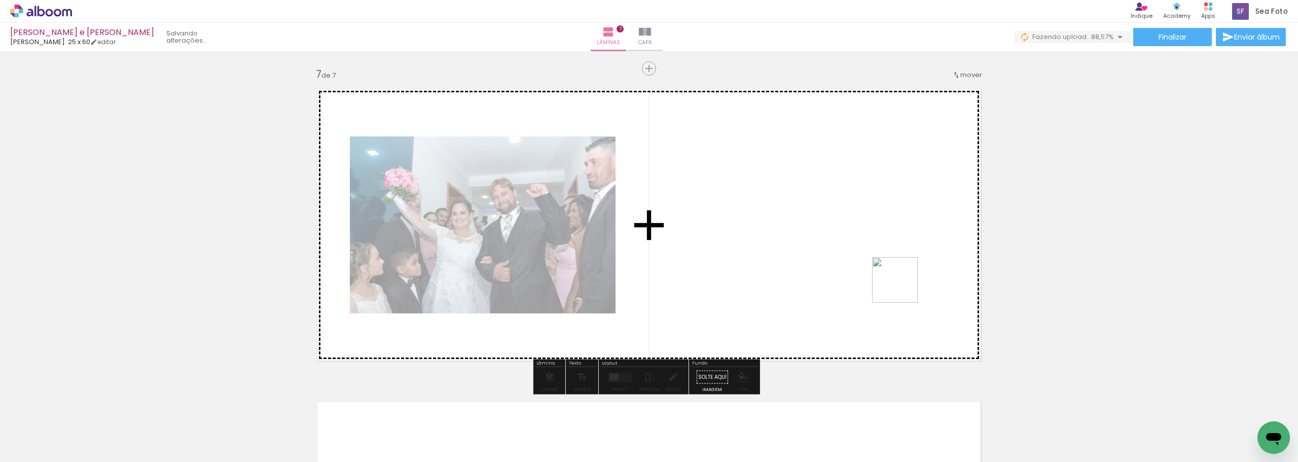
drag, startPoint x: 1142, startPoint y: 422, endPoint x: 895, endPoint y: 285, distance: 282.9
click at [895, 285] on quentale-workspace at bounding box center [649, 231] width 1298 height 462
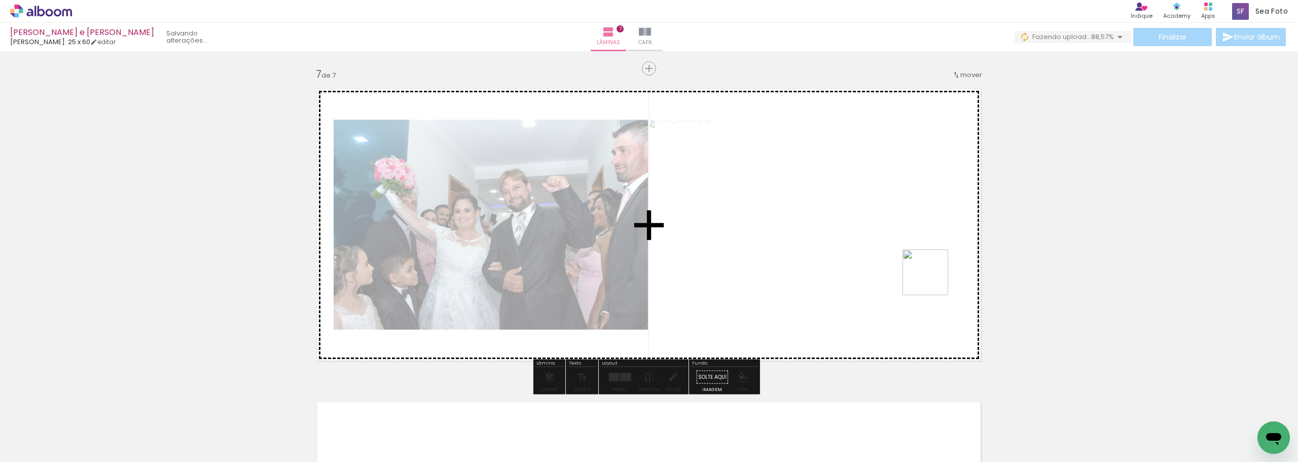
drag, startPoint x: 1199, startPoint y: 424, endPoint x: 1215, endPoint y: 362, distance: 63.8
click at [889, 256] on quentale-workspace at bounding box center [649, 231] width 1298 height 462
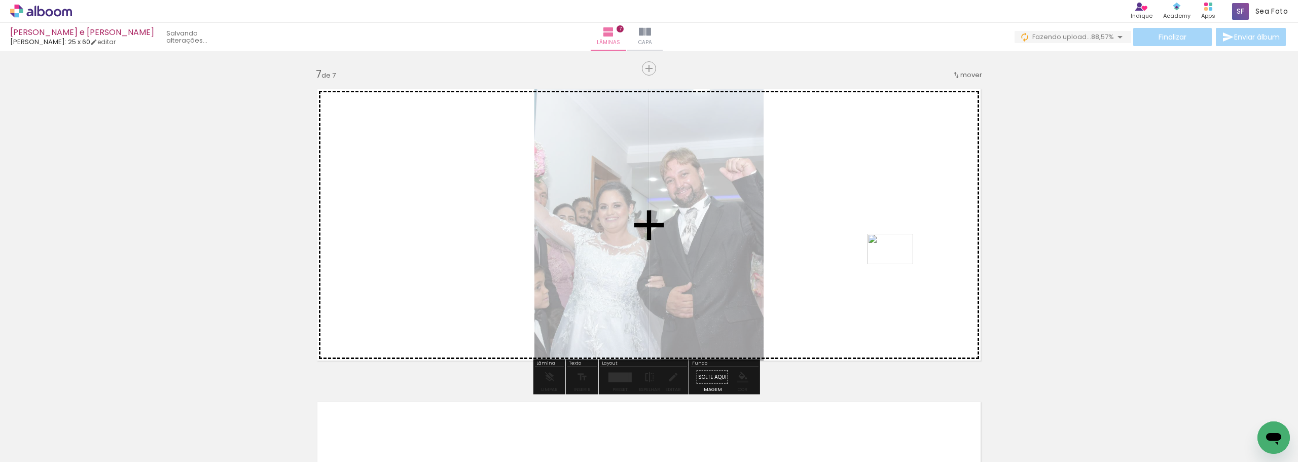
drag, startPoint x: 1253, startPoint y: 416, endPoint x: 821, endPoint y: 234, distance: 469.3
click at [826, 234] on quentale-workspace at bounding box center [649, 231] width 1298 height 462
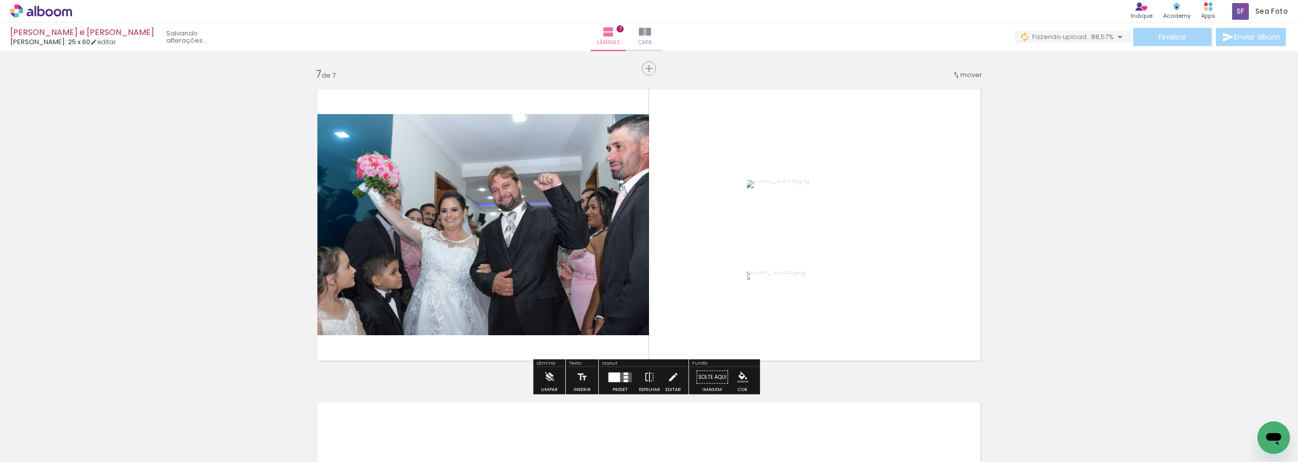
click at [618, 377] on quentale-layouter at bounding box center [619, 377] width 23 height 10
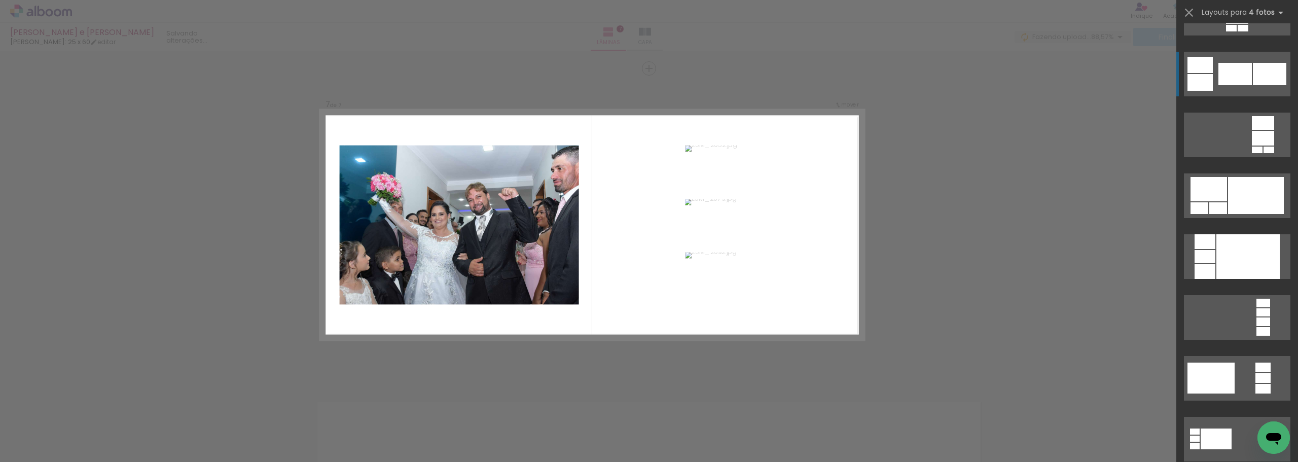
scroll to position [3447, 0]
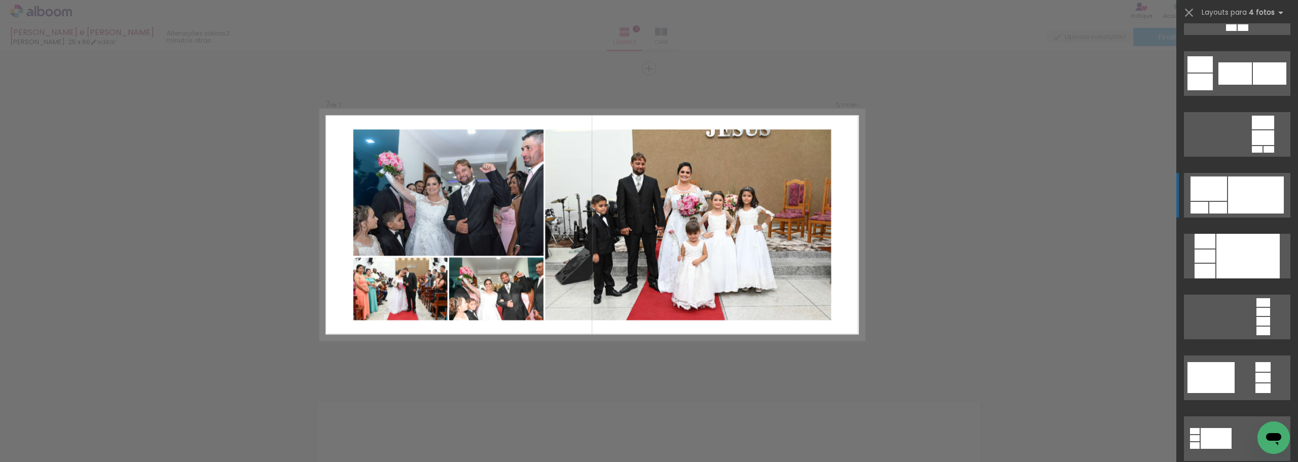
click at [1248, 23] on div at bounding box center [1237, 16] width 22 height 15
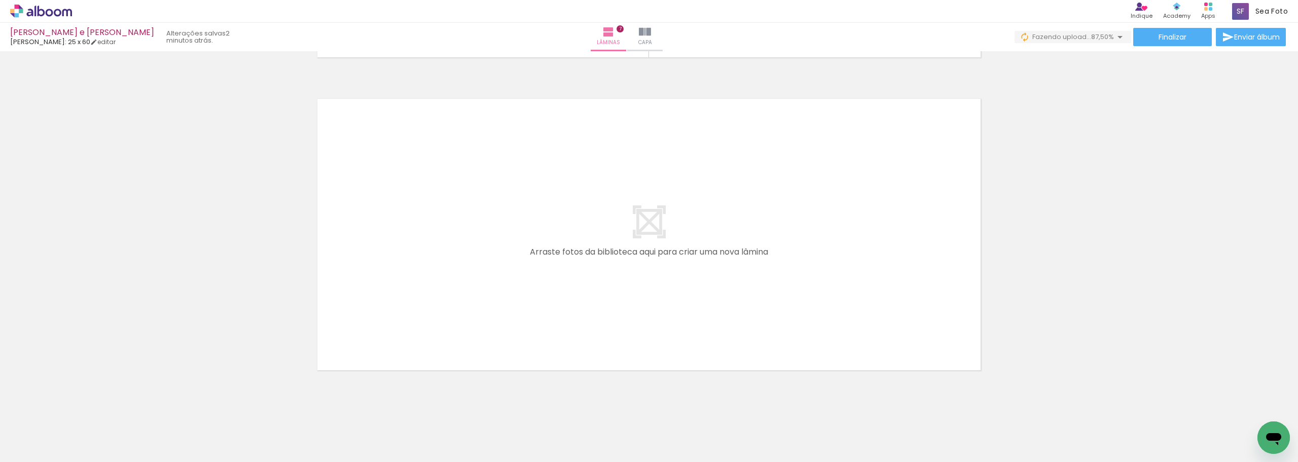
scroll to position [2180, 0]
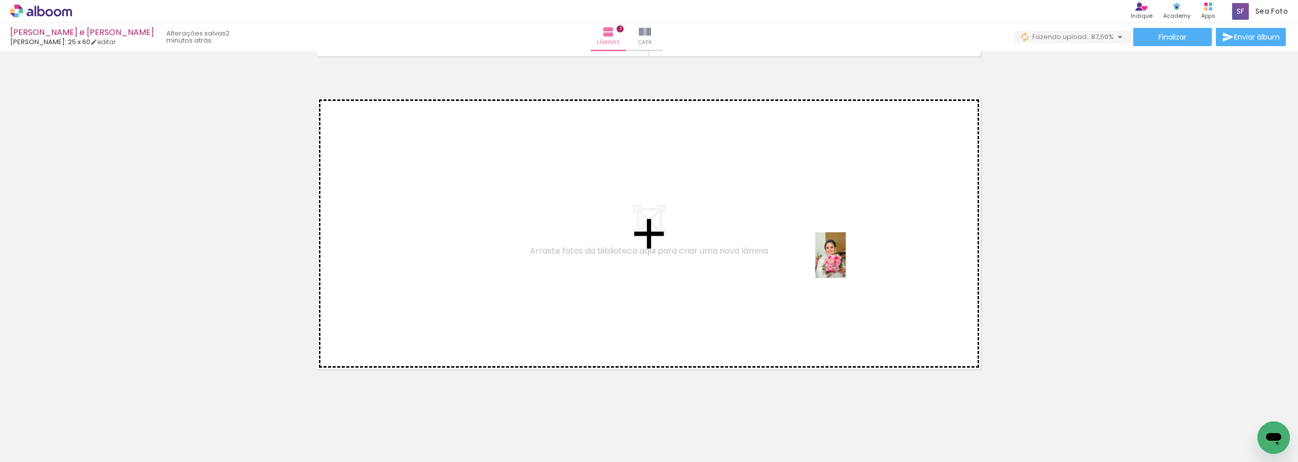
drag, startPoint x: 924, startPoint y: 316, endPoint x: 1079, endPoint y: 394, distance: 174.3
click at [837, 259] on quentale-workspace at bounding box center [649, 231] width 1298 height 462
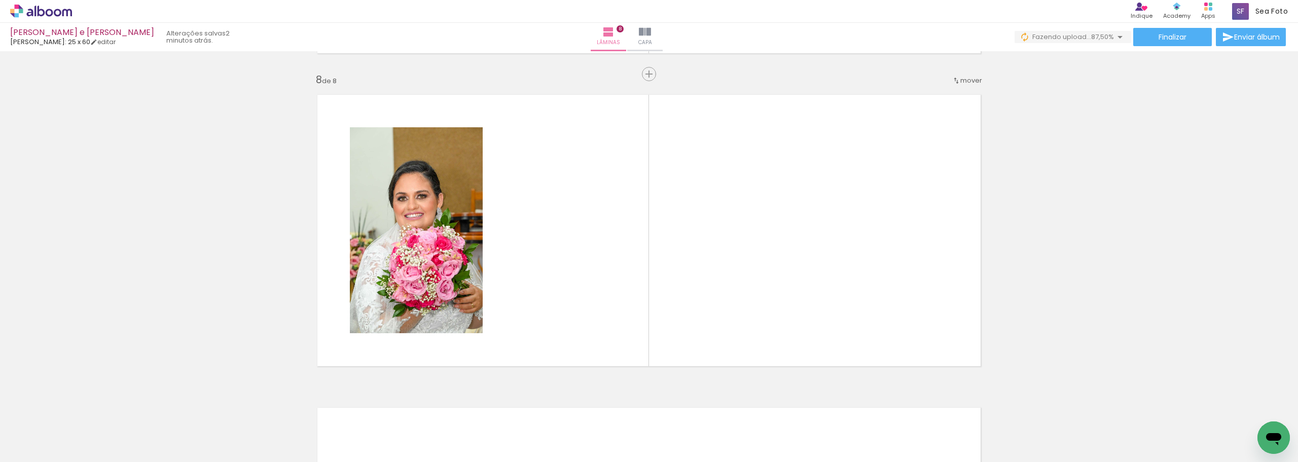
scroll to position [2189, 0]
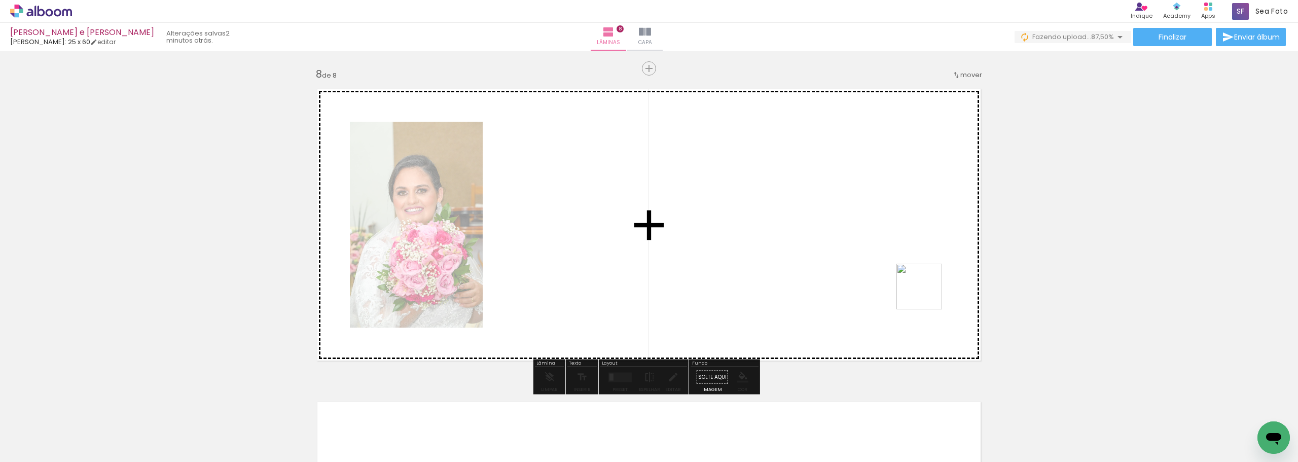
drag, startPoint x: 1090, startPoint y: 428, endPoint x: 1094, endPoint y: 385, distance: 43.3
click at [917, 289] on quentale-workspace at bounding box center [649, 231] width 1298 height 462
drag, startPoint x: 1140, startPoint y: 425, endPoint x: 914, endPoint y: 282, distance: 267.2
click at [914, 282] on quentale-workspace at bounding box center [649, 231] width 1298 height 462
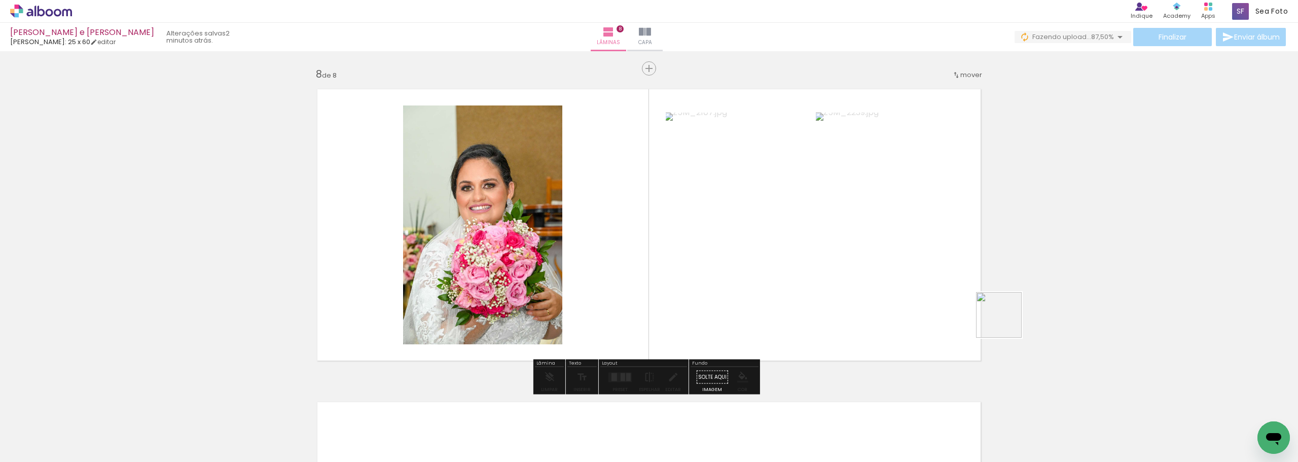
drag, startPoint x: 1201, startPoint y: 430, endPoint x: 1185, endPoint y: 396, distance: 38.3
click at [976, 311] on quentale-workspace at bounding box center [649, 231] width 1298 height 462
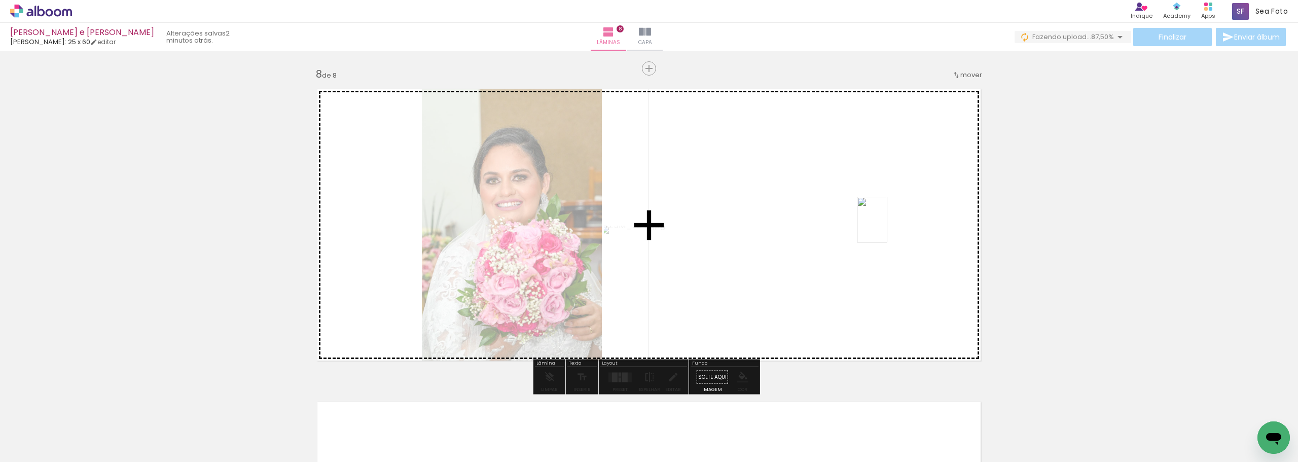
drag, startPoint x: 1246, startPoint y: 413, endPoint x: 848, endPoint y: 218, distance: 443.7
click at [848, 218] on quentale-workspace at bounding box center [649, 231] width 1298 height 462
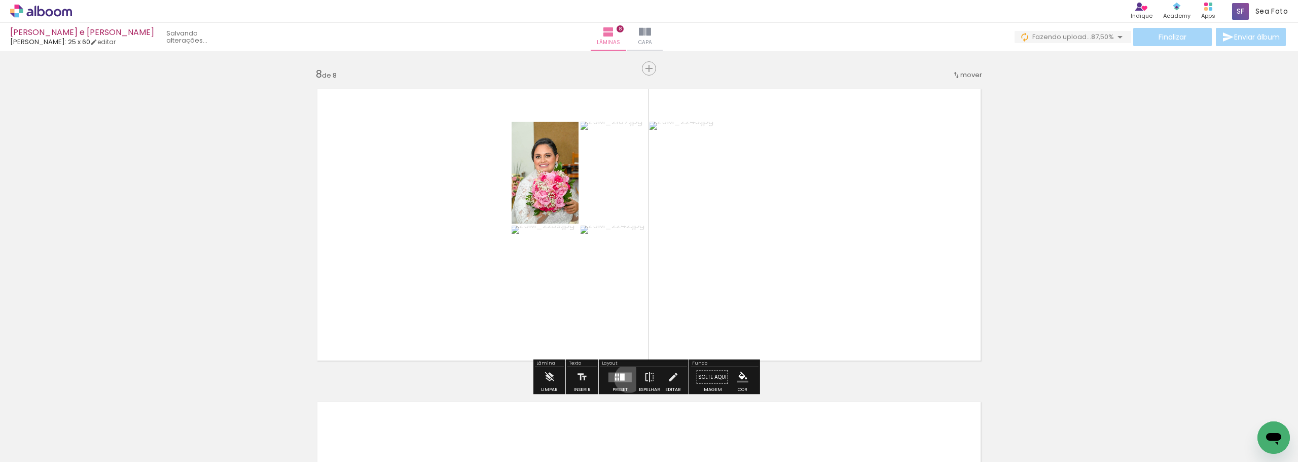
click at [626, 378] on quentale-layouter at bounding box center [619, 377] width 23 height 10
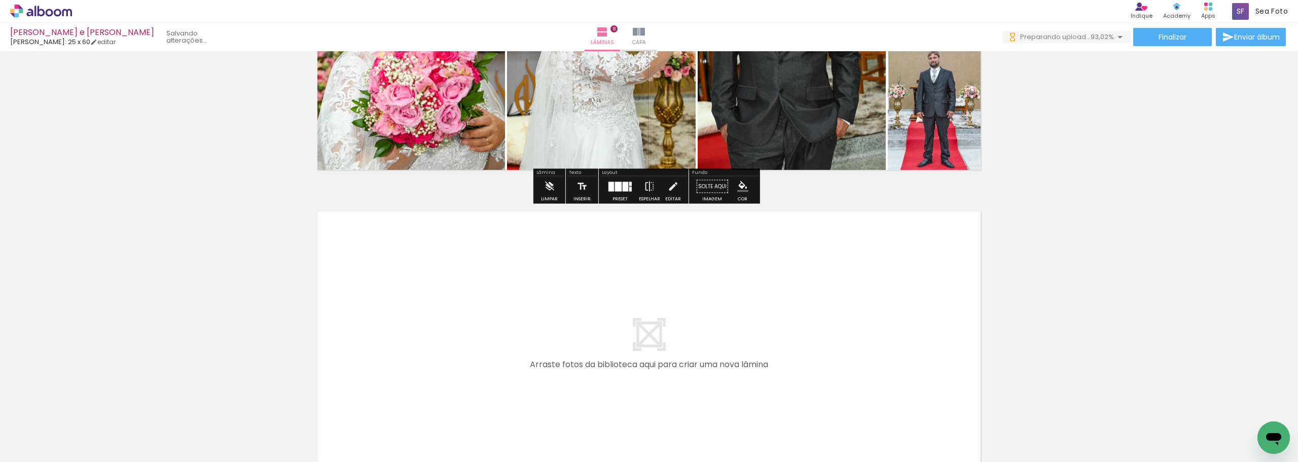
scroll to position [2493, 0]
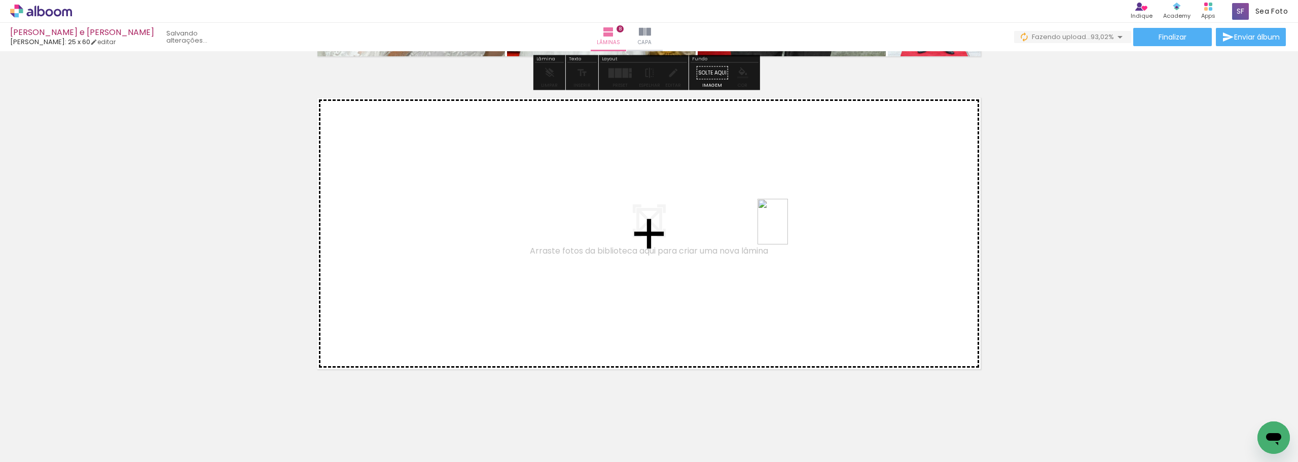
drag, startPoint x: 1143, startPoint y: 420, endPoint x: 1050, endPoint y: 345, distance: 119.0
click at [789, 231] on quentale-workspace at bounding box center [649, 231] width 1298 height 462
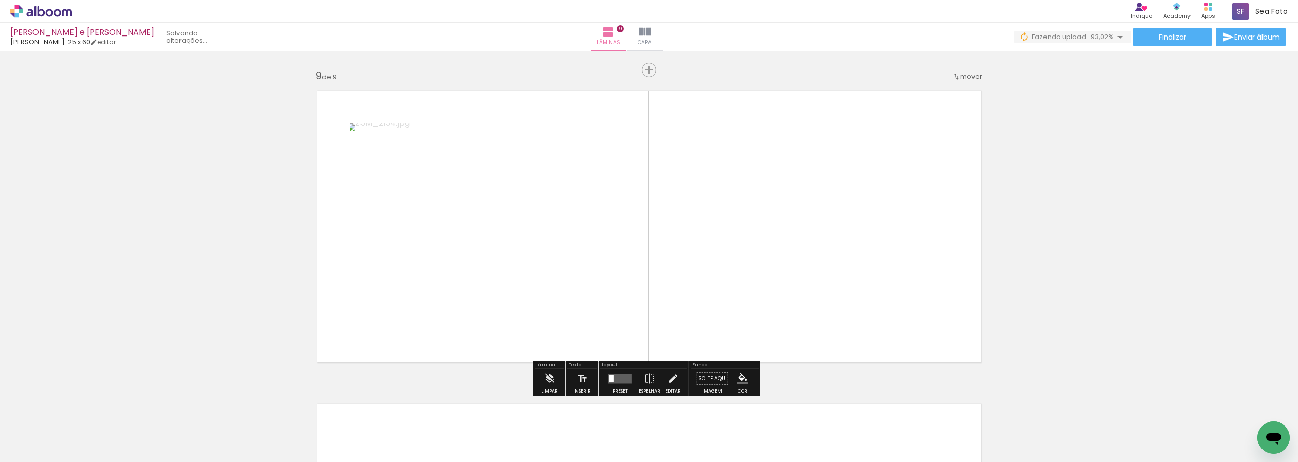
scroll to position [2502, 0]
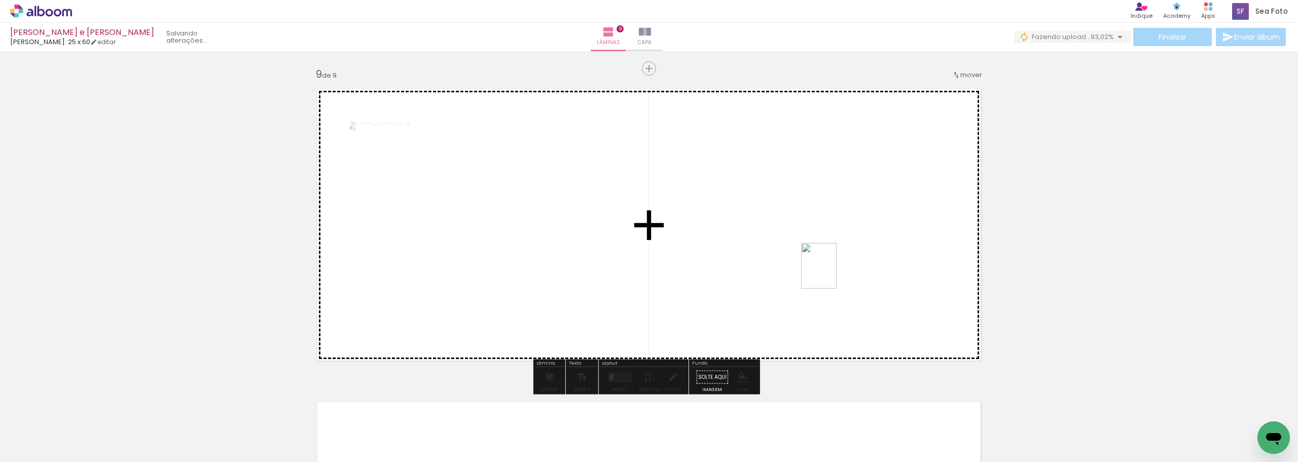
drag, startPoint x: 1208, startPoint y: 428, endPoint x: 822, endPoint y: 272, distance: 416.4
click at [822, 272] on quentale-workspace at bounding box center [649, 231] width 1298 height 462
drag, startPoint x: 1253, startPoint y: 423, endPoint x: 789, endPoint y: 230, distance: 501.7
click at [789, 230] on quentale-workspace at bounding box center [649, 231] width 1298 height 462
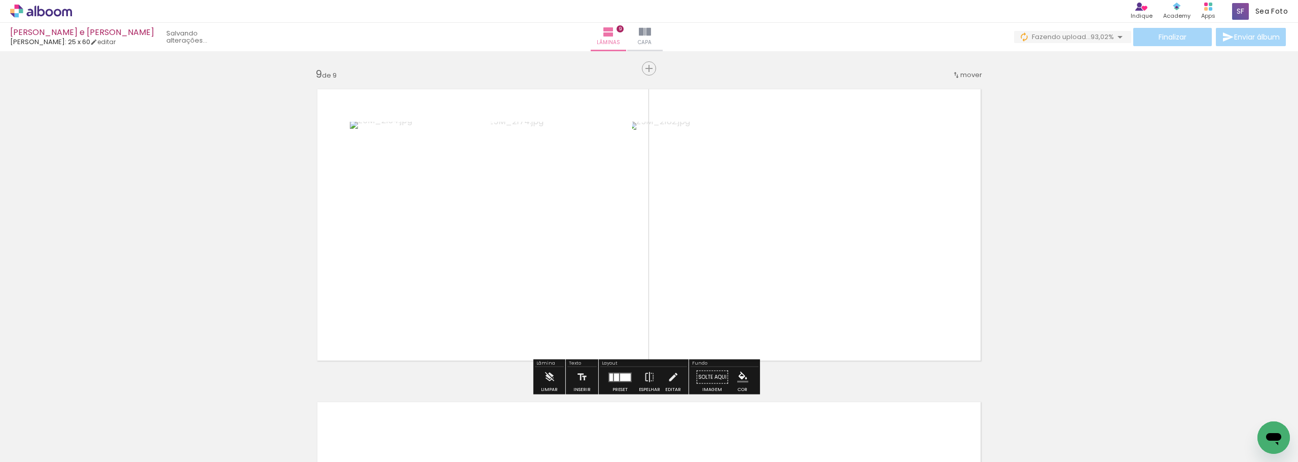
click at [629, 378] on quentale-layouter at bounding box center [619, 377] width 23 height 10
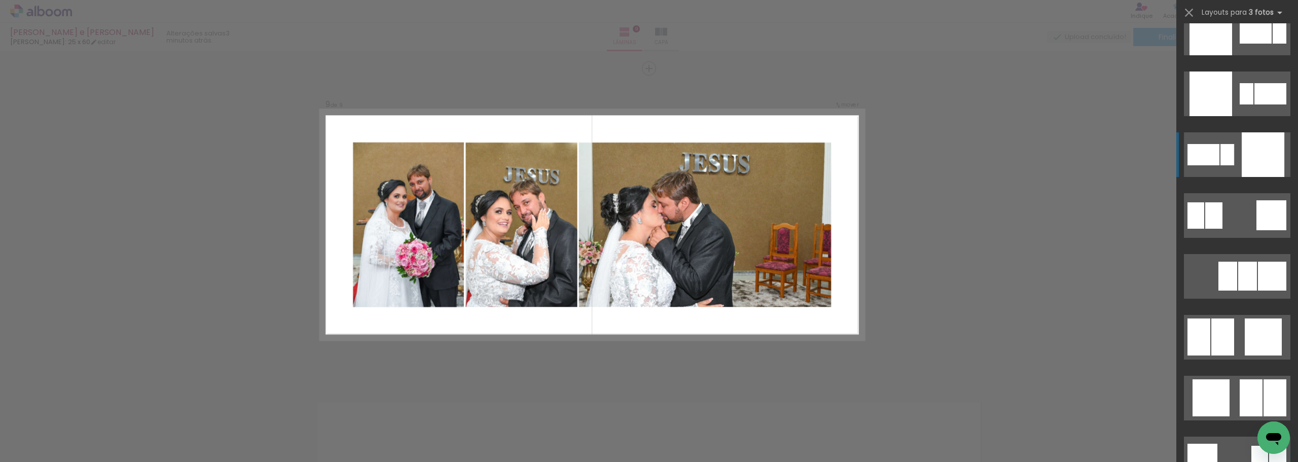
scroll to position [2484, 0]
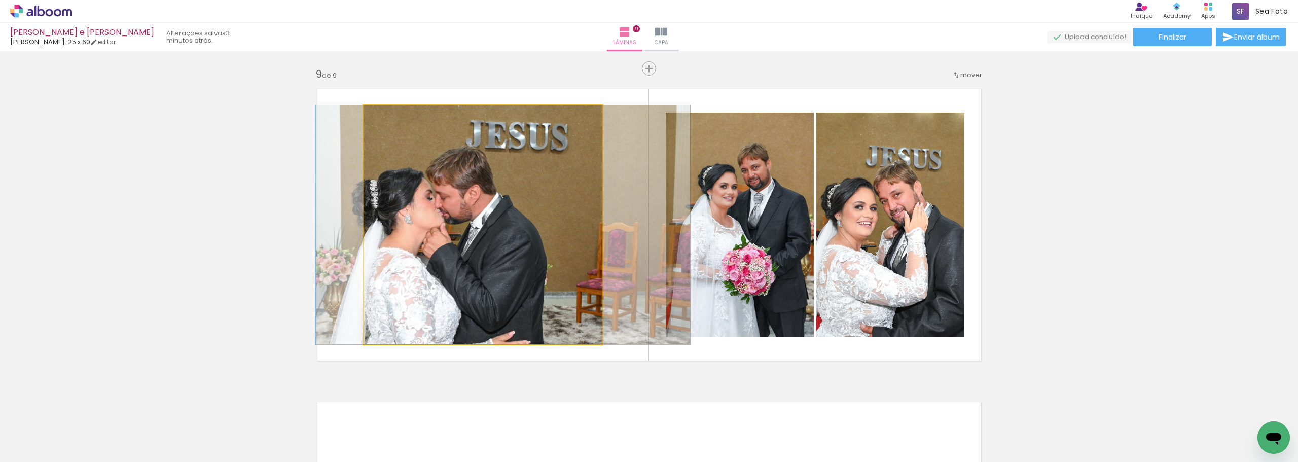
scroll to position [0, 1230]
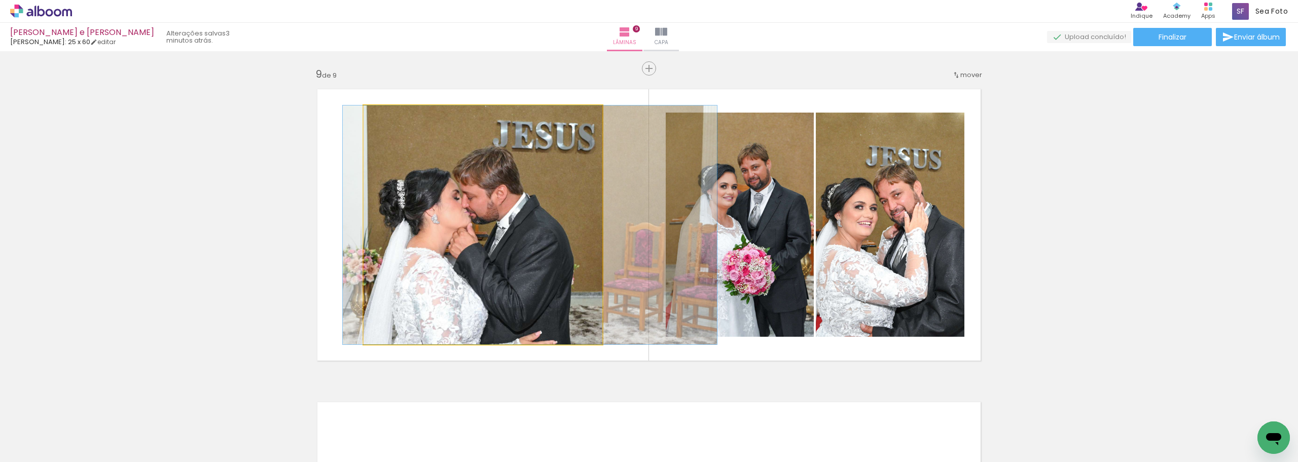
drag, startPoint x: 460, startPoint y: 256, endPoint x: 507, endPoint y: 262, distance: 47.5
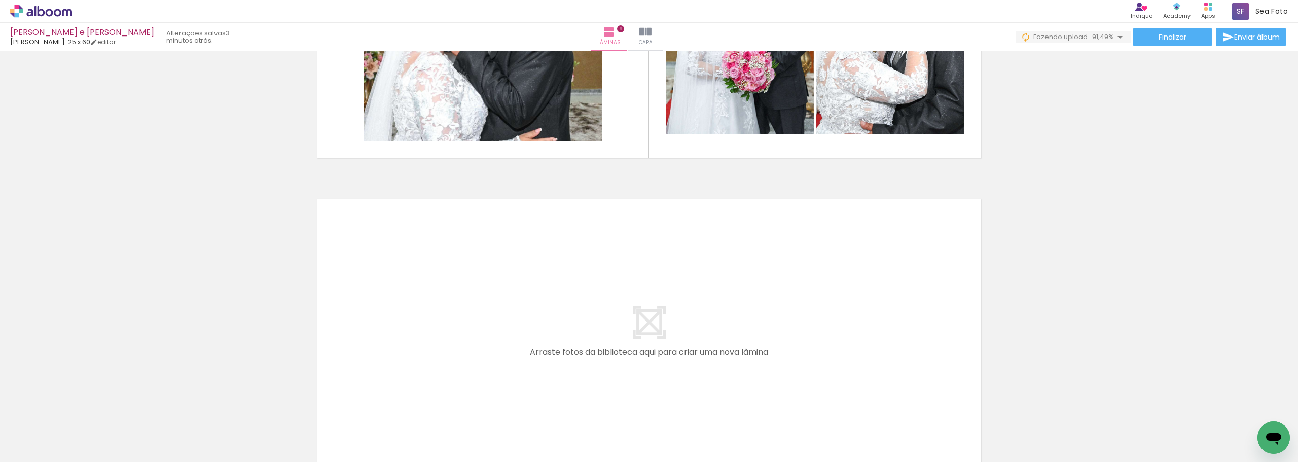
scroll to position [0, 1457]
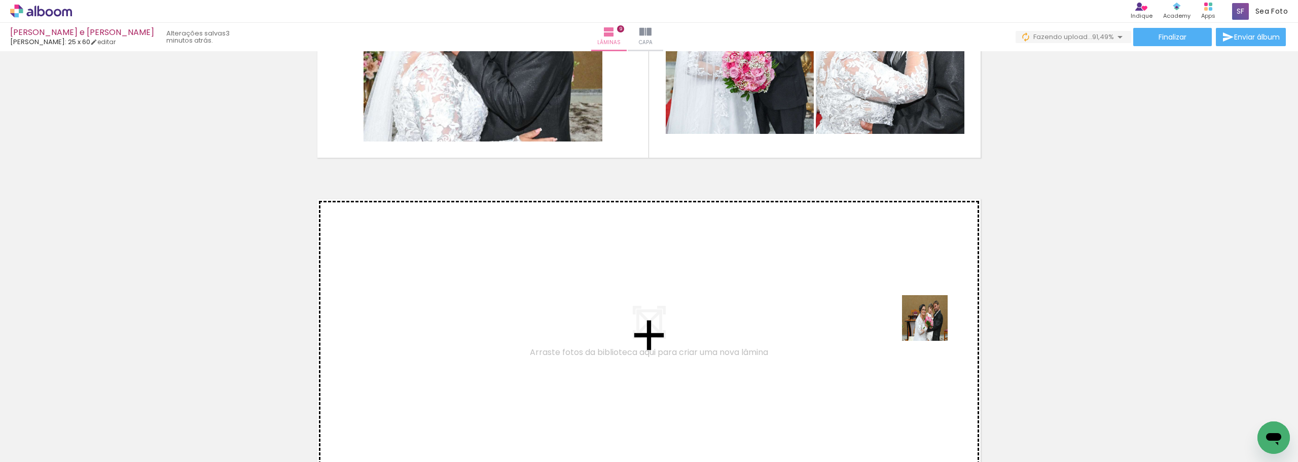
drag, startPoint x: 1048, startPoint y: 389, endPoint x: 1093, endPoint y: 393, distance: 45.8
click at [859, 295] on quentale-workspace at bounding box center [649, 231] width 1298 height 462
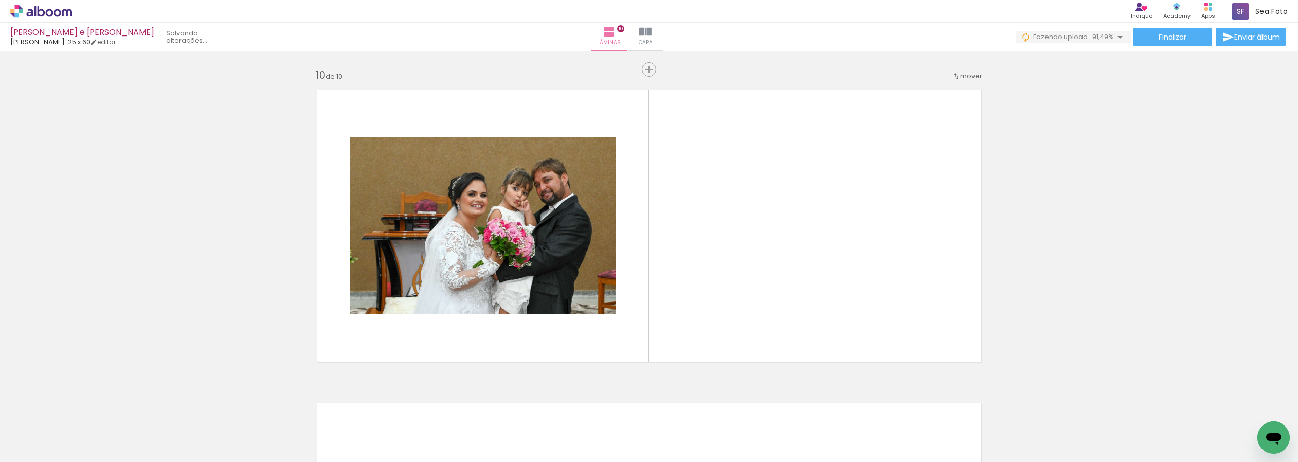
scroll to position [2814, 0]
drag, startPoint x: 1128, startPoint y: 409, endPoint x: 939, endPoint y: 314, distance: 211.0
click at [883, 287] on quentale-workspace at bounding box center [649, 231] width 1298 height 462
